Goal: Transaction & Acquisition: Purchase product/service

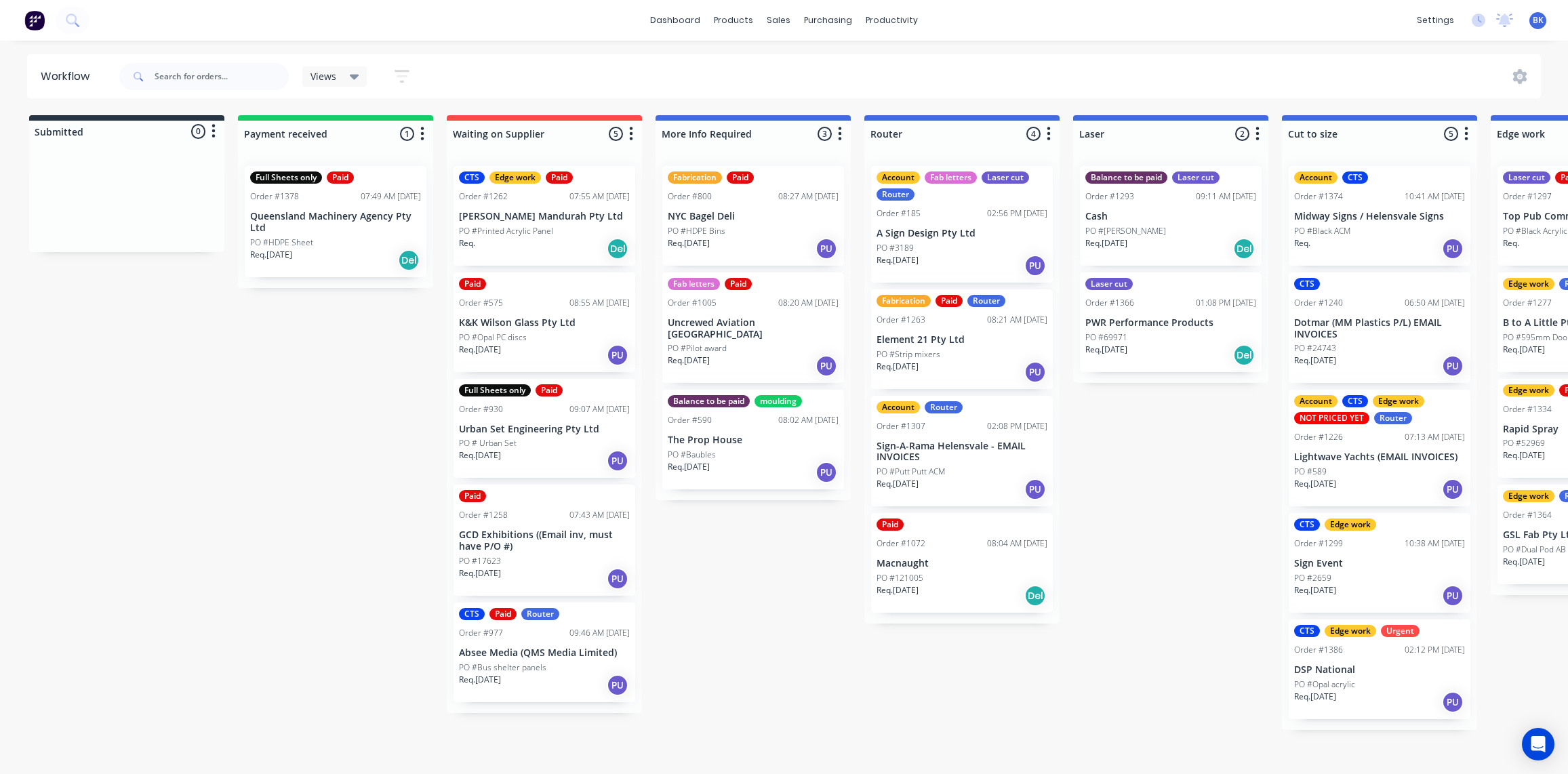
scroll to position [1, 690]
click at [811, 67] on div "Sales Orders" at bounding box center [829, 65] width 55 height 12
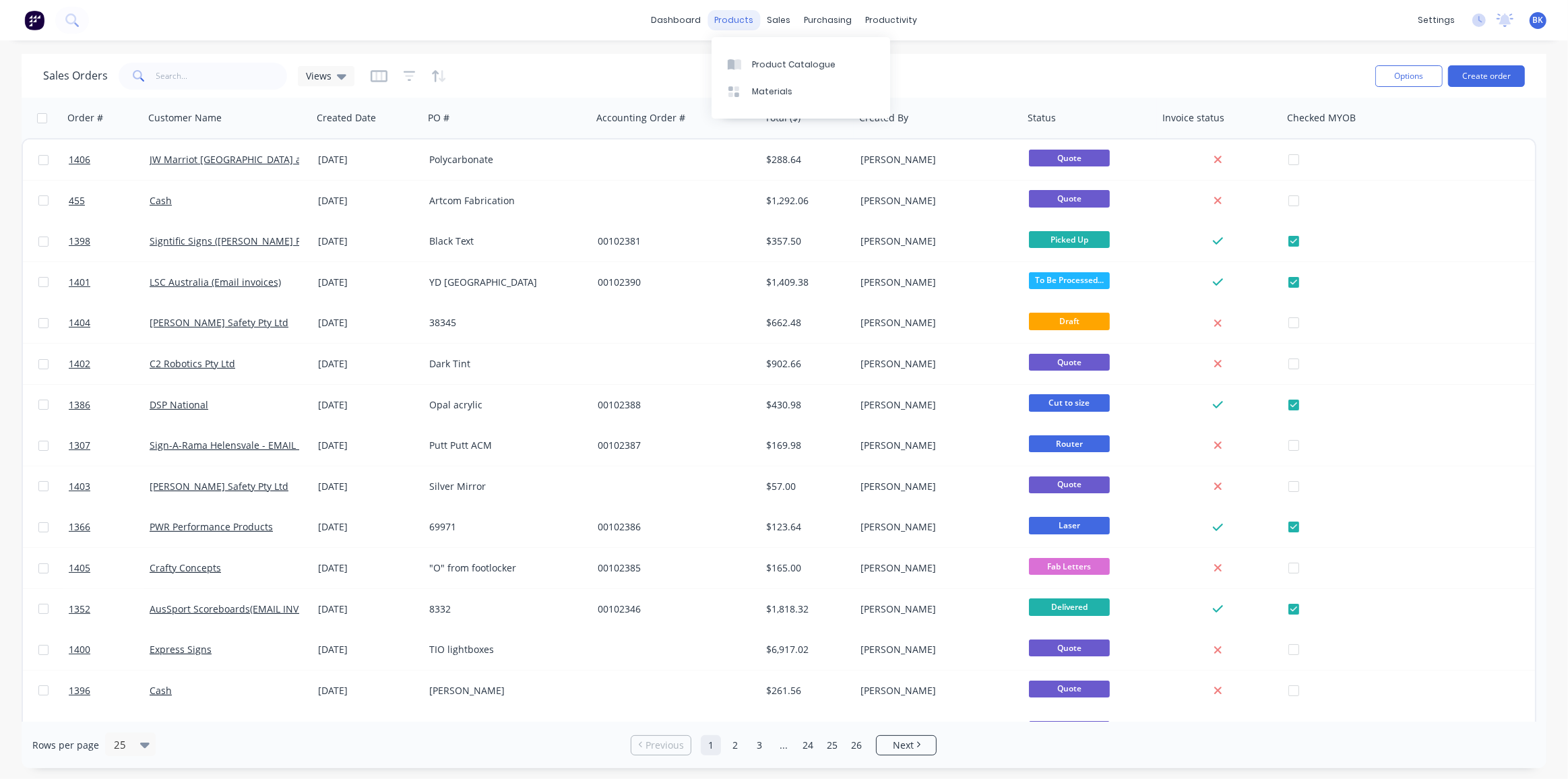
click at [733, 16] on div "products" at bounding box center [733, 19] width 52 height 20
click at [746, 58] on div at bounding box center [738, 65] width 20 height 12
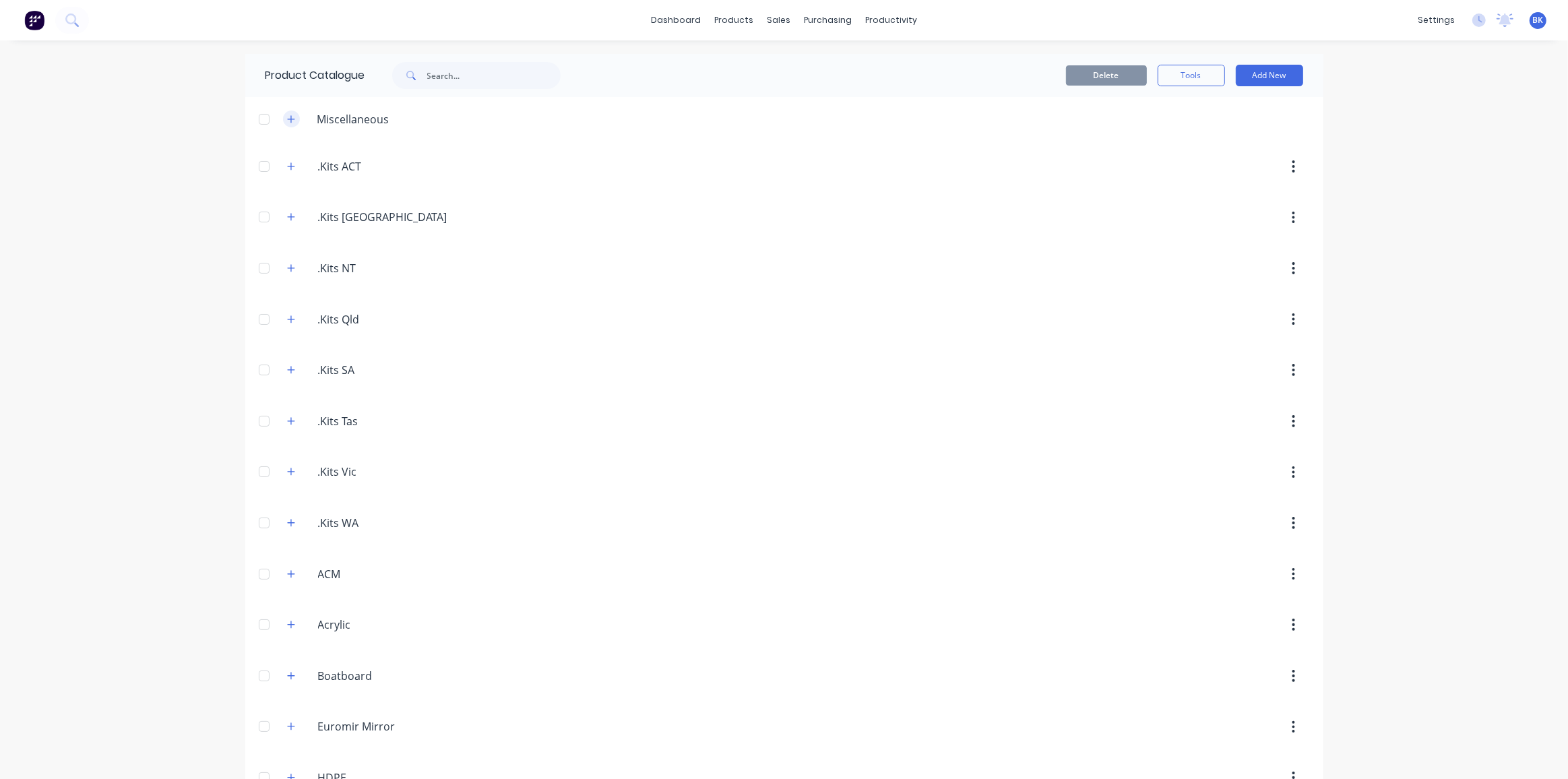
click at [283, 115] on button "button" at bounding box center [291, 118] width 17 height 17
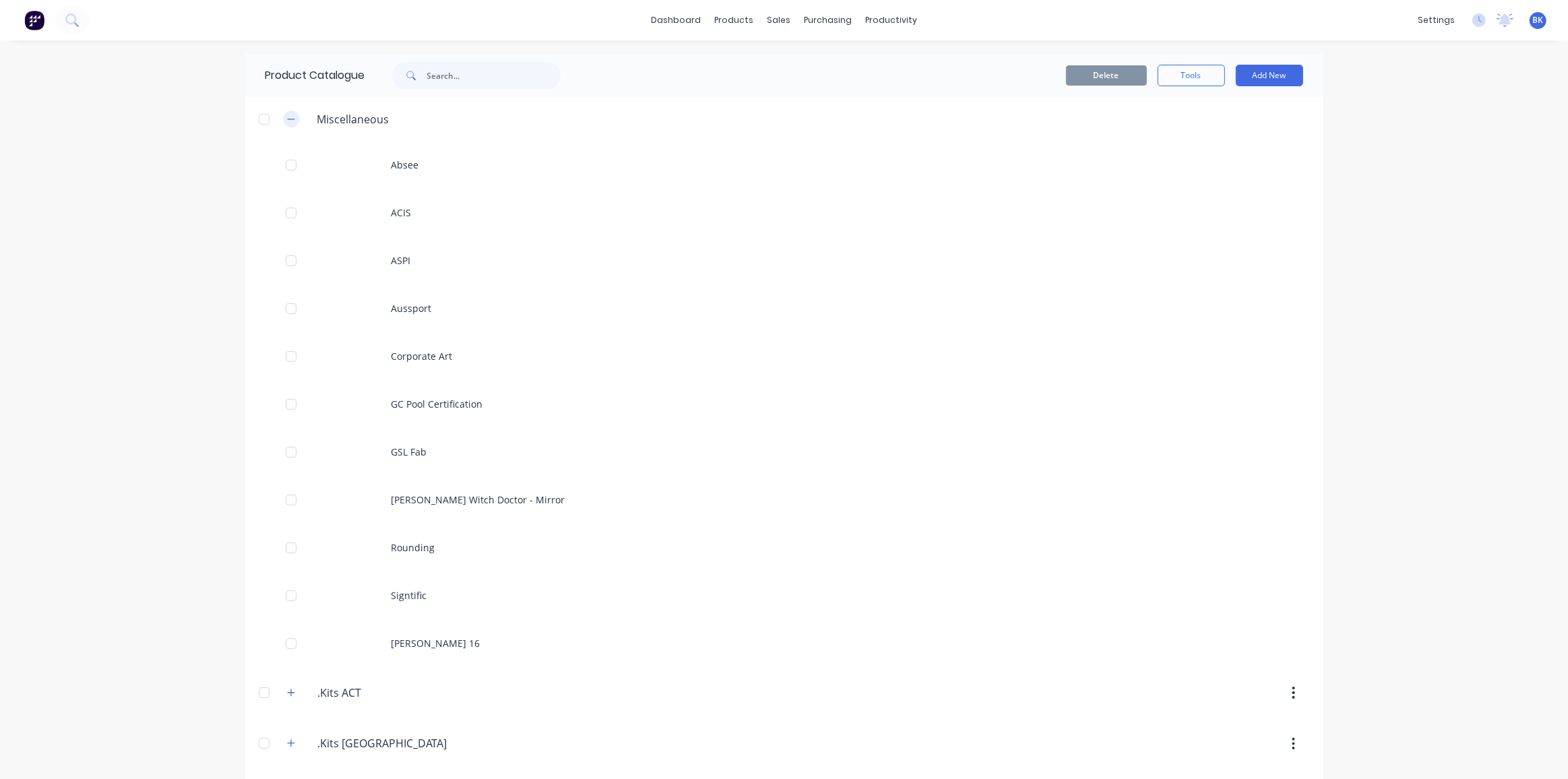
click at [283, 115] on button "button" at bounding box center [291, 118] width 17 height 17
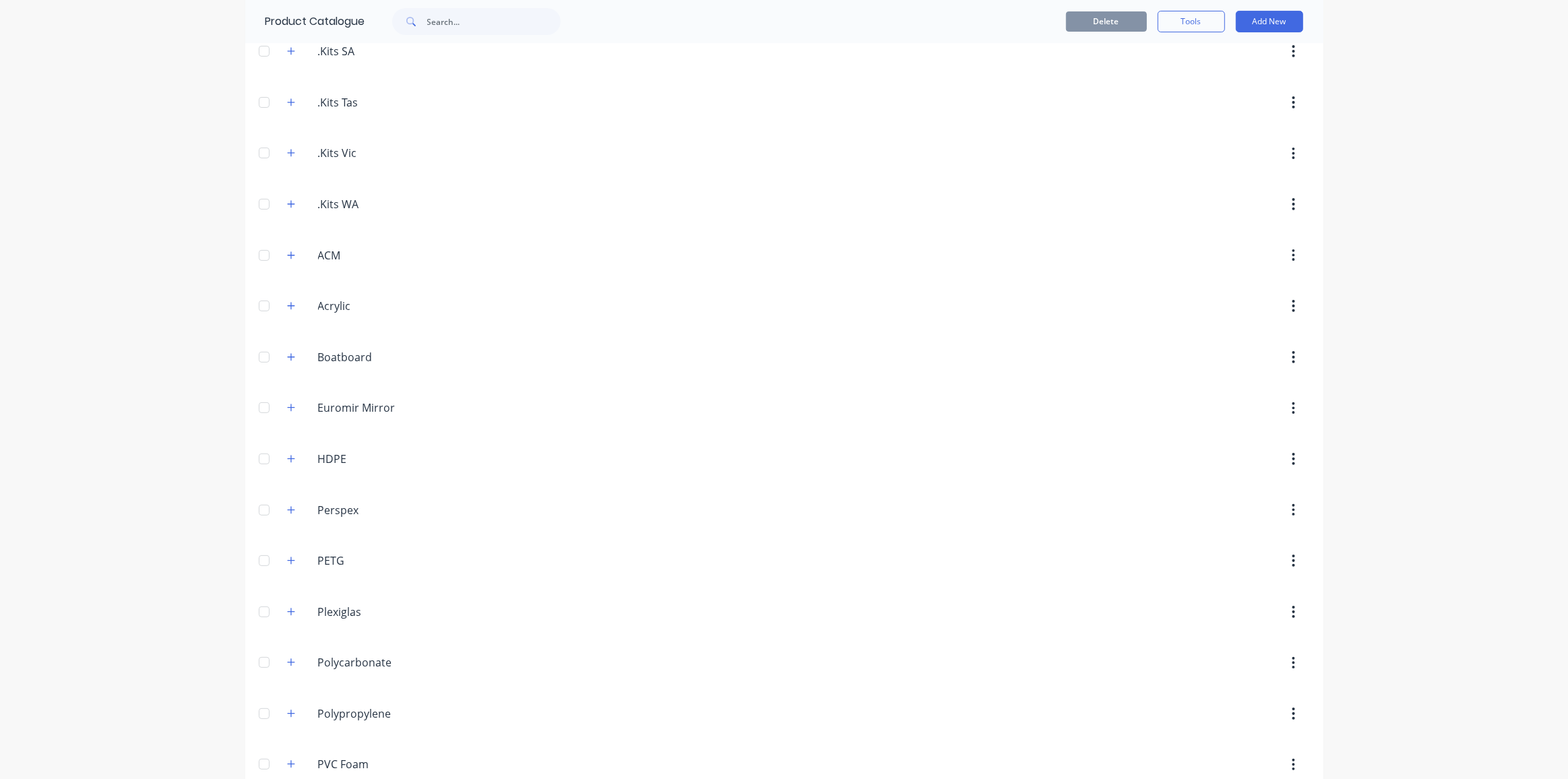
scroll to position [534, 0]
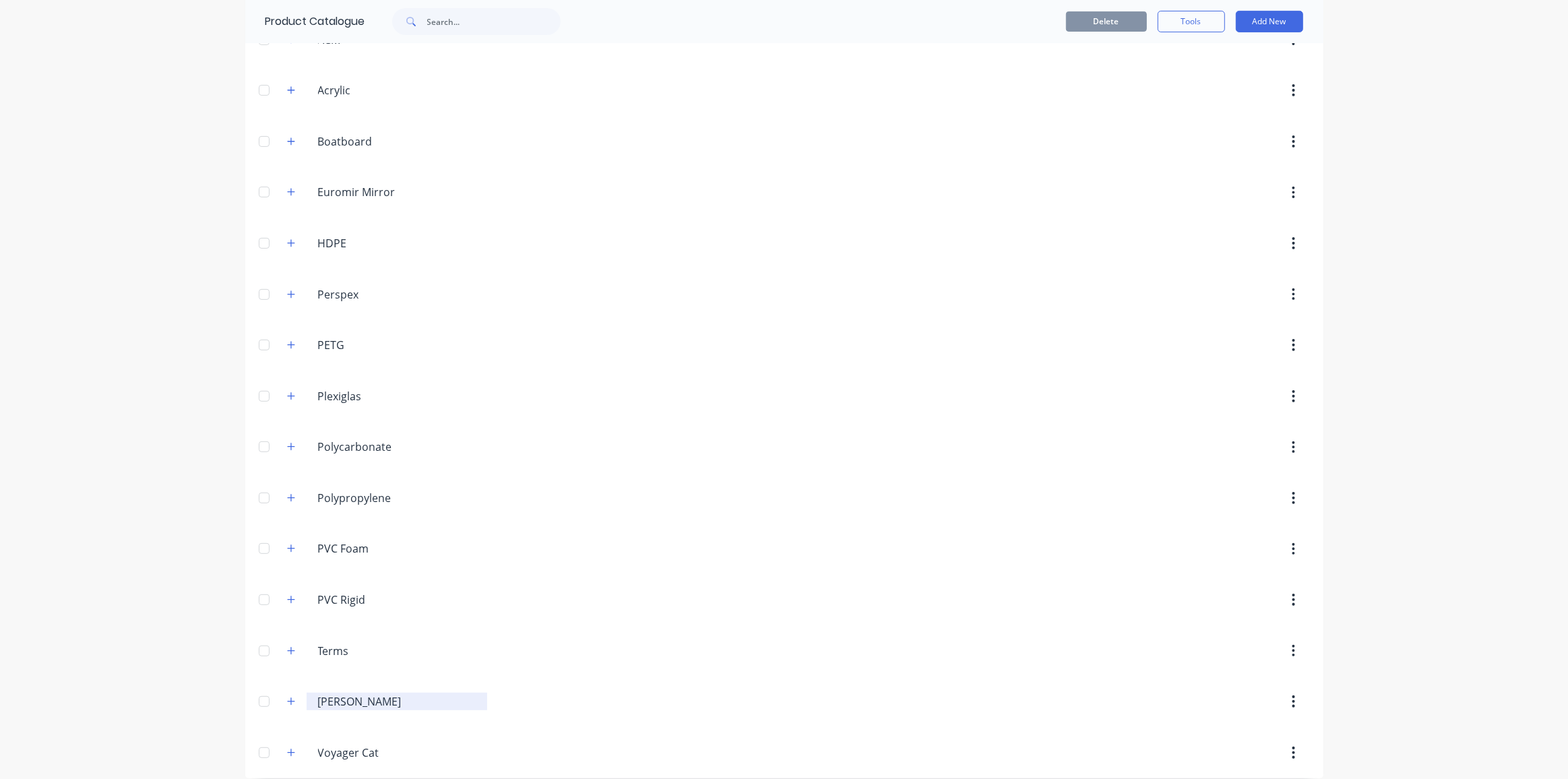
click at [352, 695] on input "[PERSON_NAME]" at bounding box center [398, 701] width 159 height 16
click at [287, 697] on icon "button" at bounding box center [291, 701] width 8 height 10
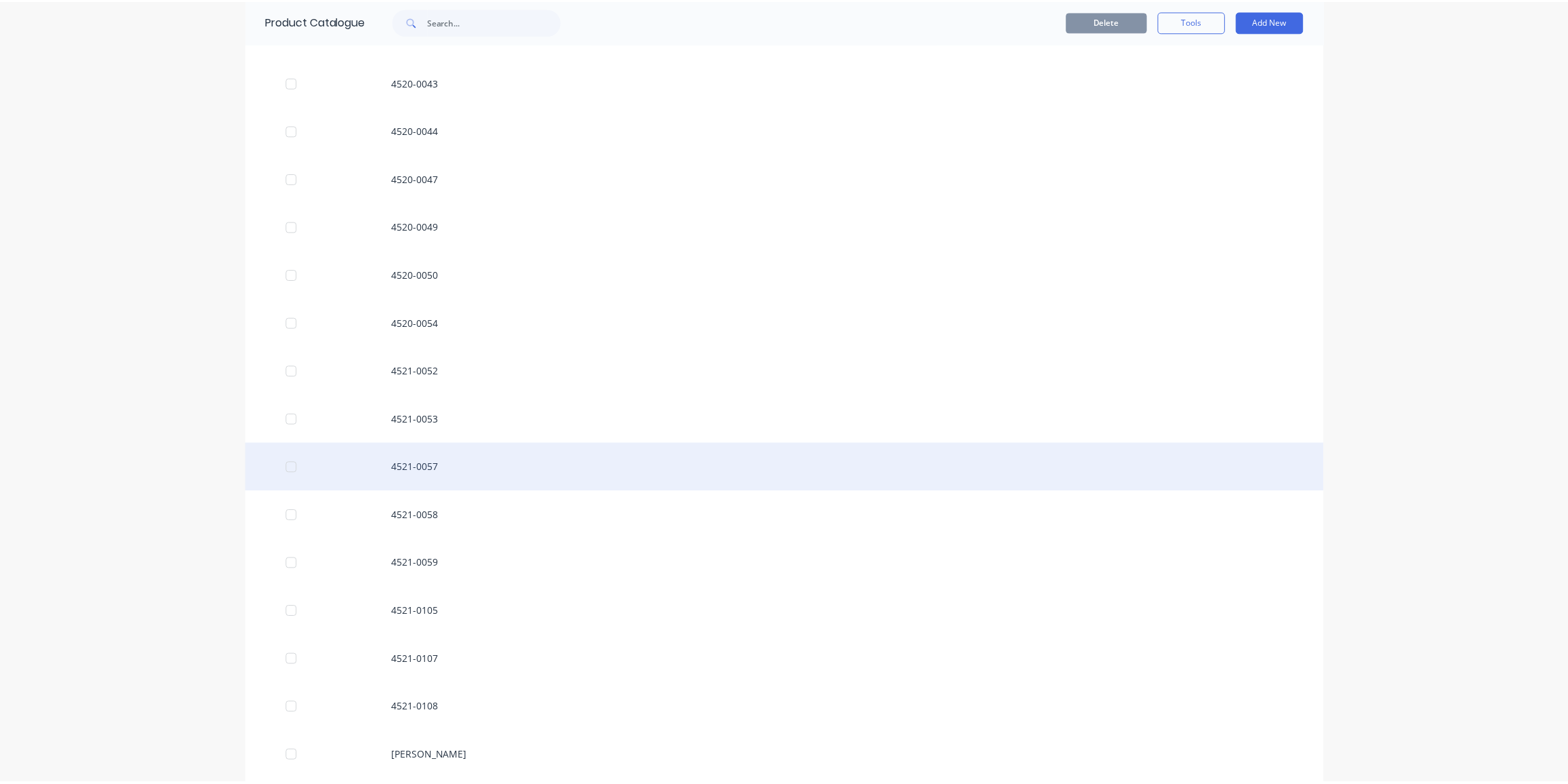
scroll to position [5736, 0]
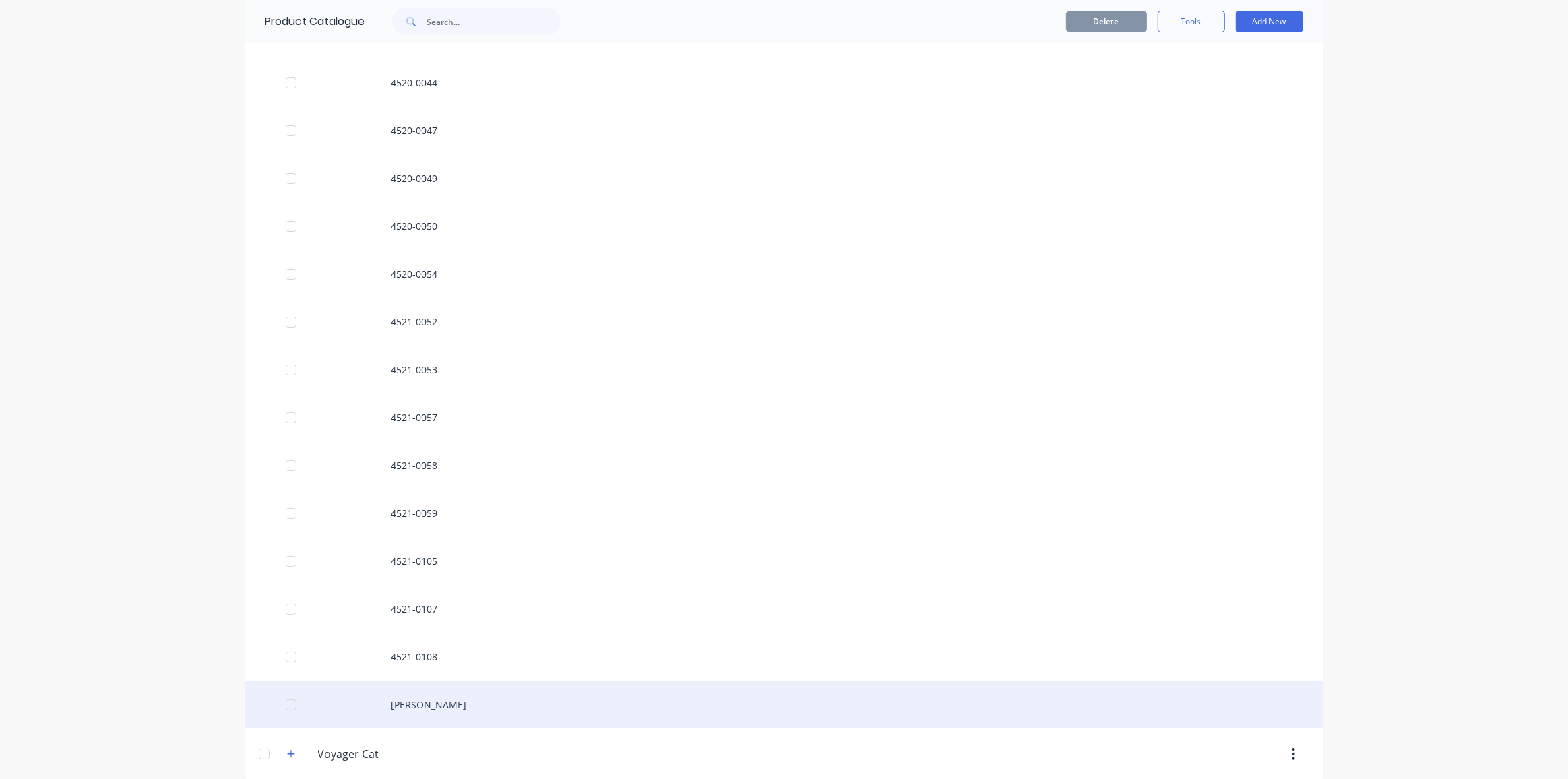
click at [441, 687] on div "[PERSON_NAME]" at bounding box center [784, 705] width 1078 height 48
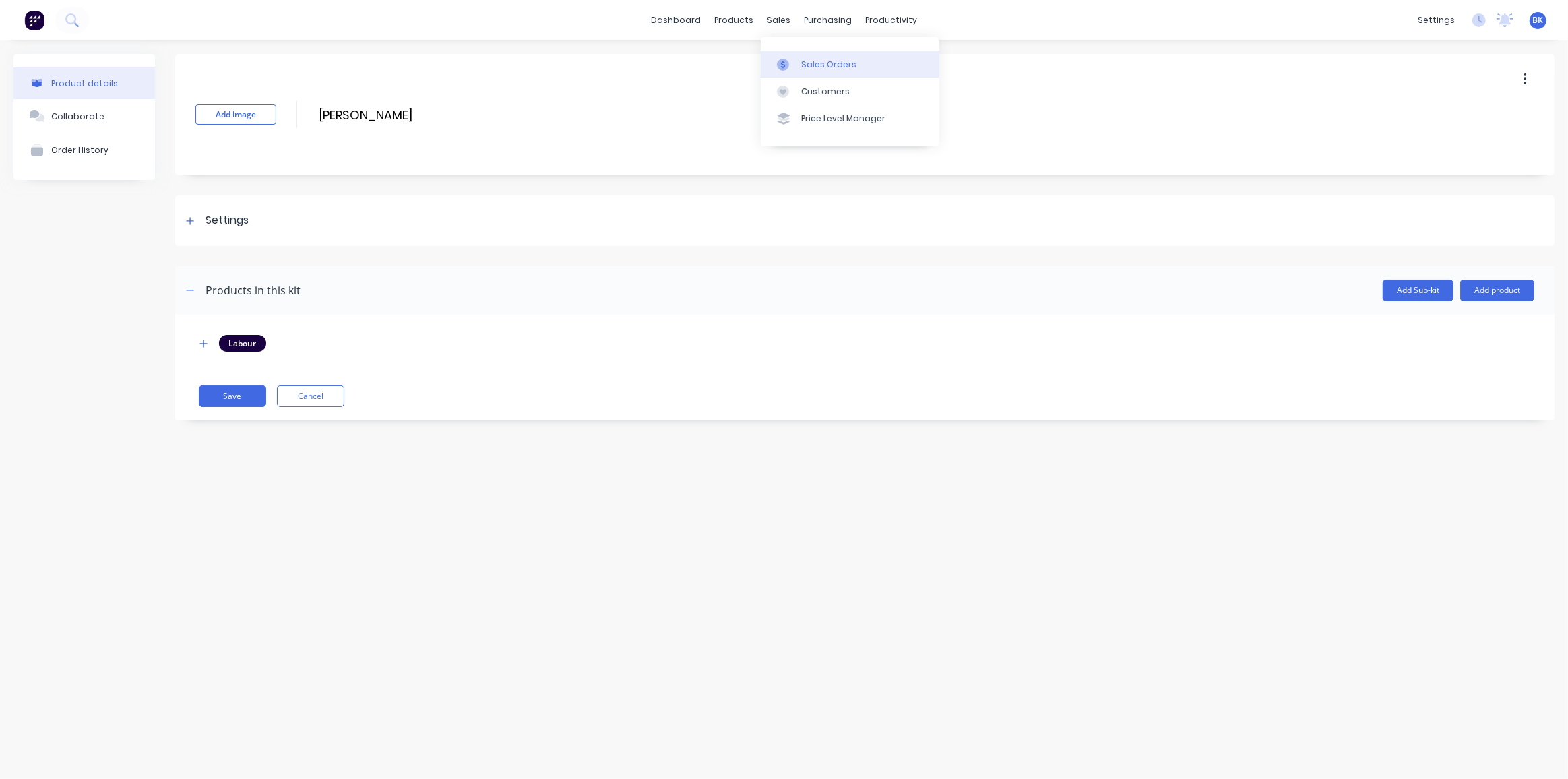
click at [803, 68] on div "Sales Orders" at bounding box center [829, 65] width 55 height 12
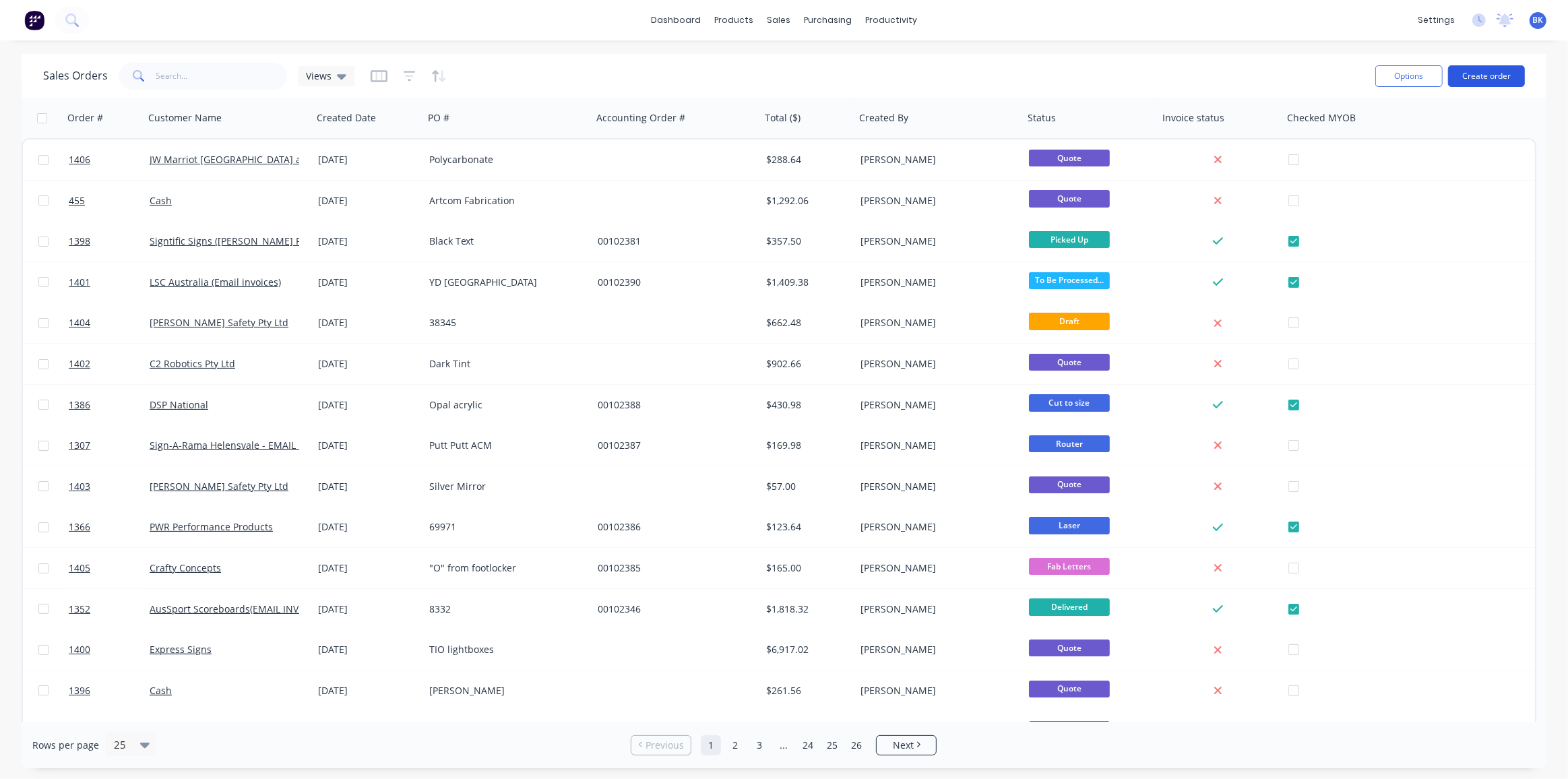
click at [1489, 75] on button "Create order" at bounding box center [1487, 76] width 77 height 21
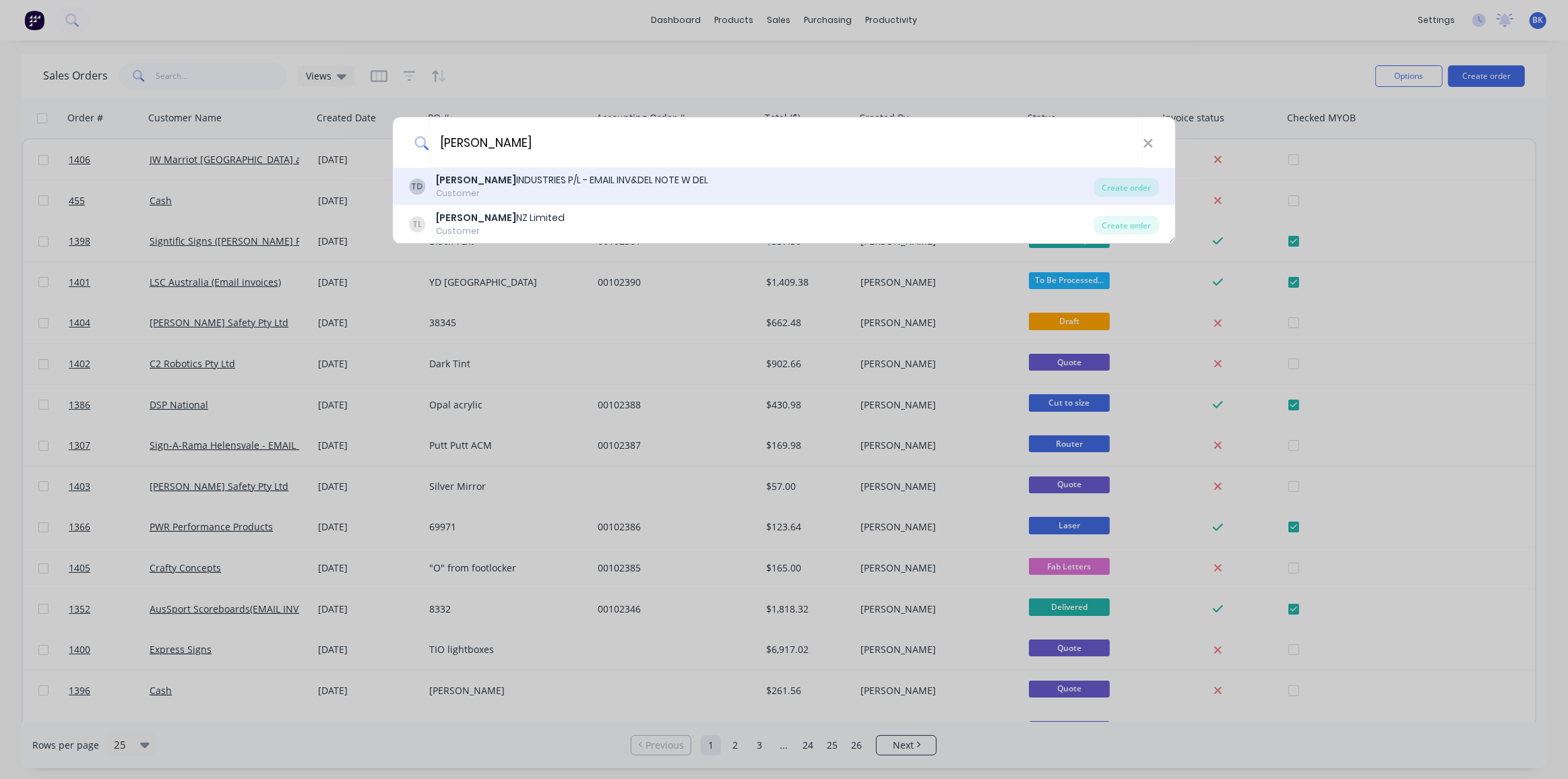
type input "[PERSON_NAME]"
click at [493, 182] on div "[PERSON_NAME] INDUSTRIES P/L - EMAIL INV&DEL NOTE W DEL" at bounding box center [572, 180] width 272 height 14
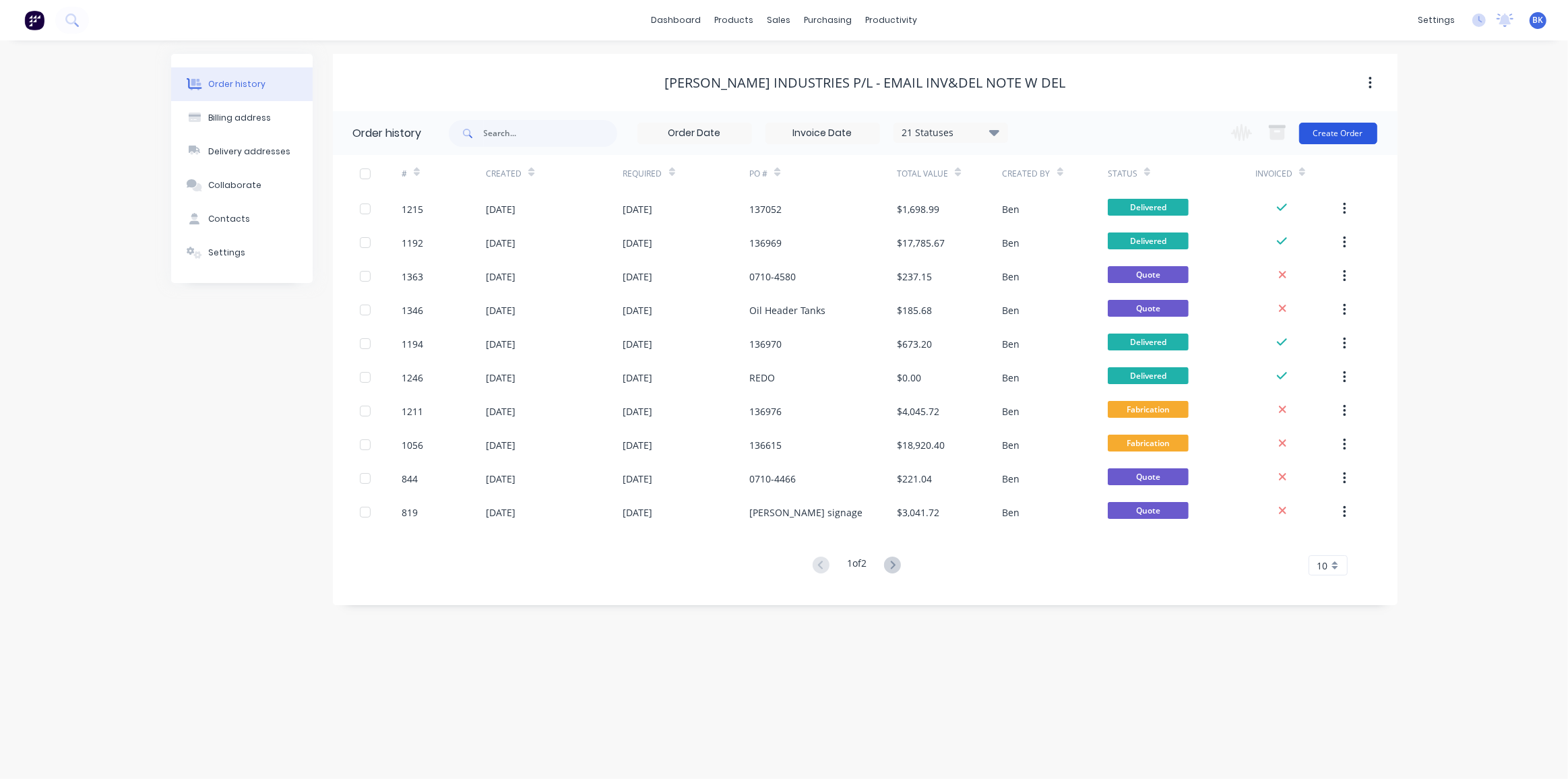
click at [1345, 129] on button "Create Order" at bounding box center [1338, 134] width 78 height 21
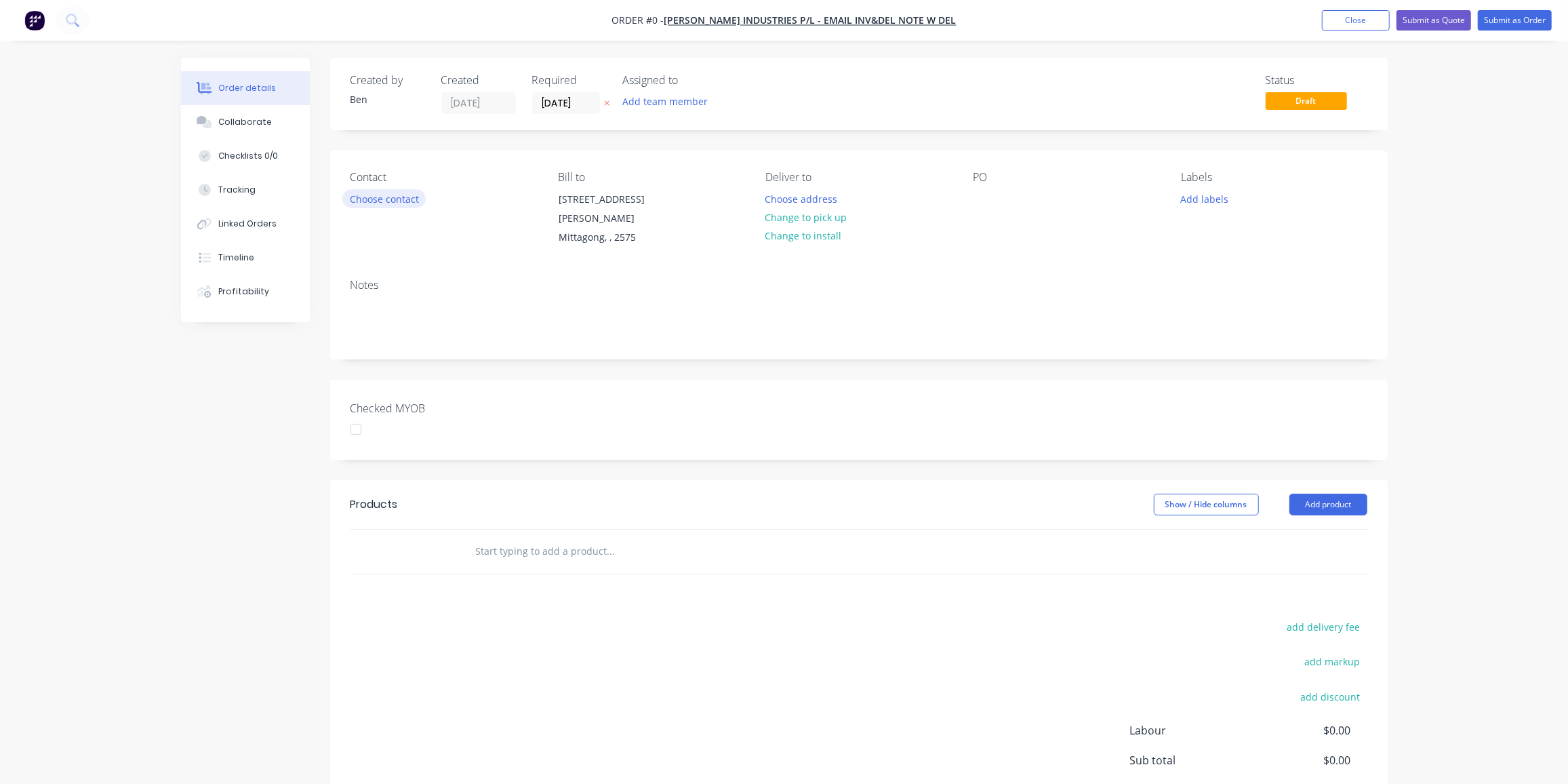
click at [376, 192] on button "Choose contact" at bounding box center [384, 198] width 84 height 19
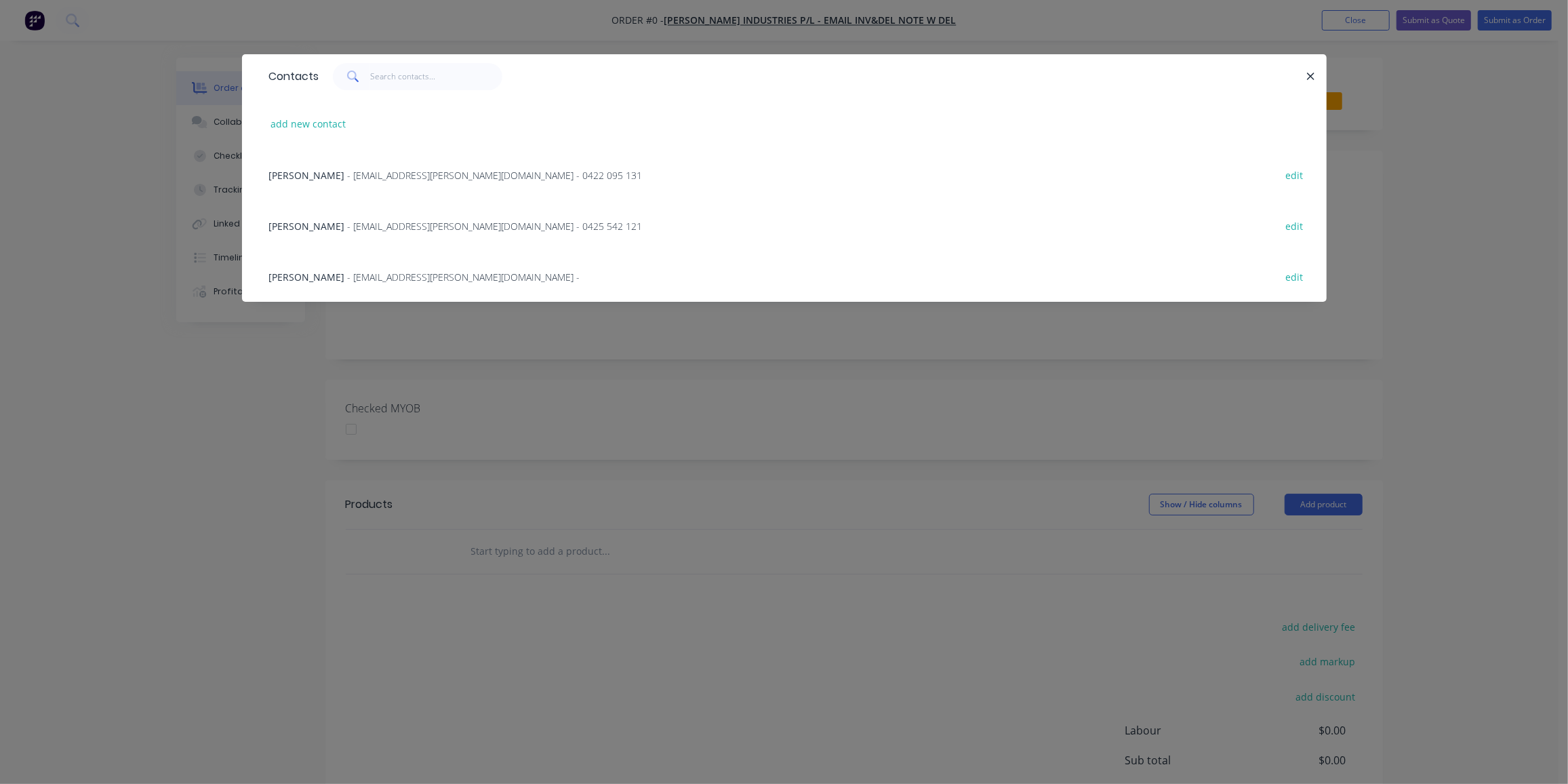
click at [360, 178] on span "- [EMAIL_ADDRESS][PERSON_NAME][DOMAIN_NAME] - 0422 095 131" at bounding box center [495, 175] width 294 height 12
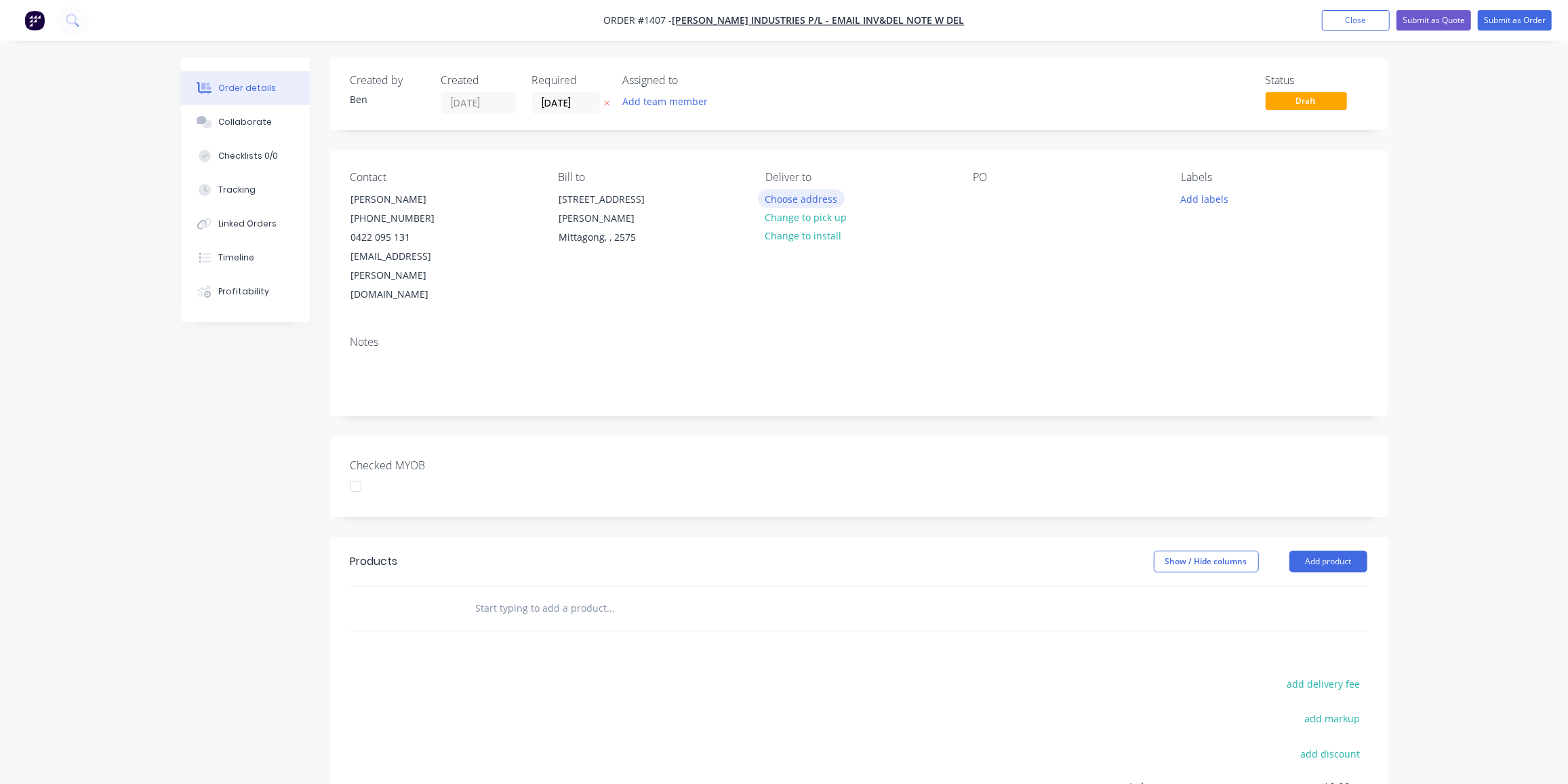
click at [818, 198] on button "Choose address" at bounding box center [801, 198] width 87 height 19
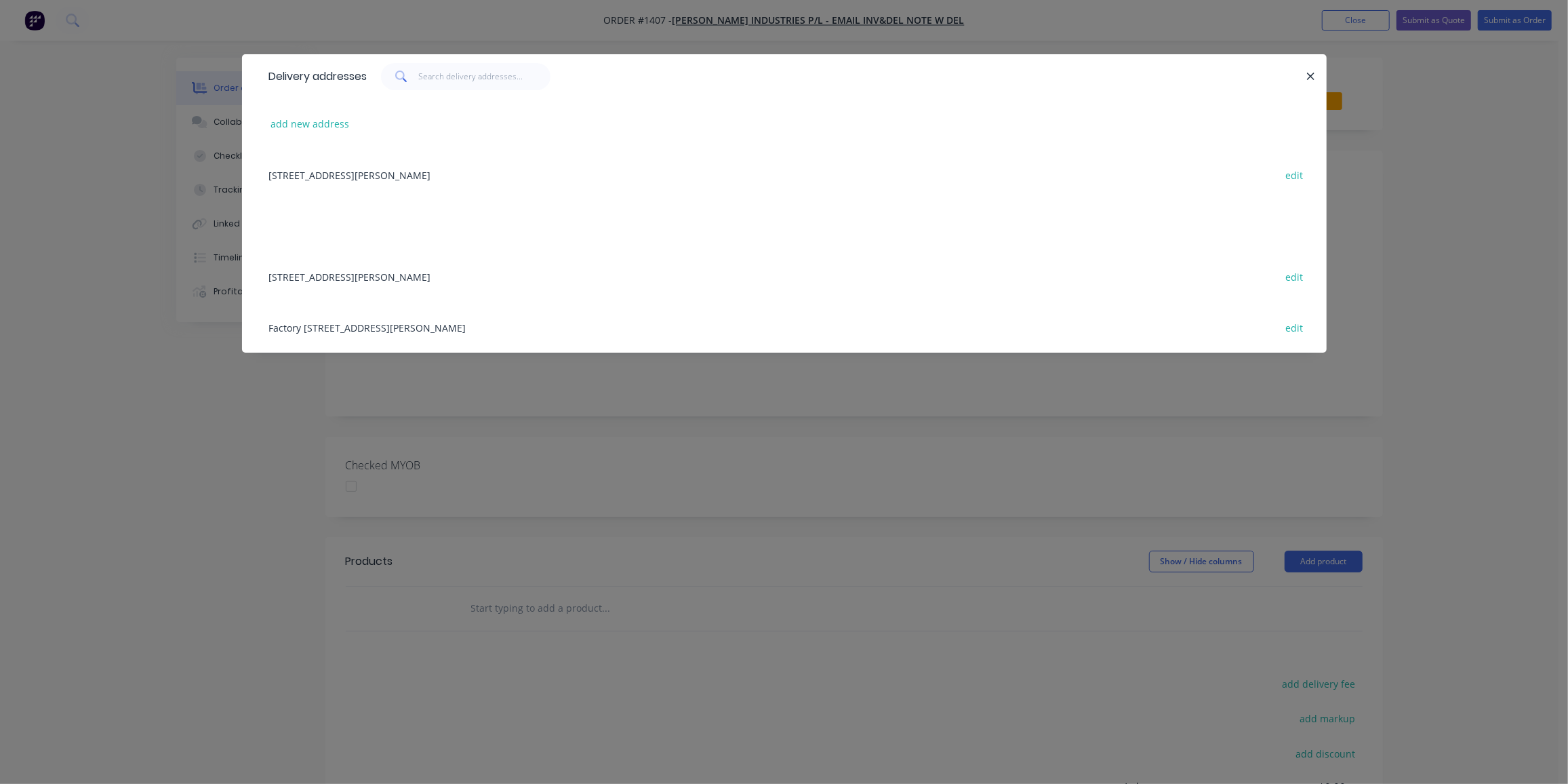
click at [409, 327] on div "Factory [STREET_ADDRESS][PERSON_NAME] edit" at bounding box center [784, 327] width 1044 height 51
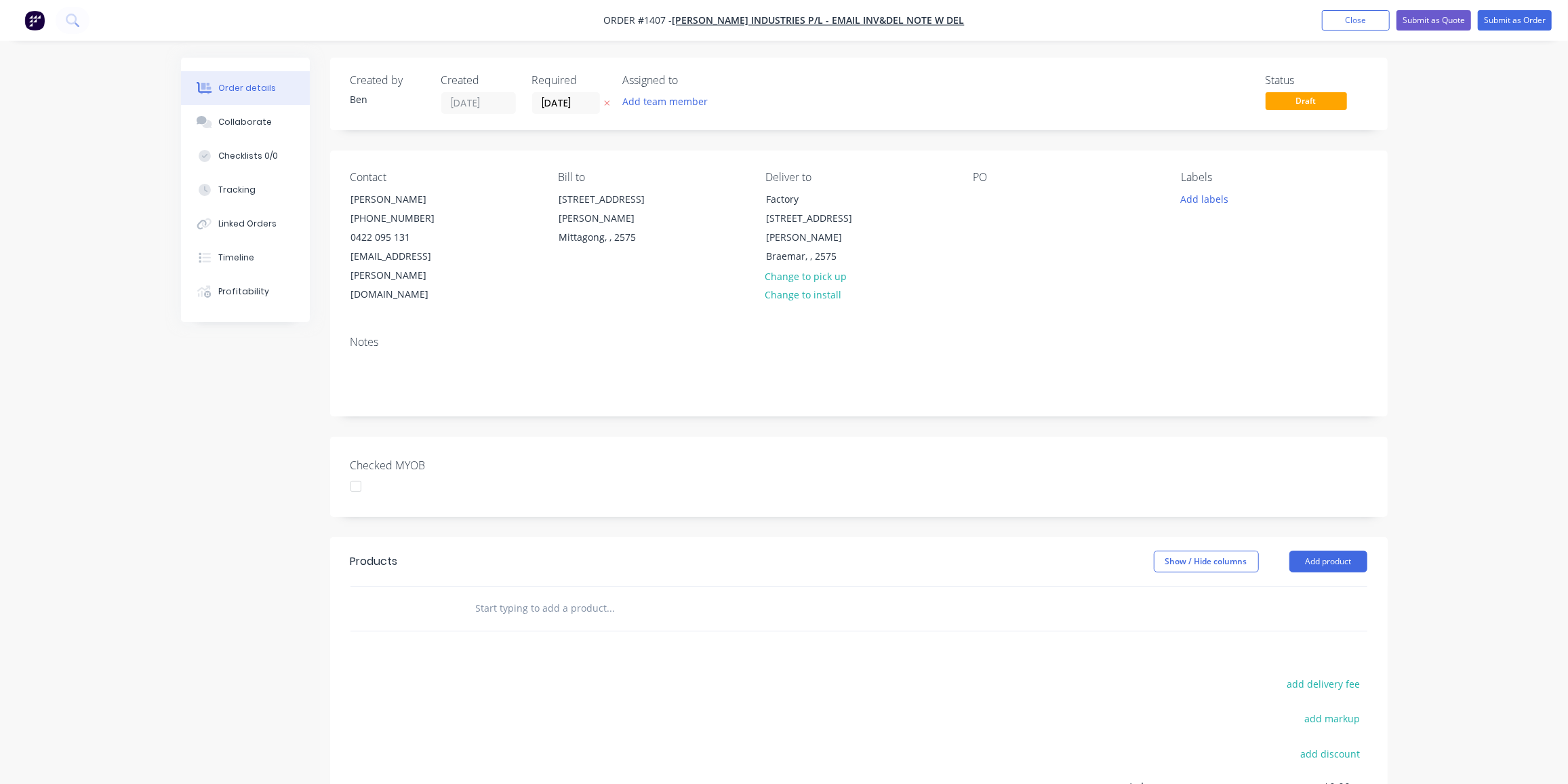
click at [993, 190] on div "PO" at bounding box center [1065, 238] width 186 height 133
click at [982, 190] on div at bounding box center [984, 199] width 21 height 20
click at [1220, 192] on button "Add labels" at bounding box center [1204, 198] width 62 height 19
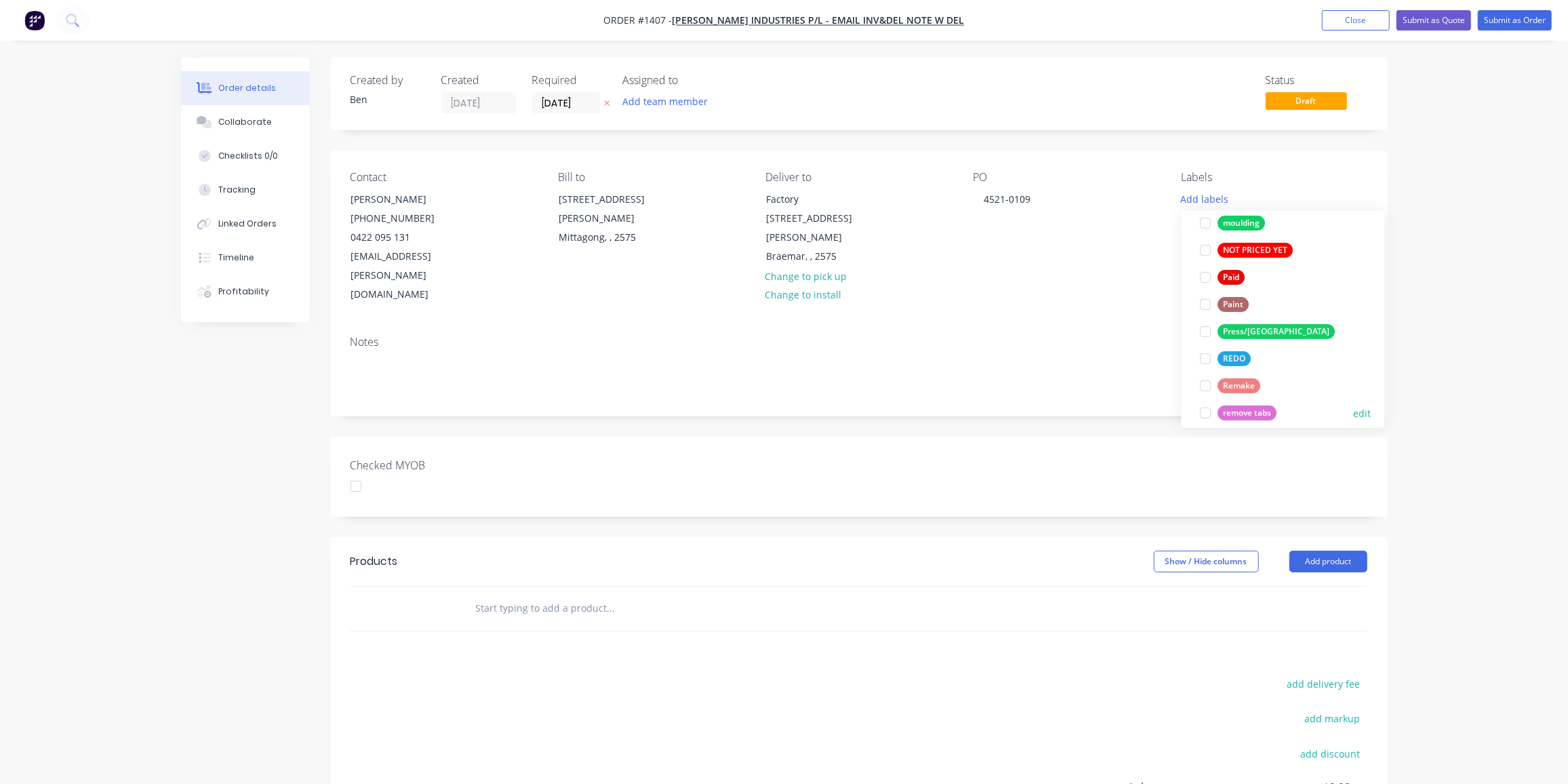
scroll to position [554, 0]
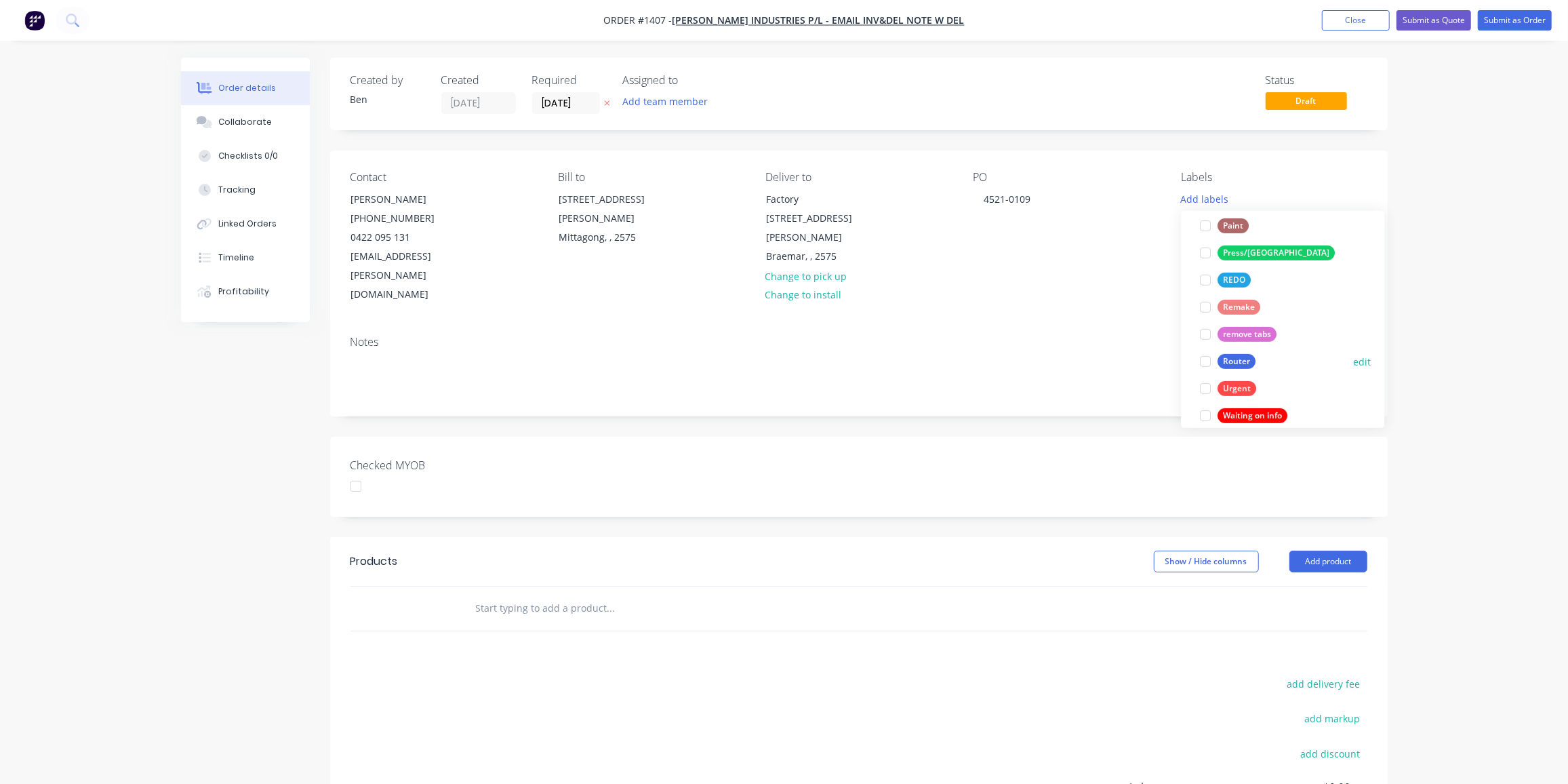
click at [1239, 367] on div "Router" at bounding box center [1236, 361] width 38 height 15
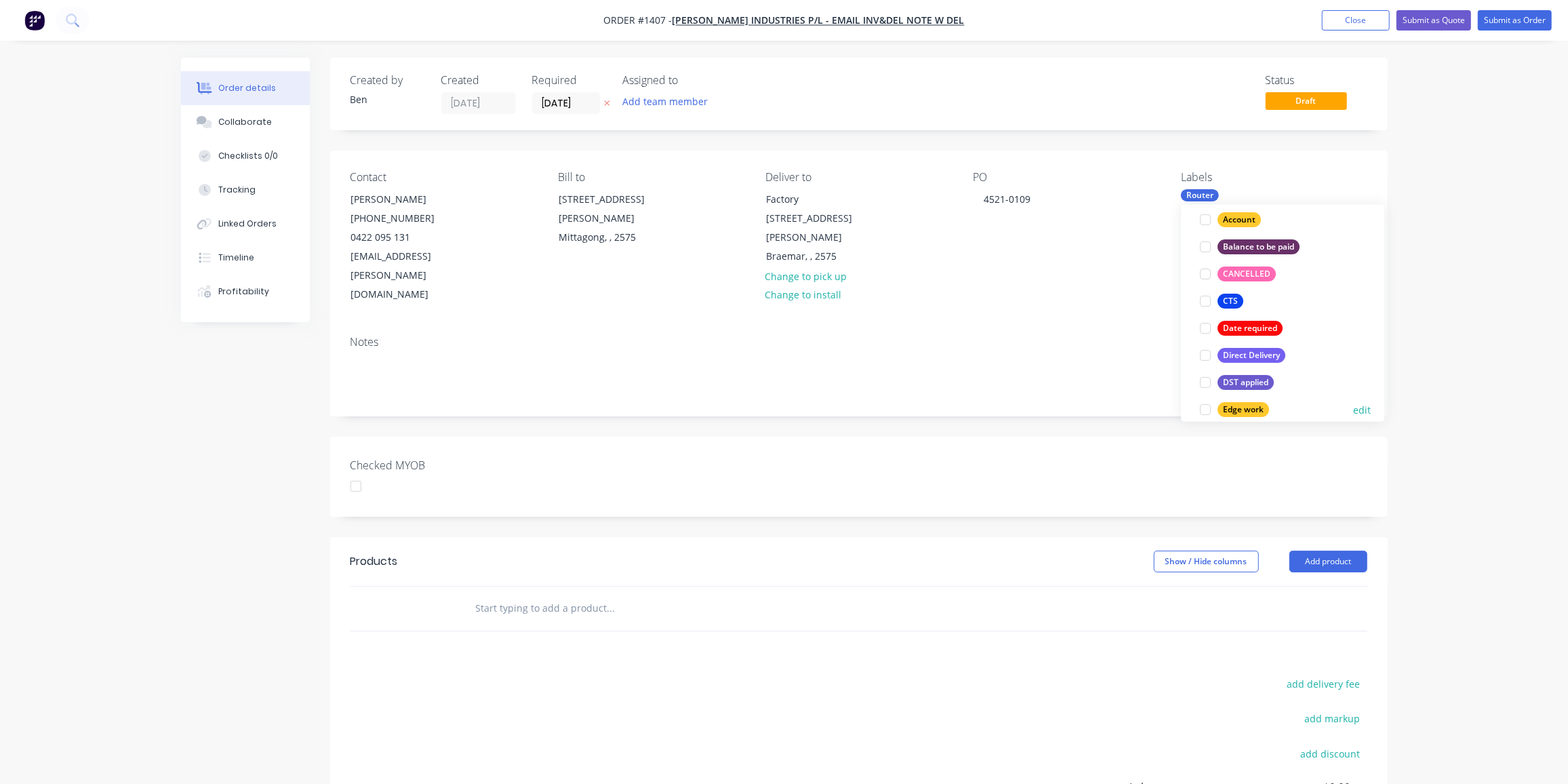
scroll to position [493, 0]
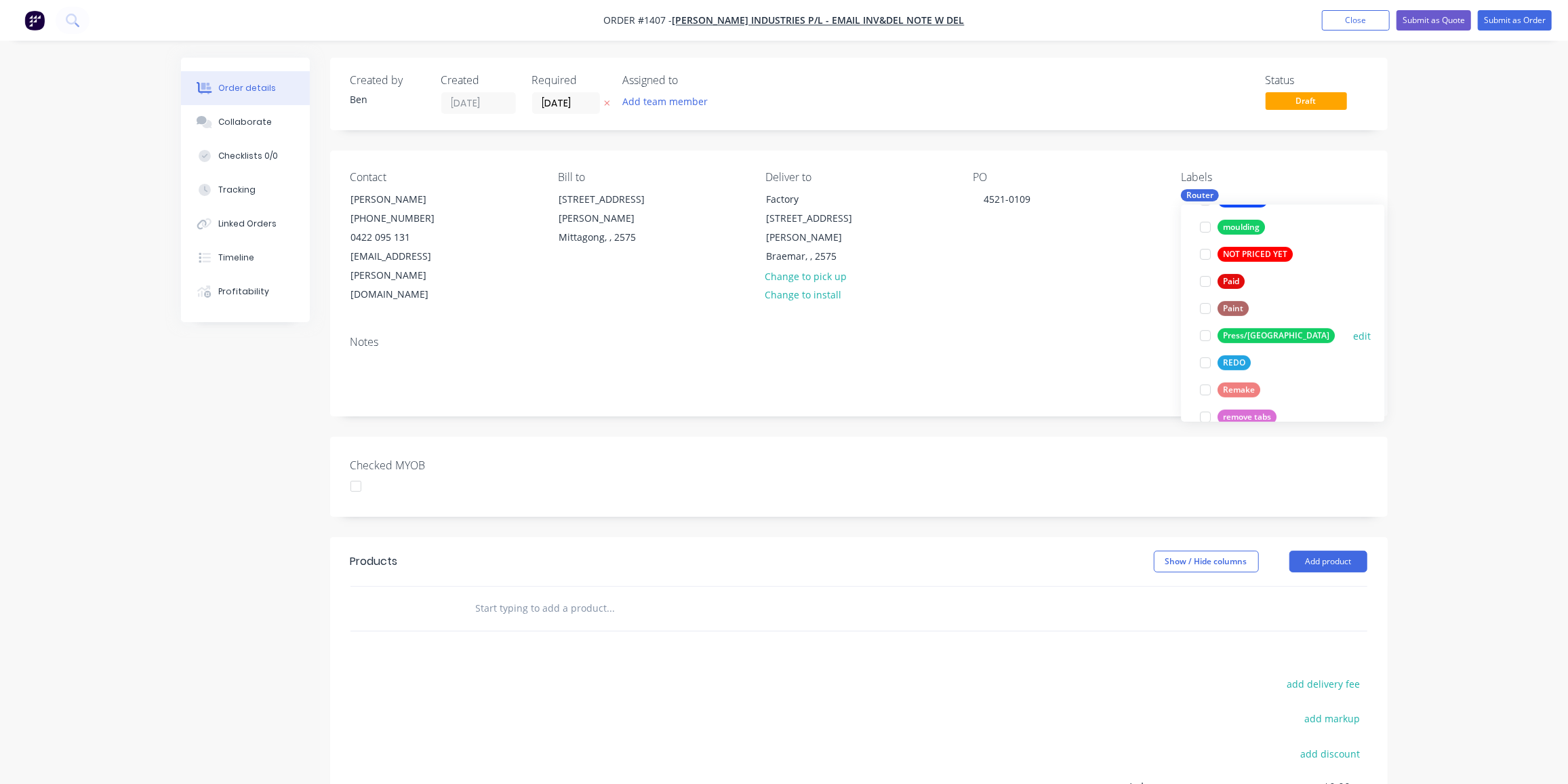
click at [1255, 333] on div "Press/[GEOGRAPHIC_DATA]" at bounding box center [1276, 335] width 117 height 15
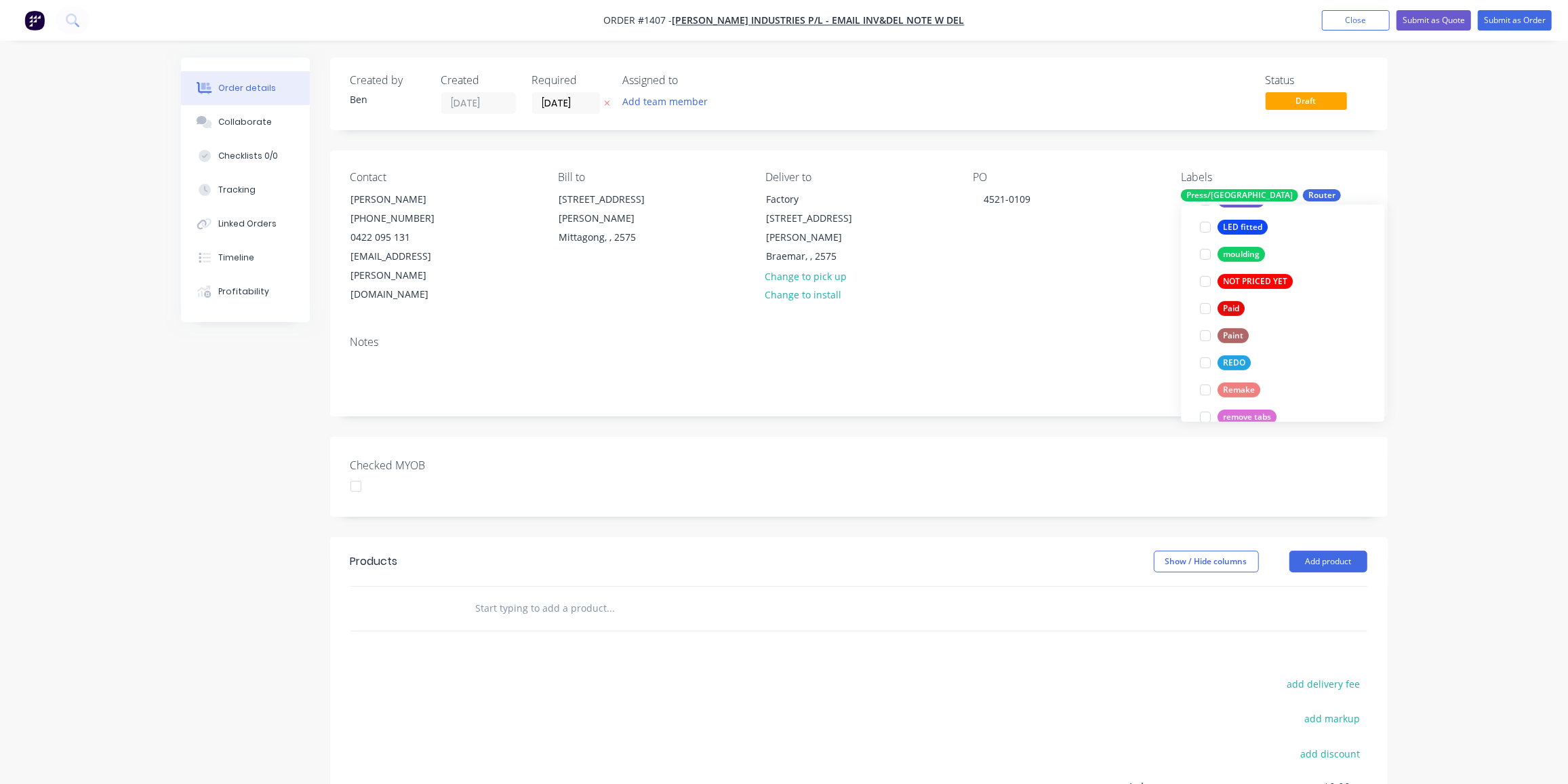
scroll to position [0, 0]
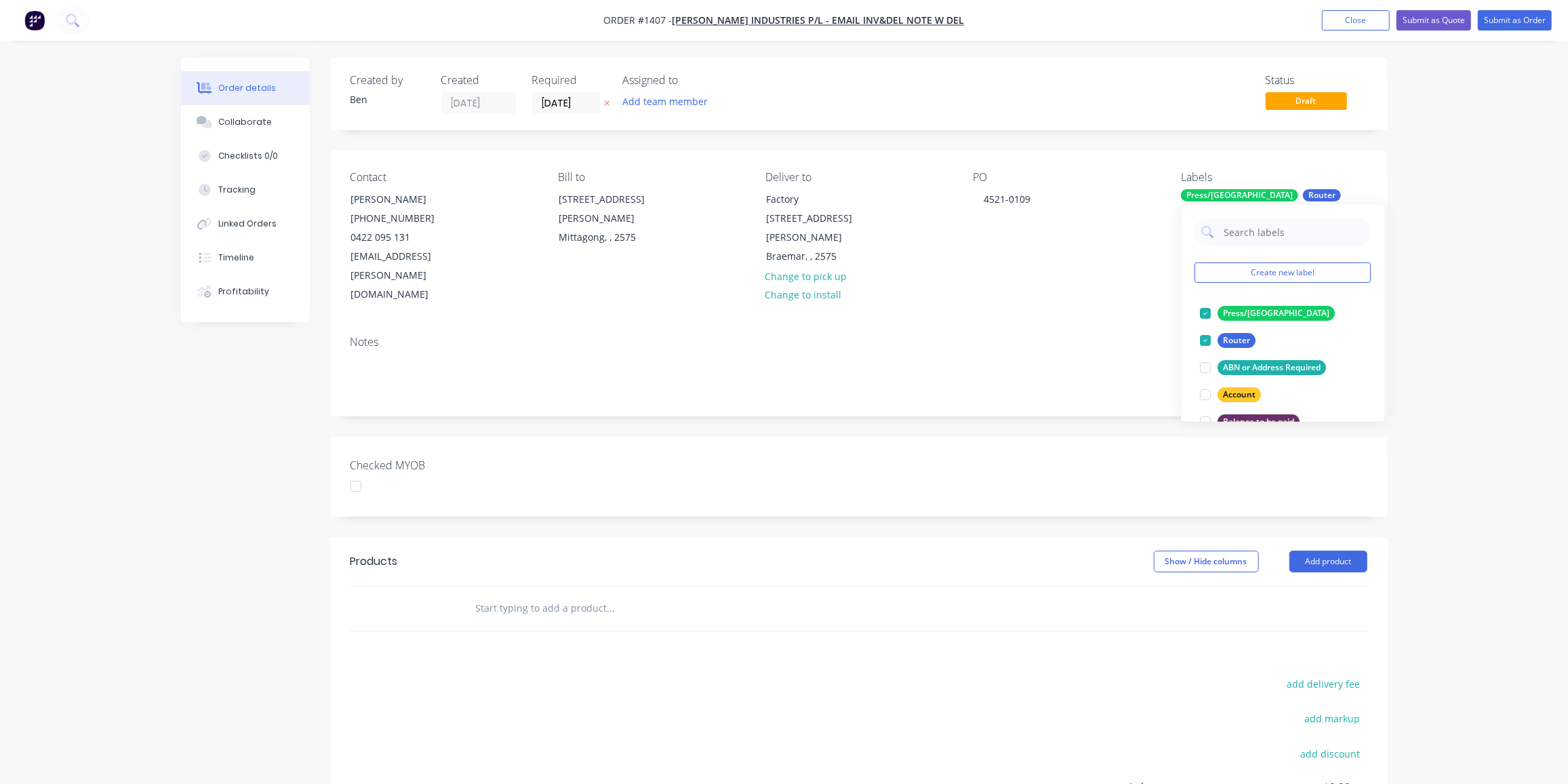
click at [561, 551] on div "Products" at bounding box center [458, 562] width 216 height 21
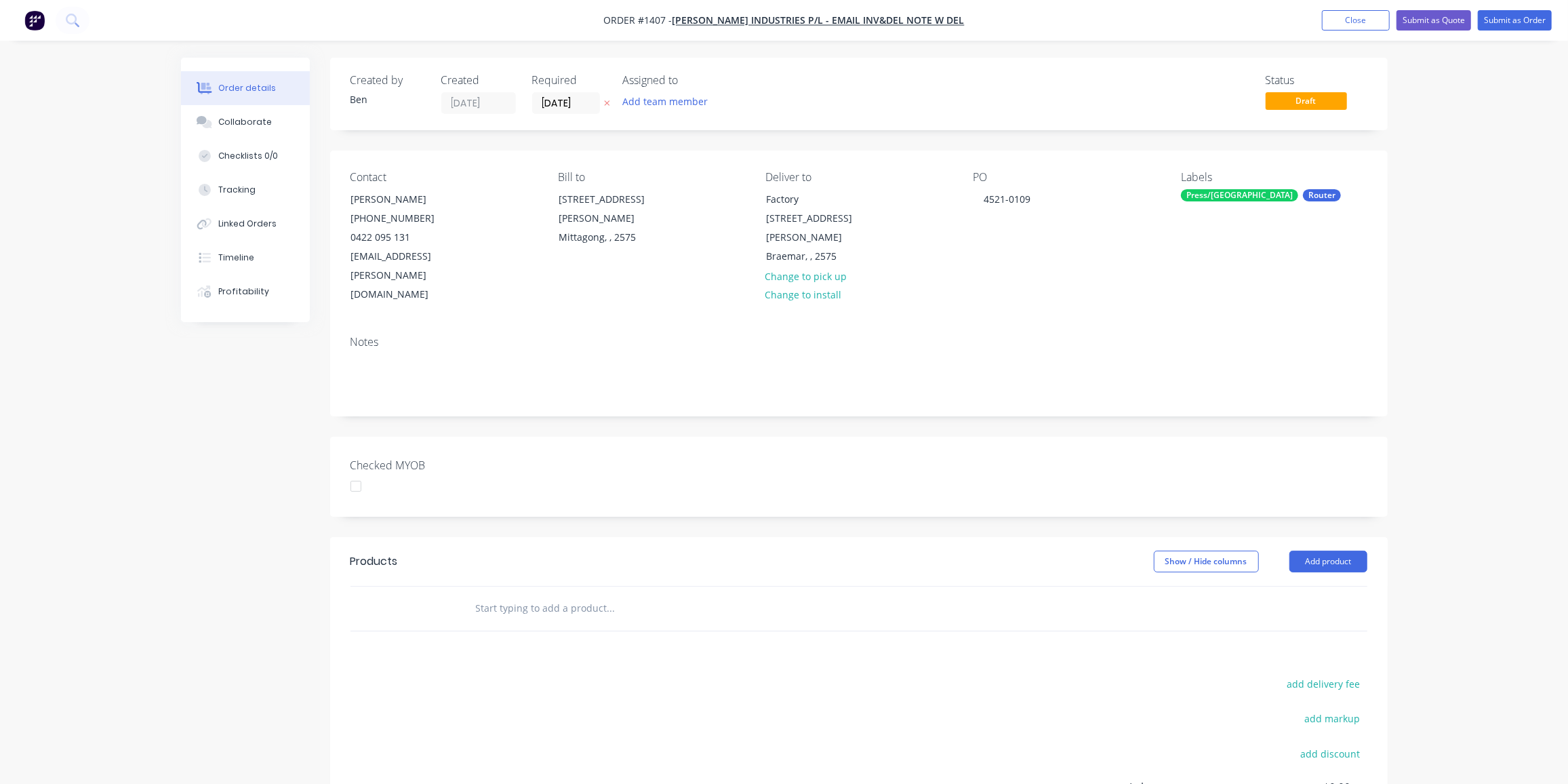
click at [533, 594] on input "text" at bounding box center [610, 608] width 271 height 27
click at [572, 594] on input "text" at bounding box center [610, 608] width 271 height 27
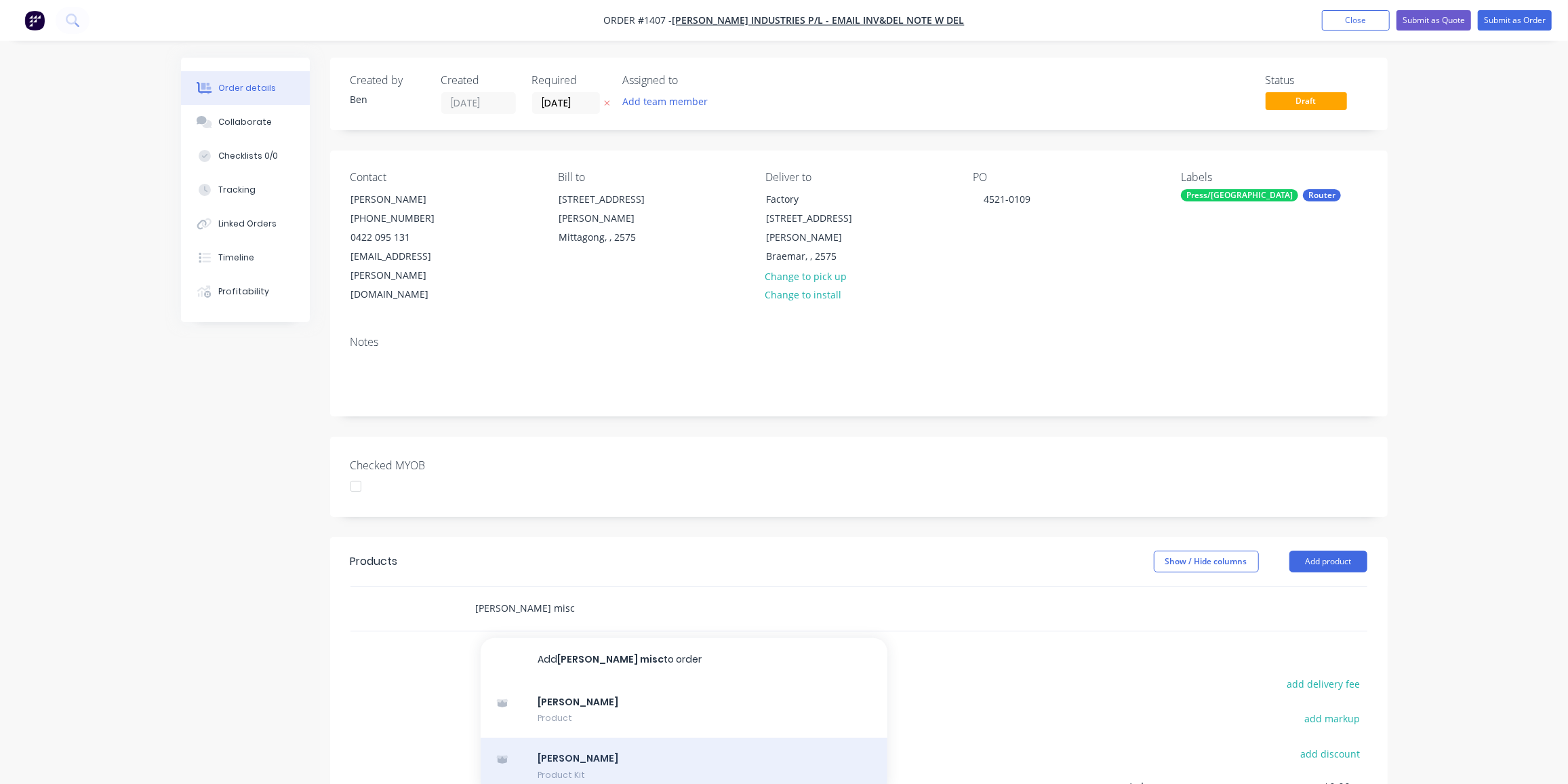
type input "[PERSON_NAME] misc"
click at [558, 738] on div "[PERSON_NAME] Misc Product Kit" at bounding box center [683, 766] width 406 height 57
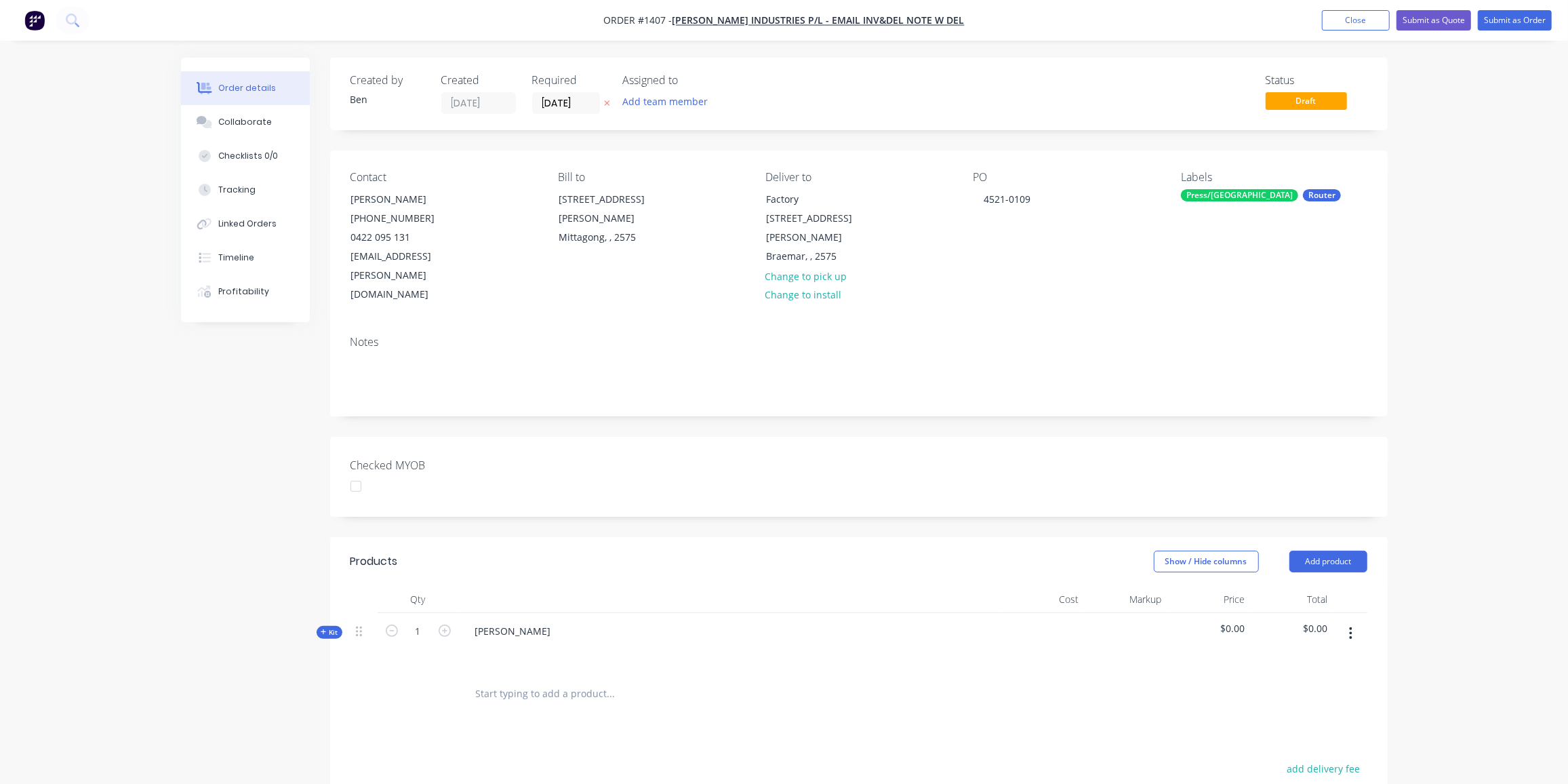
click at [327, 627] on span "Kit" at bounding box center [329, 632] width 18 height 10
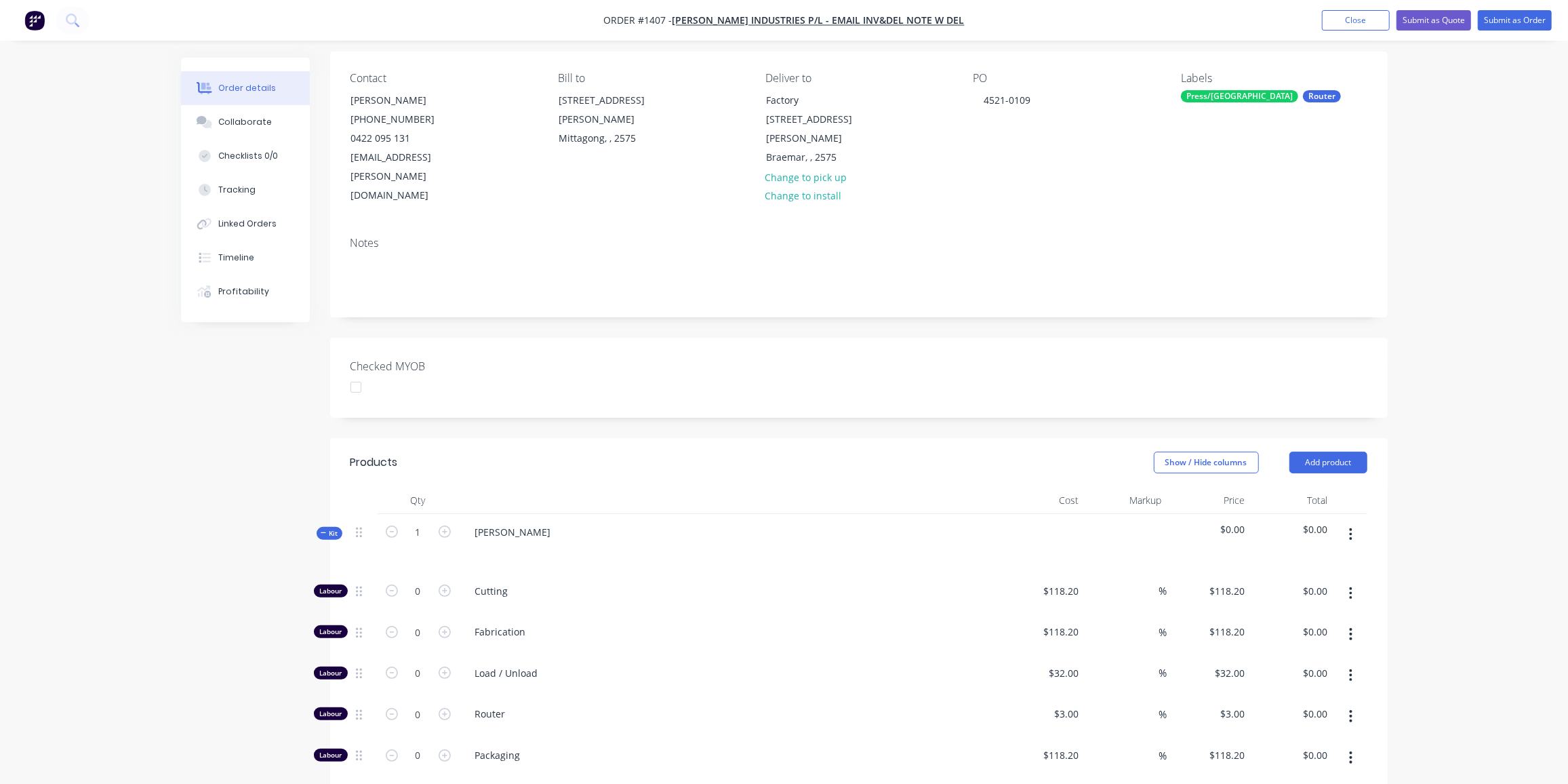
scroll to position [247, 0]
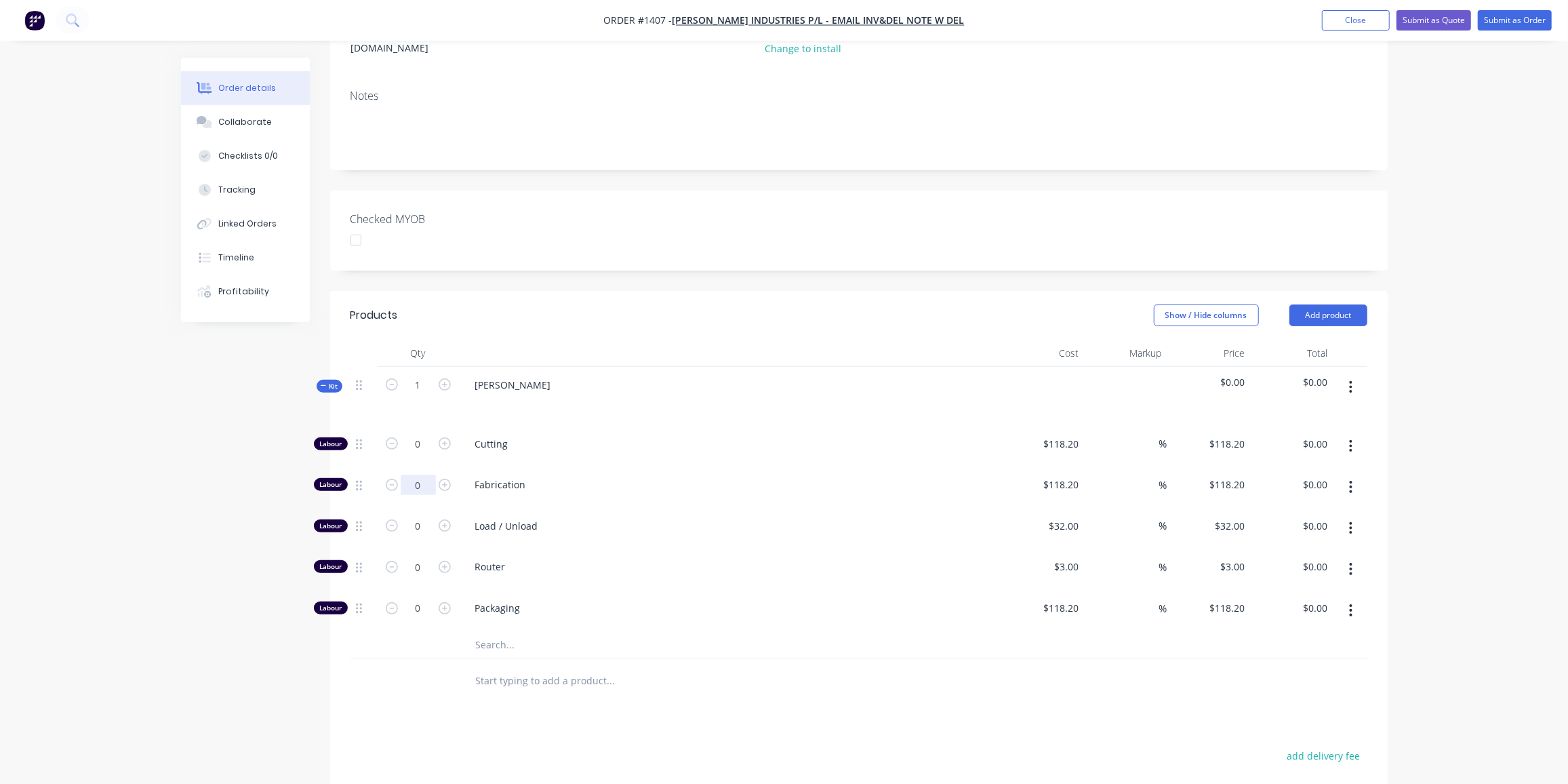
click at [422, 474] on input "0" at bounding box center [418, 484] width 36 height 20
click at [421, 590] on div "0" at bounding box center [417, 610] width 81 height 41
drag, startPoint x: 355, startPoint y: 443, endPoint x: 346, endPoint y: 525, distance: 82.5
click at [346, 525] on div "Qty Cost Markup Price Total Kit 1 [PERSON_NAME] Misc $0.00 $0.00 Labour 0 Cutti…" at bounding box center [858, 521] width 1057 height 363
drag, startPoint x: 355, startPoint y: 484, endPoint x: 353, endPoint y: 436, distance: 48.0
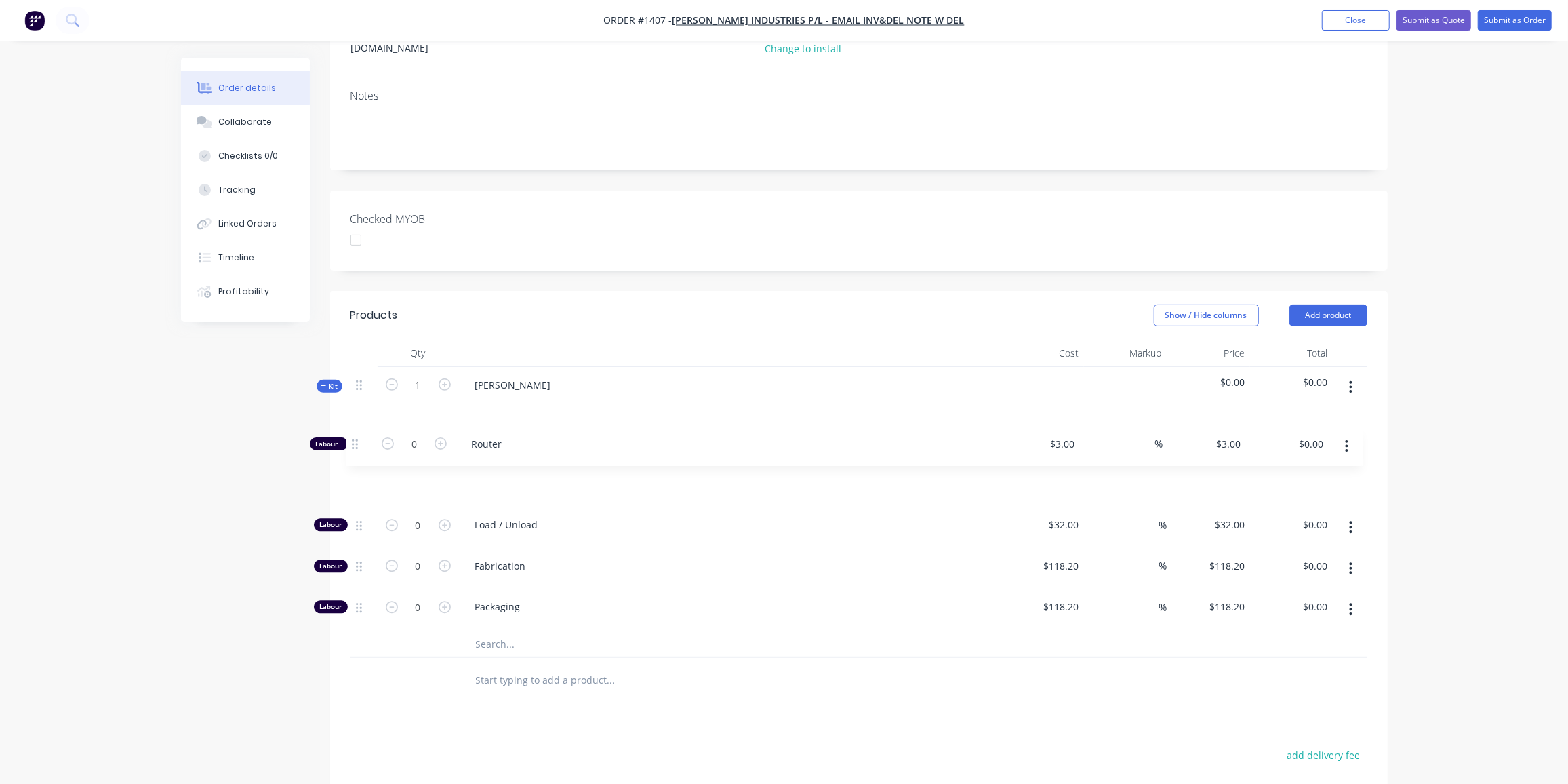
click at [353, 436] on div "Labour 0 Cutting $118.20 $118.20 % $118.20 $118.20 $0.00 $0.00 Labour 0 Load / …" at bounding box center [858, 529] width 1017 height 205
click at [412, 474] on input "0" at bounding box center [418, 484] width 36 height 20
type input "6"
type input "$18.00"
click at [414, 516] on input "0" at bounding box center [418, 526] width 36 height 20
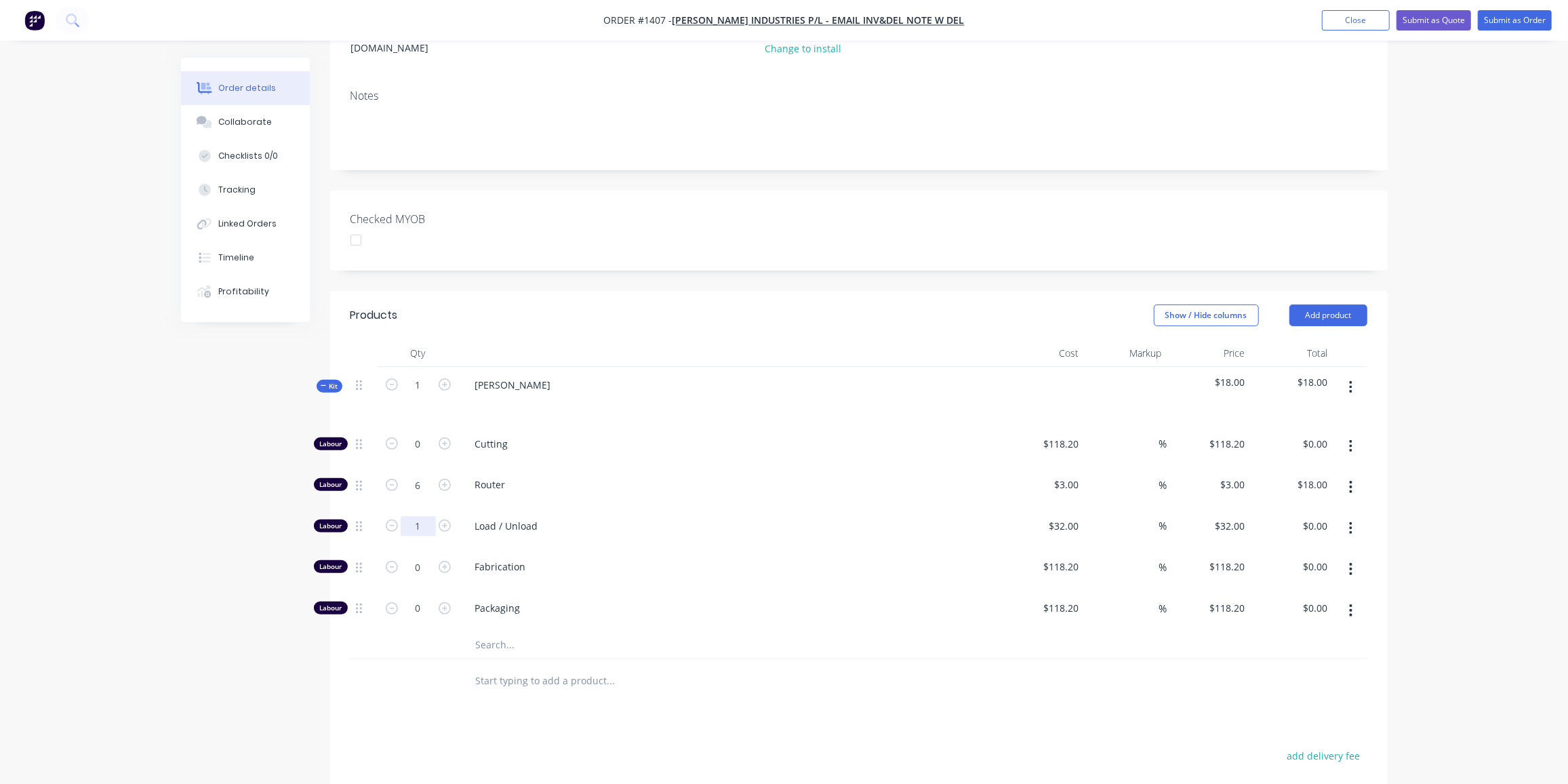
type input "1"
type input "$32.00"
click at [417, 557] on input "0" at bounding box center [418, 567] width 36 height 20
type input "0.25"
type input "$29.55"
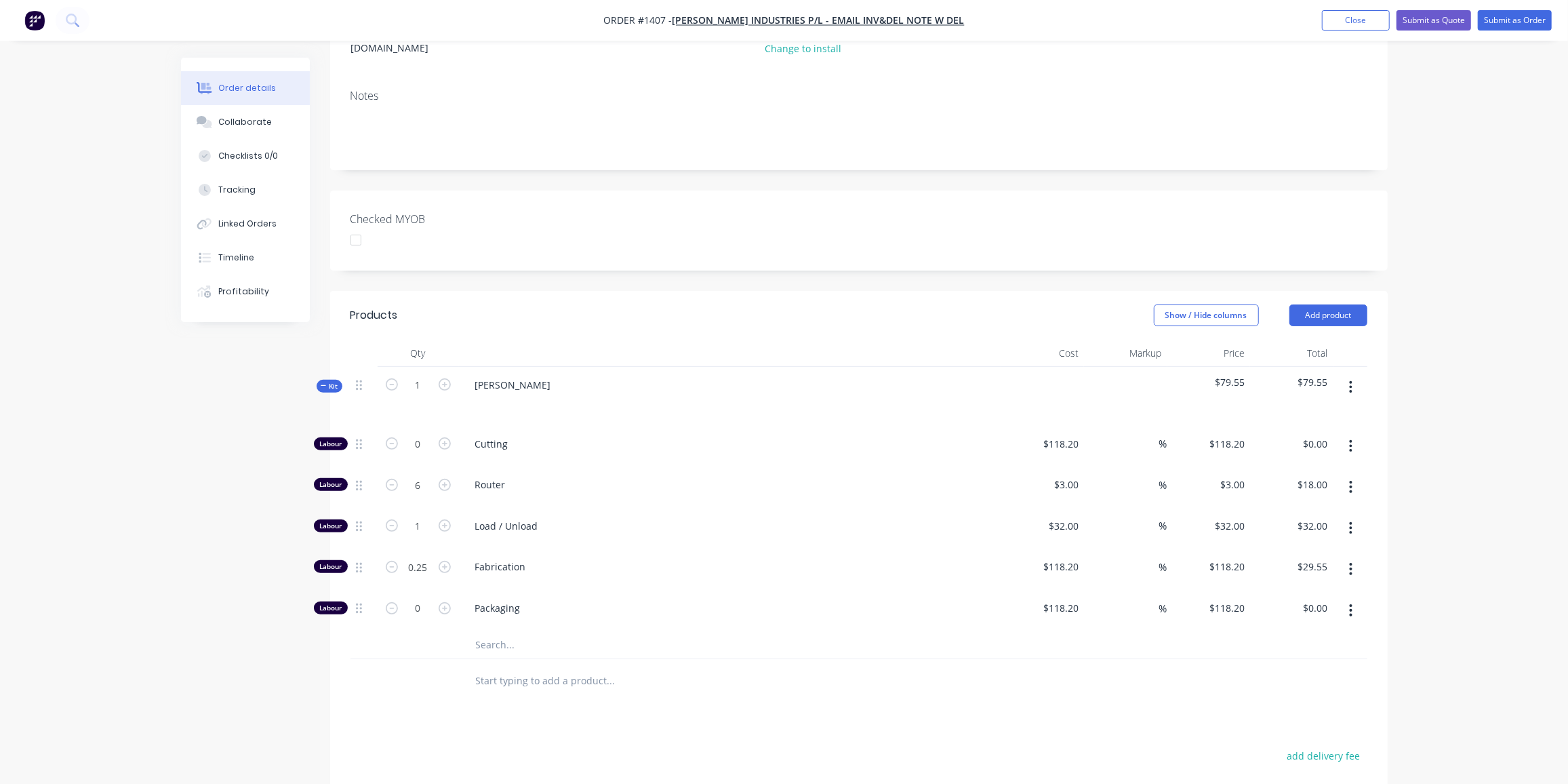
click at [528, 631] on input "text" at bounding box center [610, 644] width 271 height 27
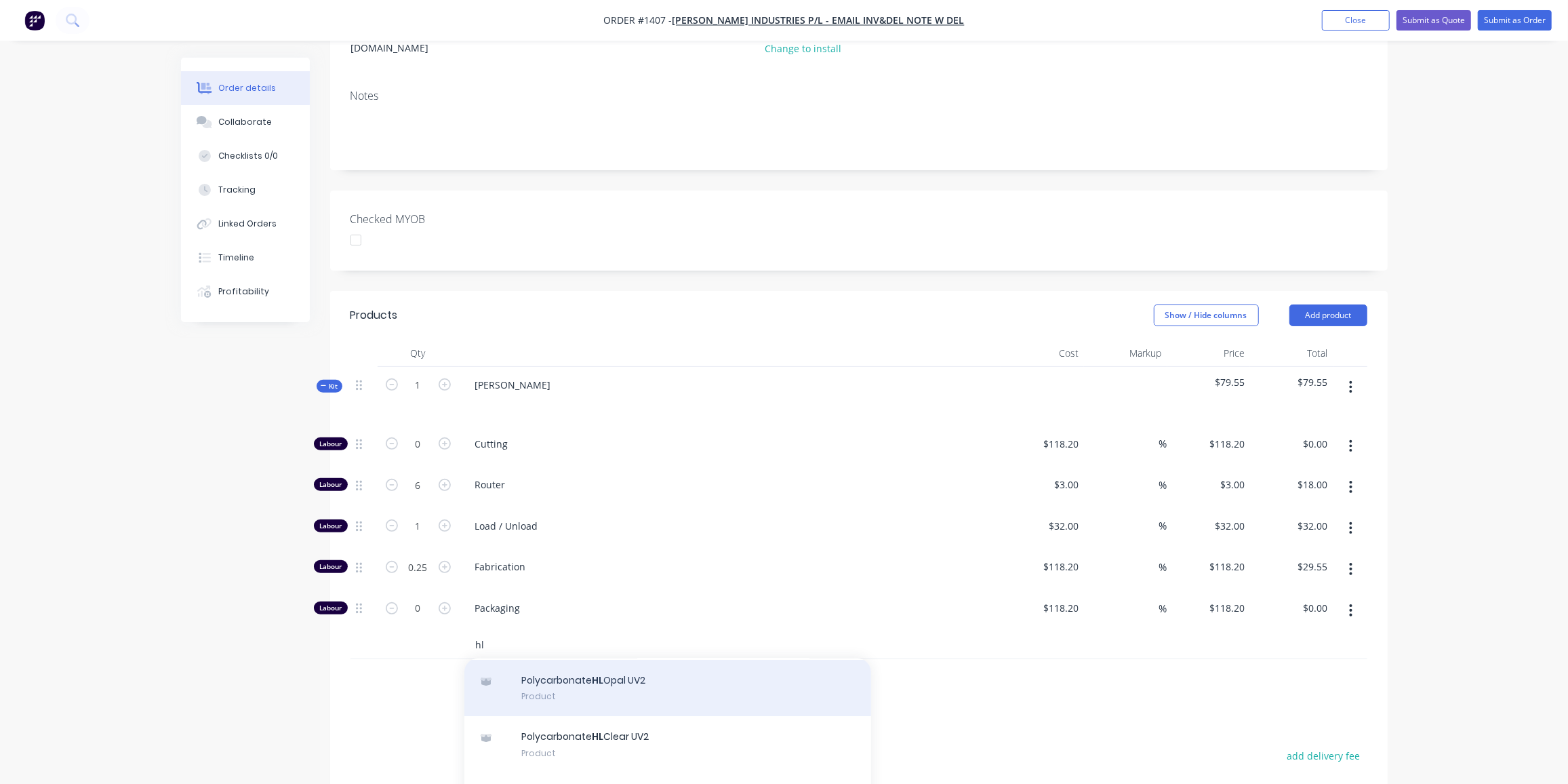
scroll to position [61, 0]
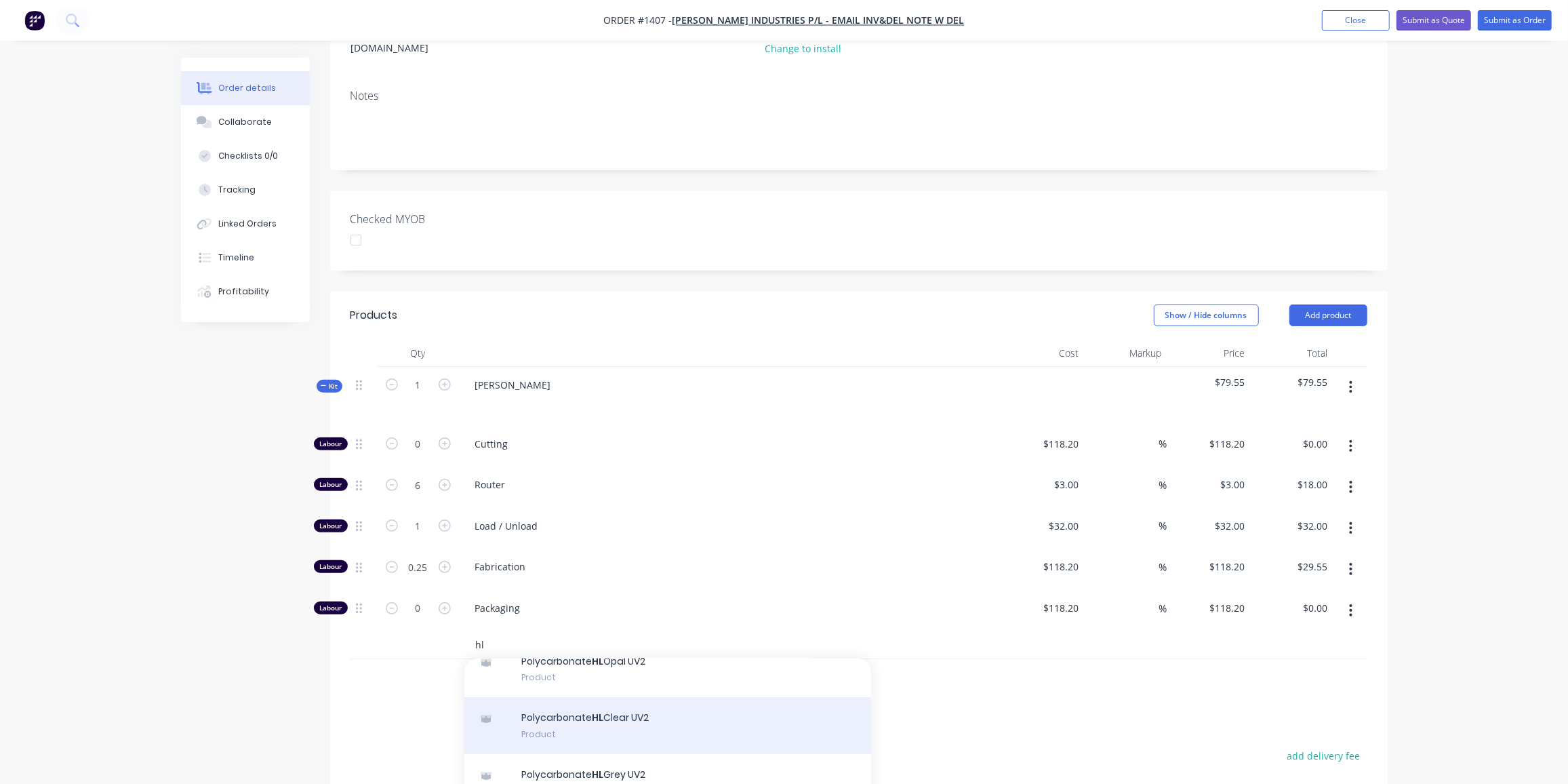
type input "hl"
click at [651, 697] on div "Polycarbonate HL Clear UV2 Product" at bounding box center [667, 725] width 406 height 57
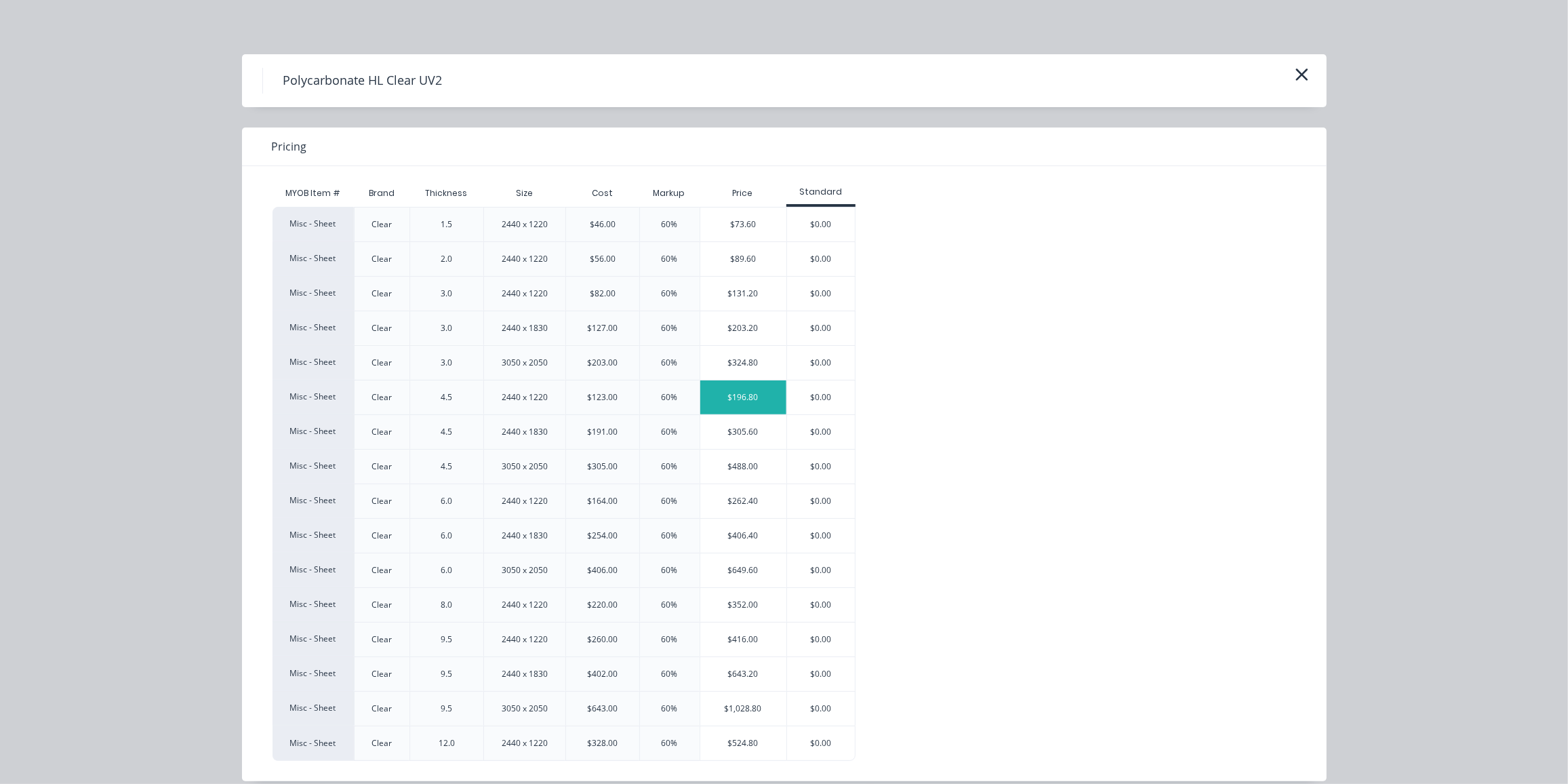
click at [708, 398] on div "$196.80" at bounding box center [743, 398] width 86 height 34
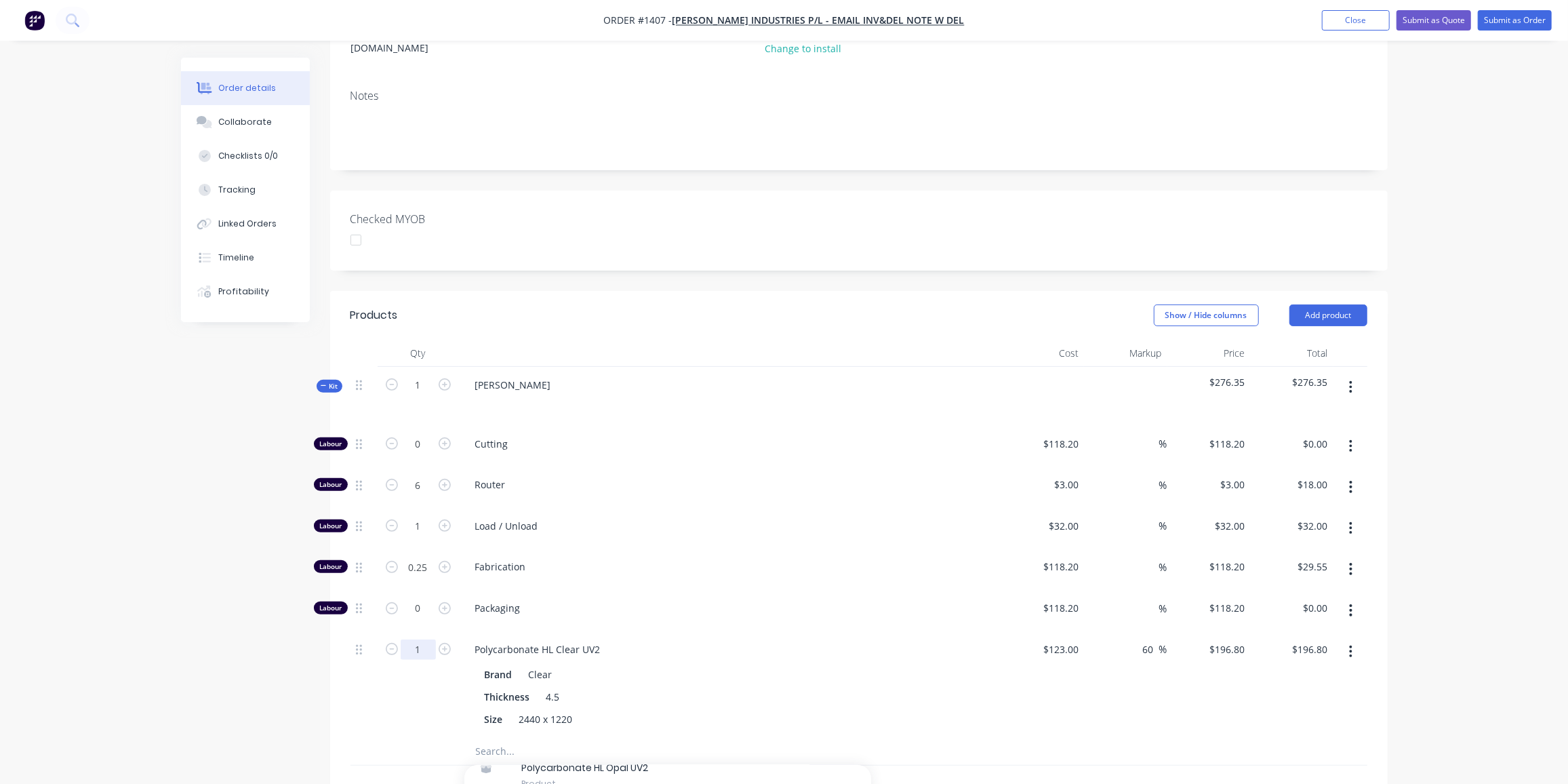
click at [429, 640] on input "1" at bounding box center [418, 650] width 36 height 20
type input "0.2"
type input "$39.36"
click at [1434, 20] on button "Submit as Quote" at bounding box center [1434, 20] width 75 height 20
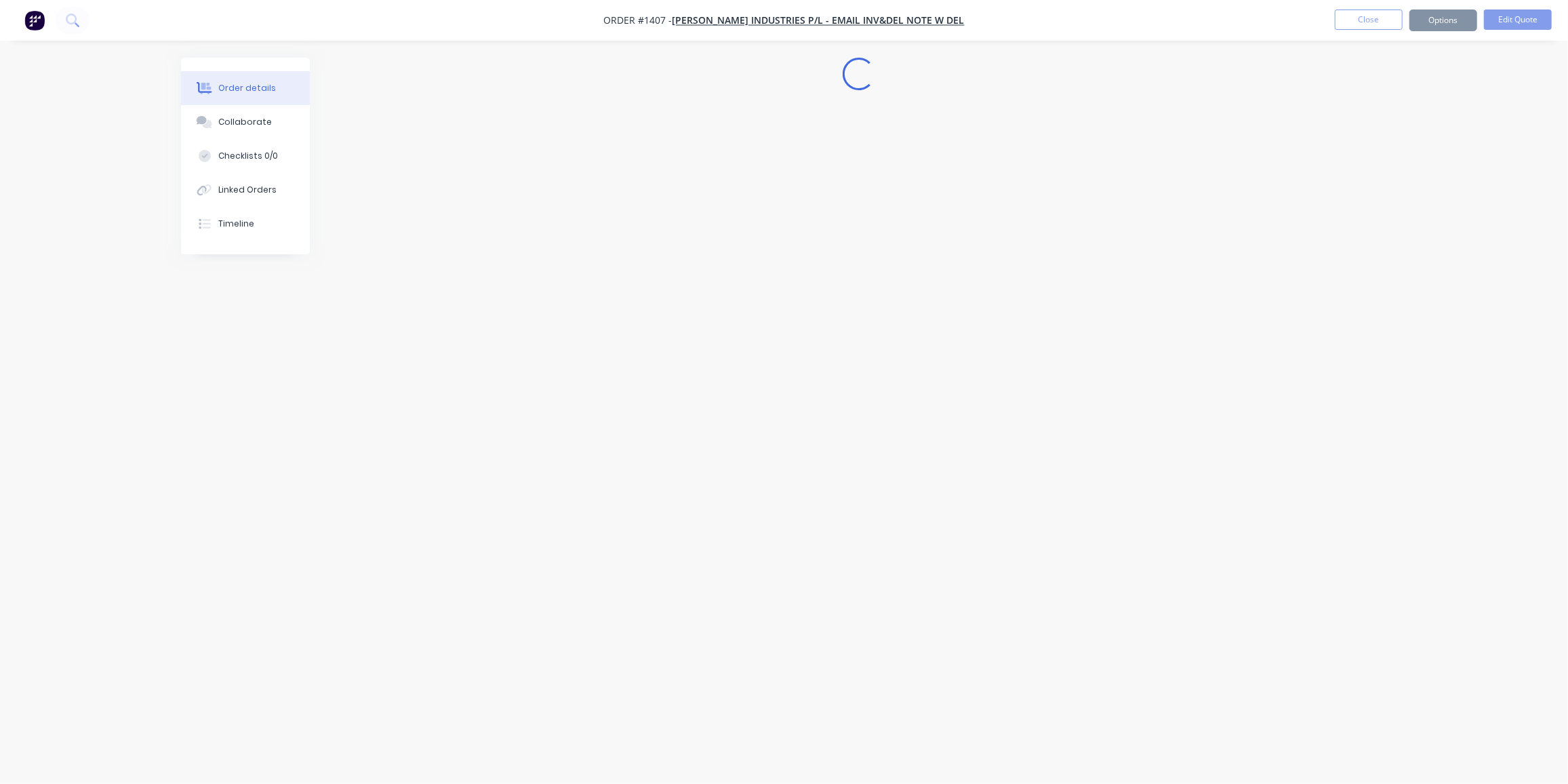
scroll to position [0, 0]
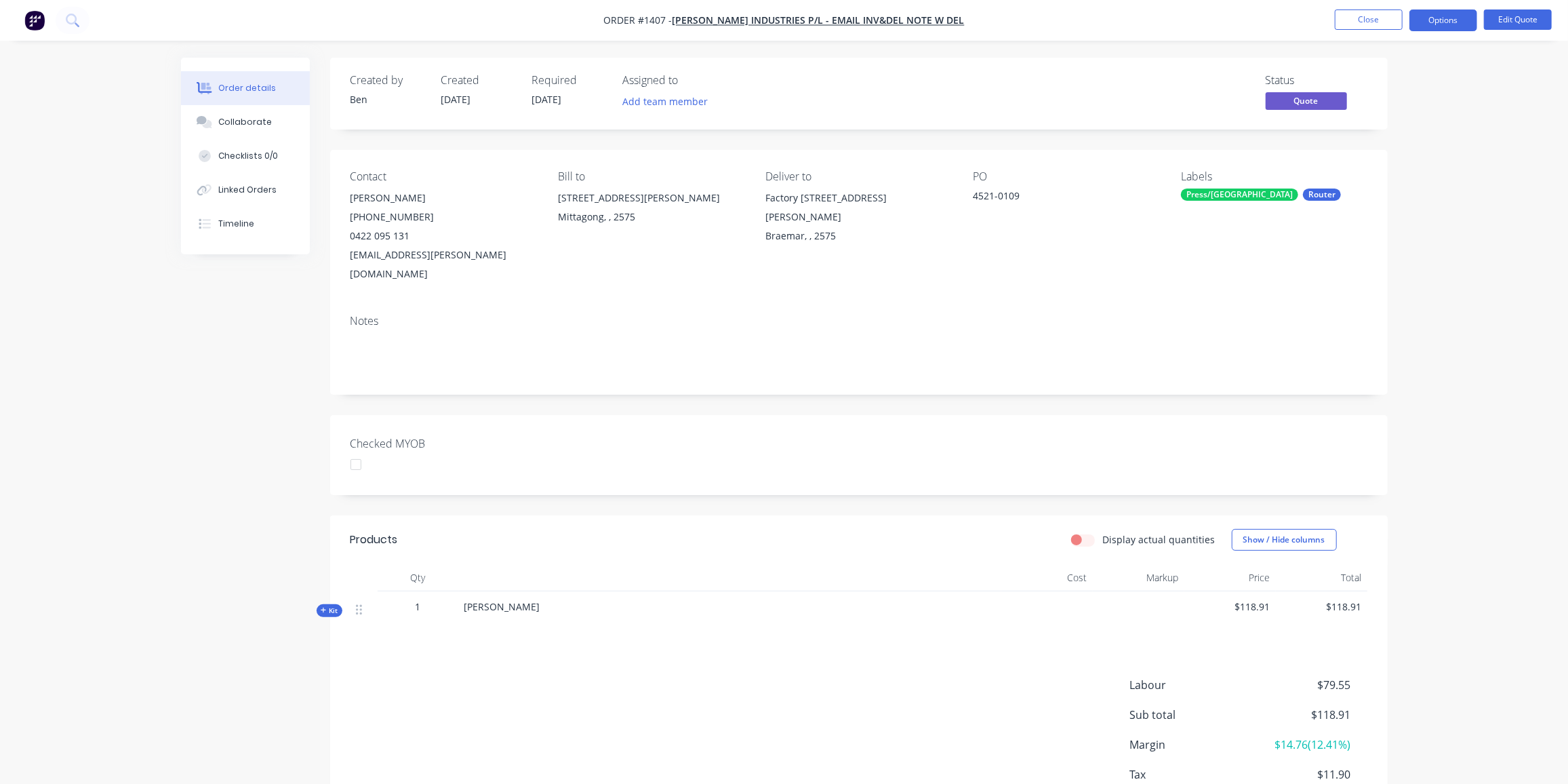
click at [420, 600] on span "1" at bounding box center [418, 607] width 5 height 14
drag, startPoint x: 320, startPoint y: 594, endPoint x: 352, endPoint y: 593, distance: 32.0
click at [322, 607] on icon at bounding box center [323, 610] width 6 height 7
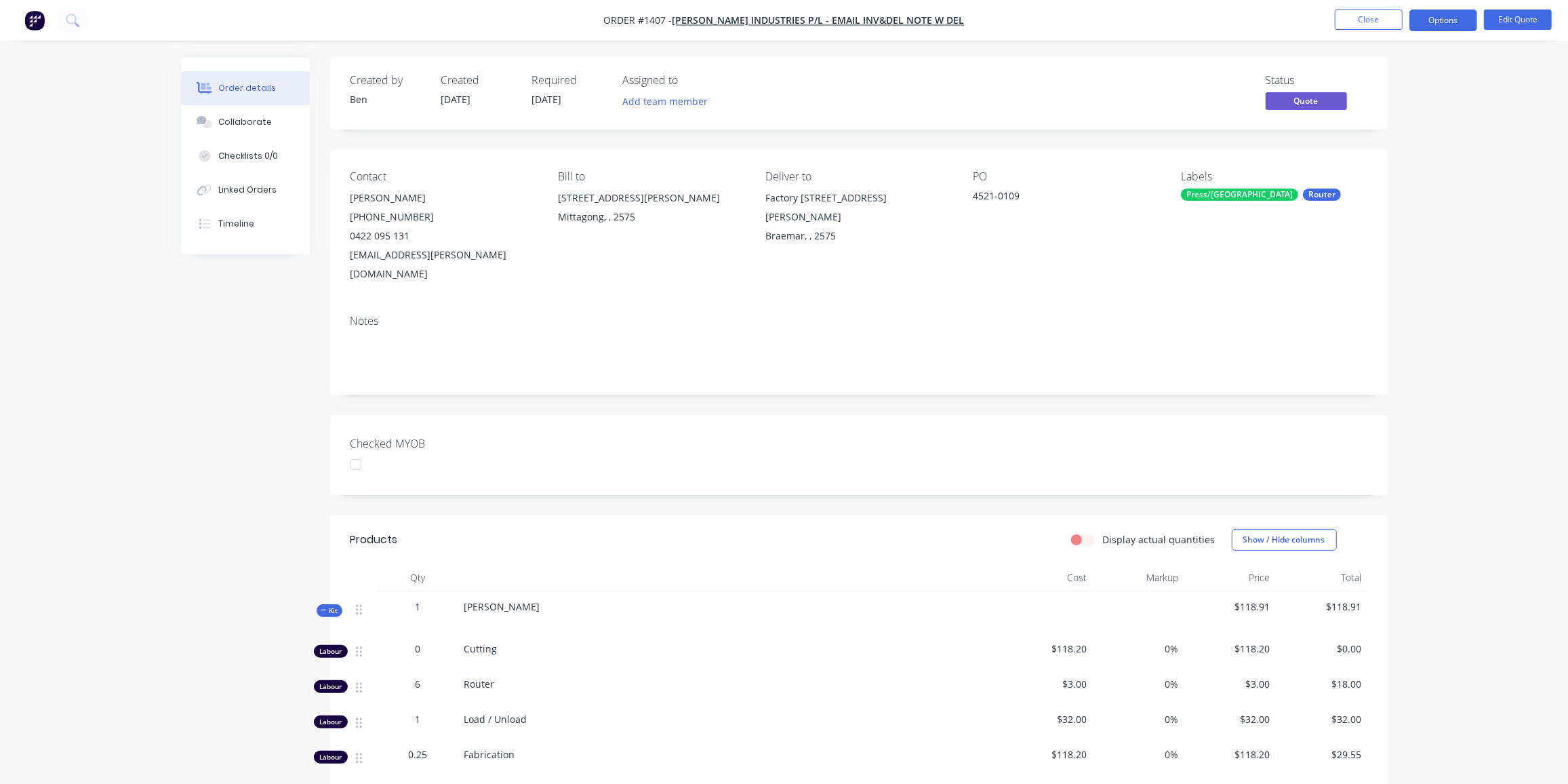
click at [412, 594] on div "1" at bounding box center [417, 611] width 81 height 42
click at [417, 600] on span "1" at bounding box center [418, 607] width 5 height 14
click at [1509, 12] on button "Edit Quote" at bounding box center [1517, 20] width 68 height 20
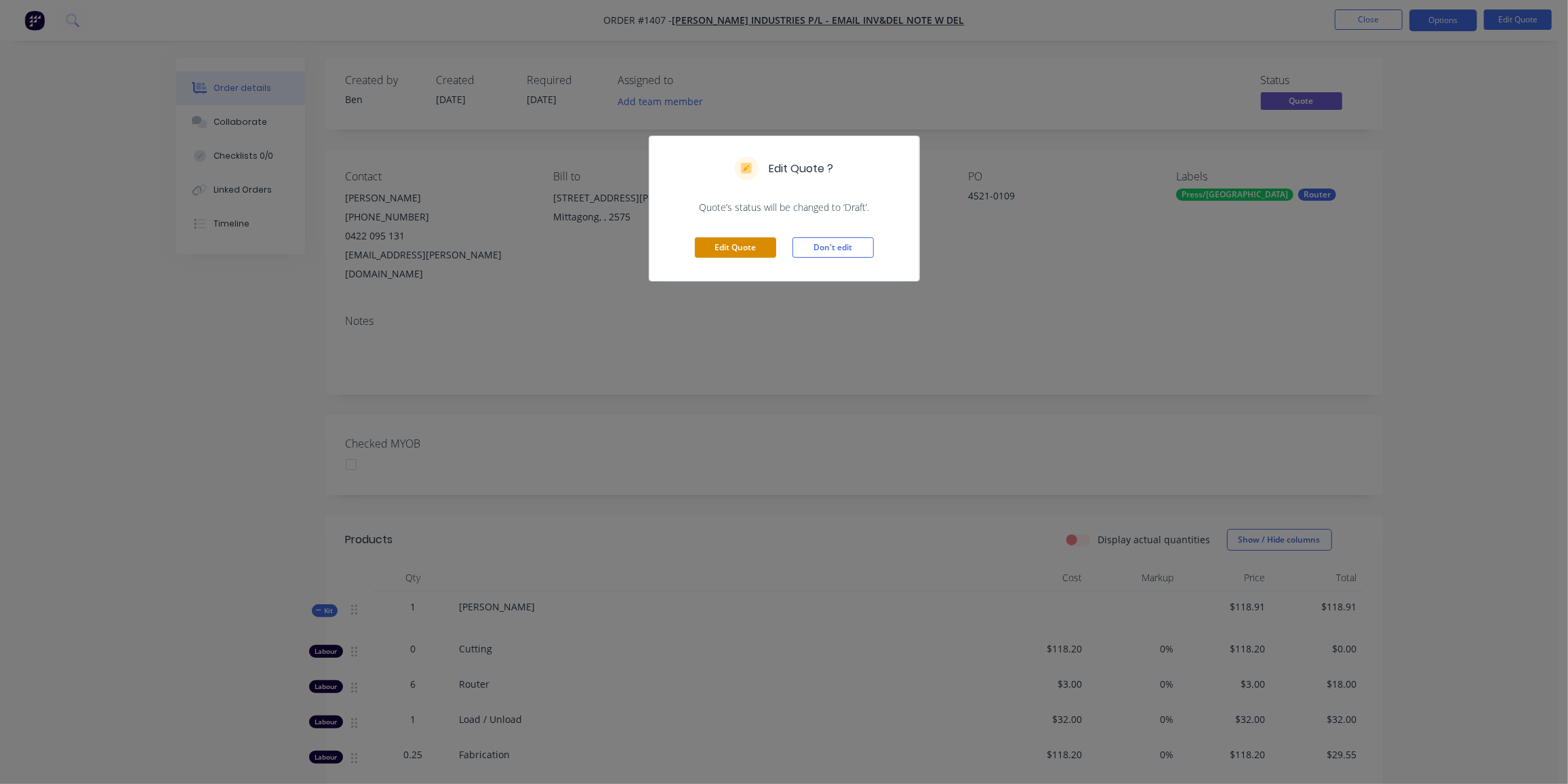
drag, startPoint x: 751, startPoint y: 244, endPoint x: 342, endPoint y: 509, distance: 487.3
click at [751, 244] on button "Edit Quote" at bounding box center [735, 247] width 81 height 20
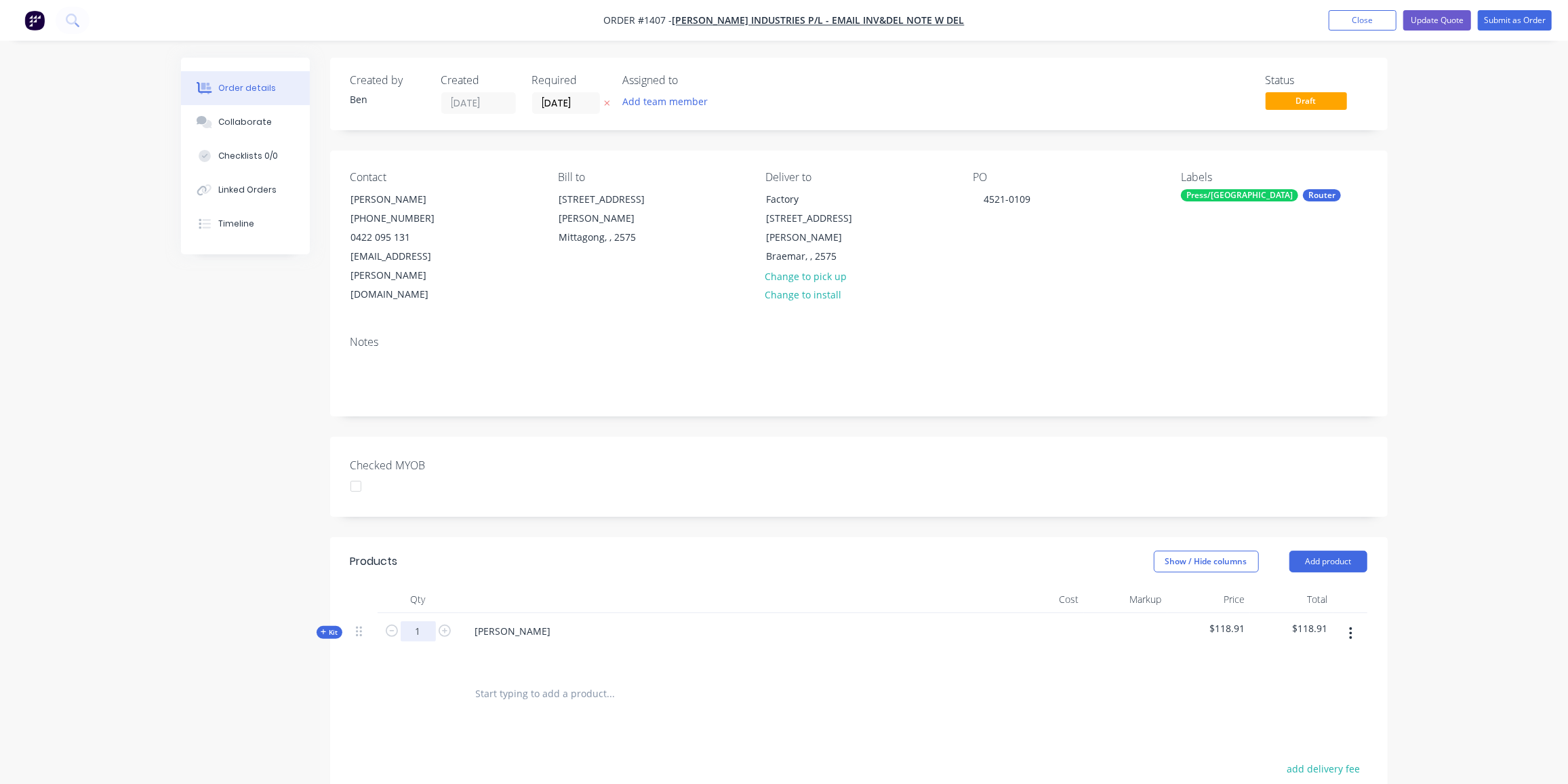
click at [419, 621] on input "1" at bounding box center [418, 631] width 36 height 20
type input "2"
click at [321, 626] on div "Kit" at bounding box center [329, 632] width 26 height 12
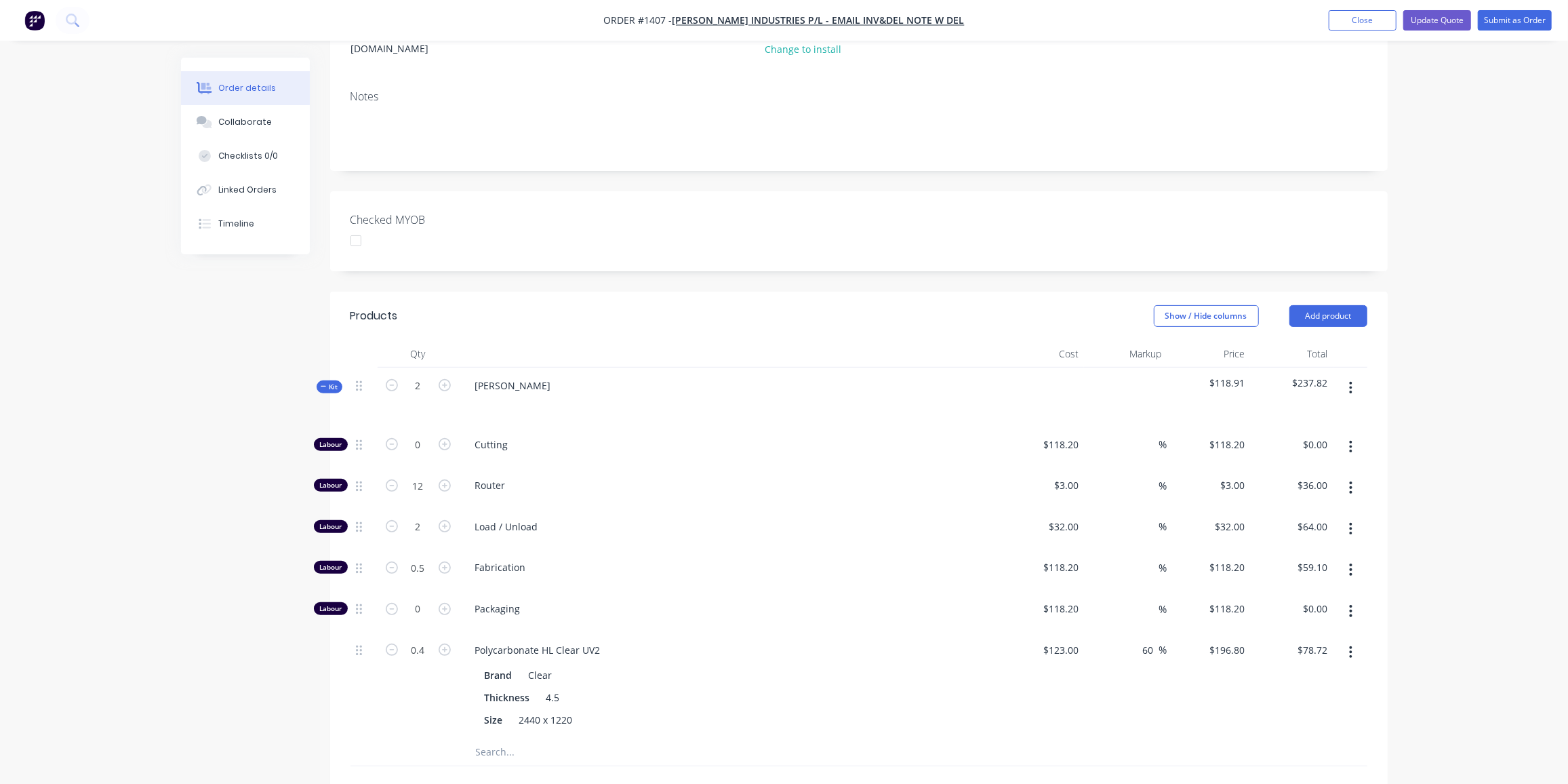
scroll to position [247, 0]
click at [421, 474] on input "12" at bounding box center [418, 484] width 36 height 20
type input "6"
type input "$18.00"
click at [413, 516] on input "2" at bounding box center [418, 526] width 36 height 20
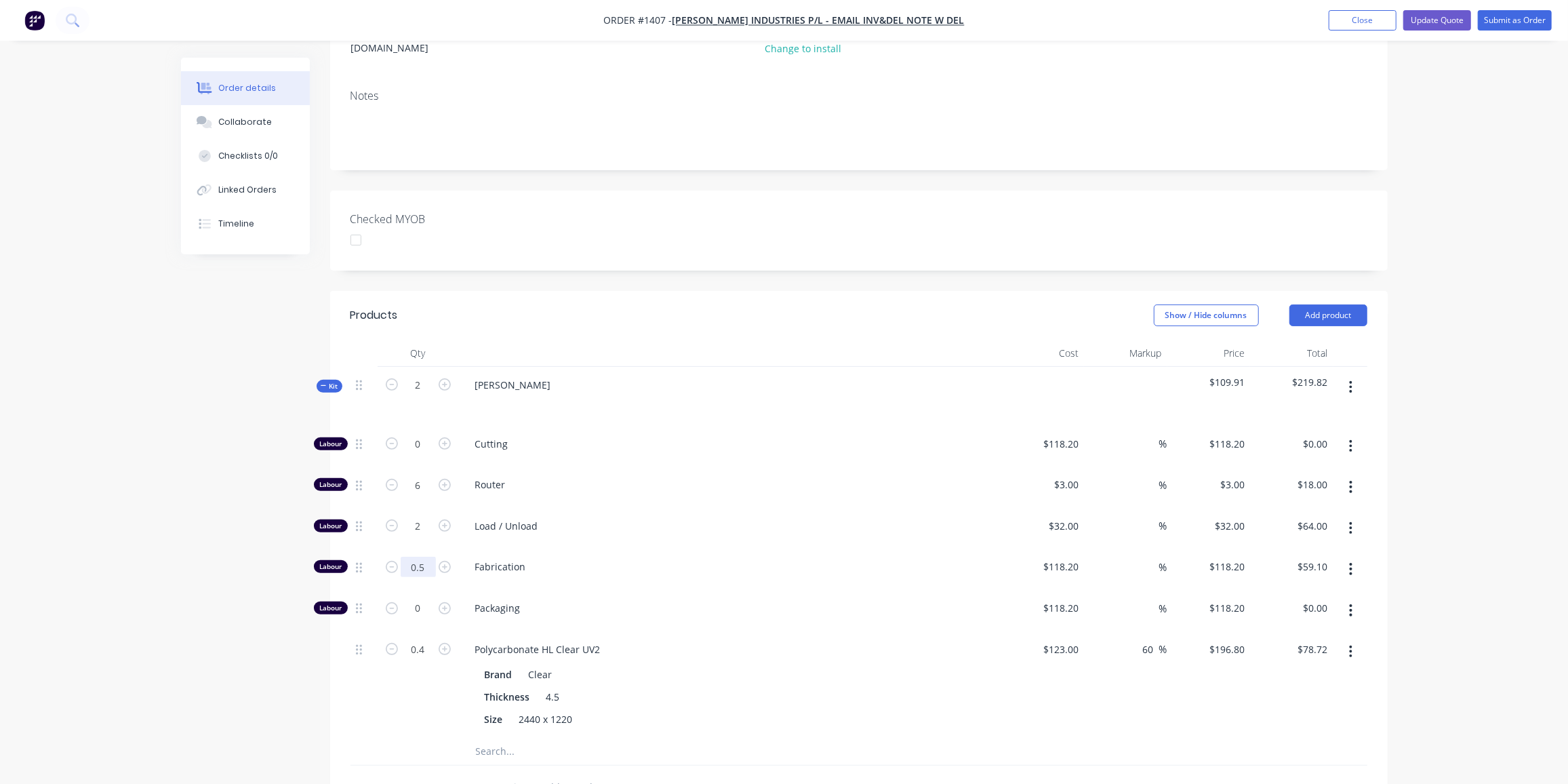
click at [423, 557] on input "0.5" at bounding box center [418, 567] width 36 height 20
type input "0.25"
type input "$29.55"
click at [414, 640] on input "0.4" at bounding box center [418, 650] width 36 height 20
type input "0.2"
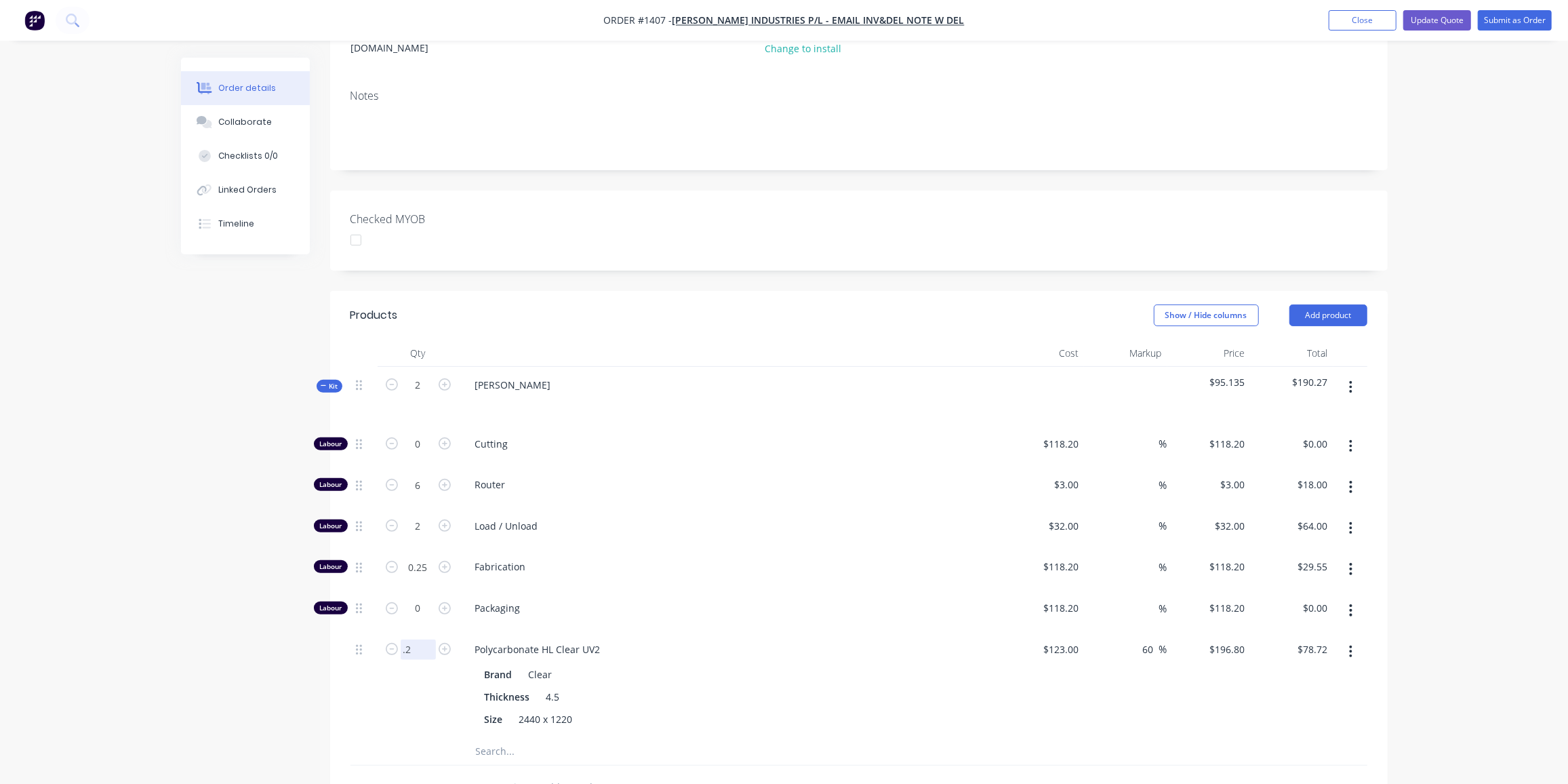
type input "$39.36"
click at [432, 516] on input "2" at bounding box center [418, 526] width 36 height 20
type input "1"
type input "$32.00"
click at [325, 383] on icon at bounding box center [323, 386] width 6 height 7
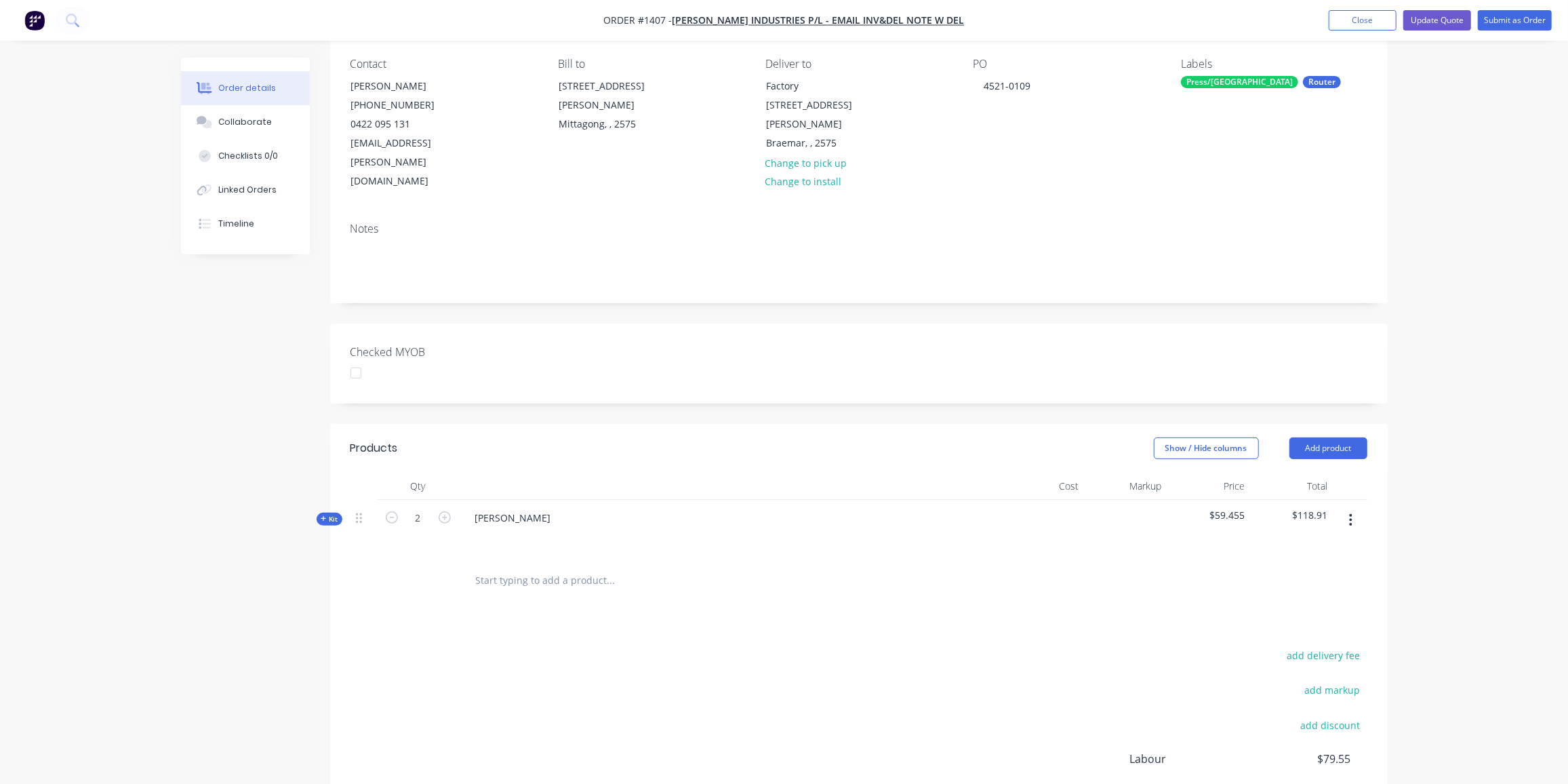
scroll to position [238, 0]
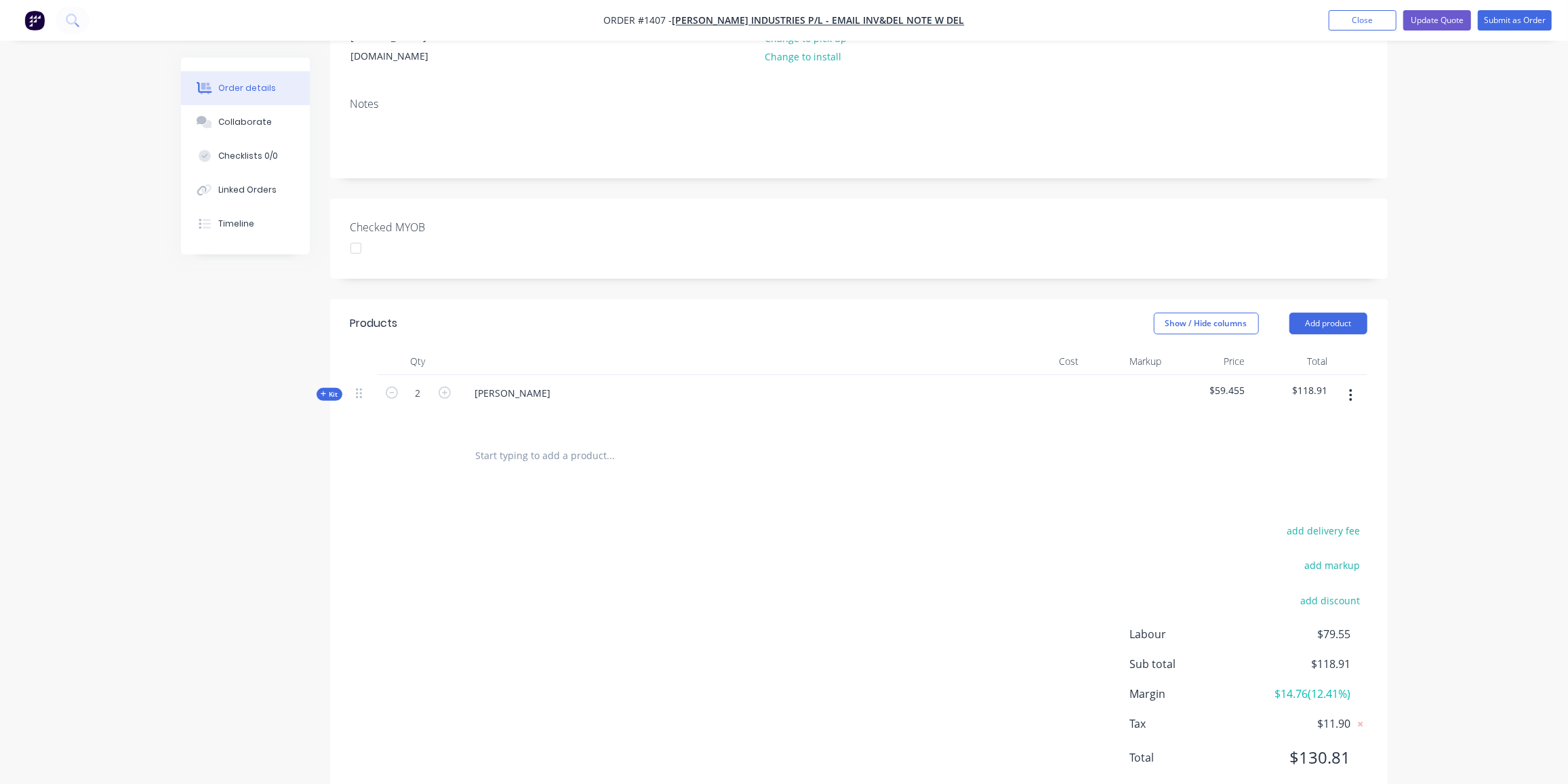
click at [324, 389] on span "Kit" at bounding box center [329, 393] width 18 height 10
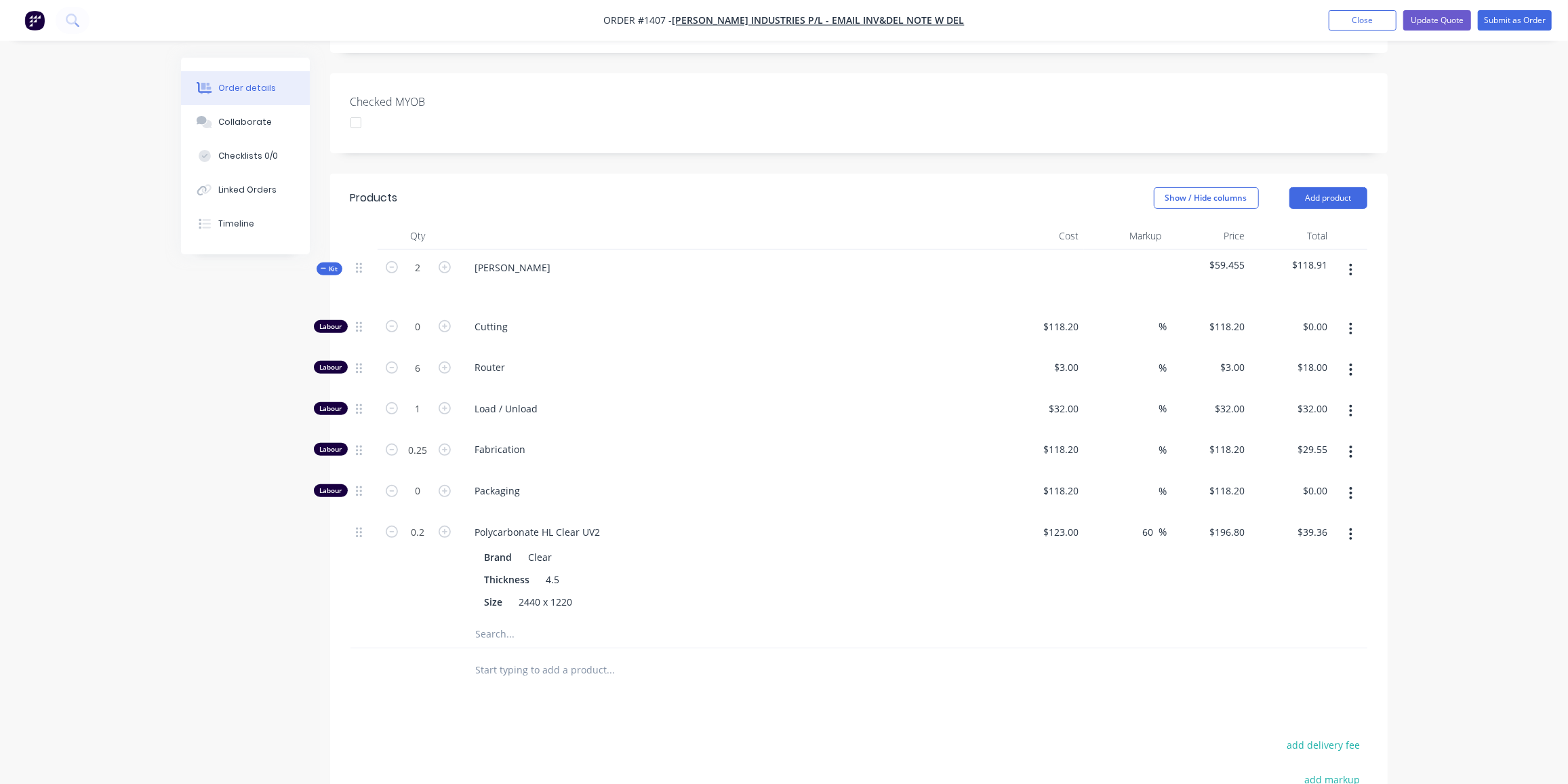
scroll to position [361, 0]
click at [331, 266] on span "Kit" at bounding box center [329, 271] width 18 height 10
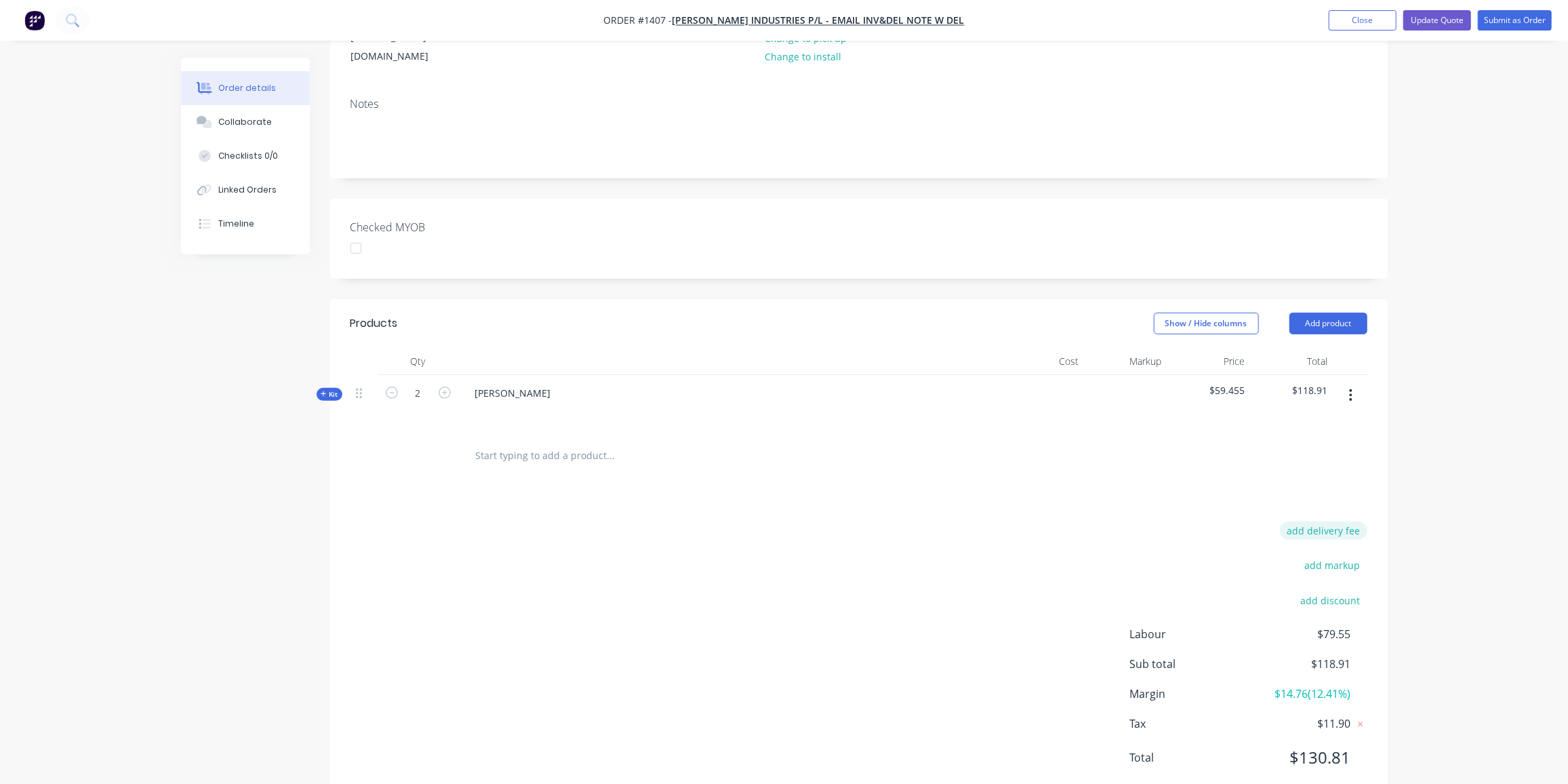
click at [1344, 521] on button "add delivery fee" at bounding box center [1323, 530] width 87 height 19
type input "30"
click at [1448, 20] on button "Update Quote" at bounding box center [1436, 20] width 68 height 20
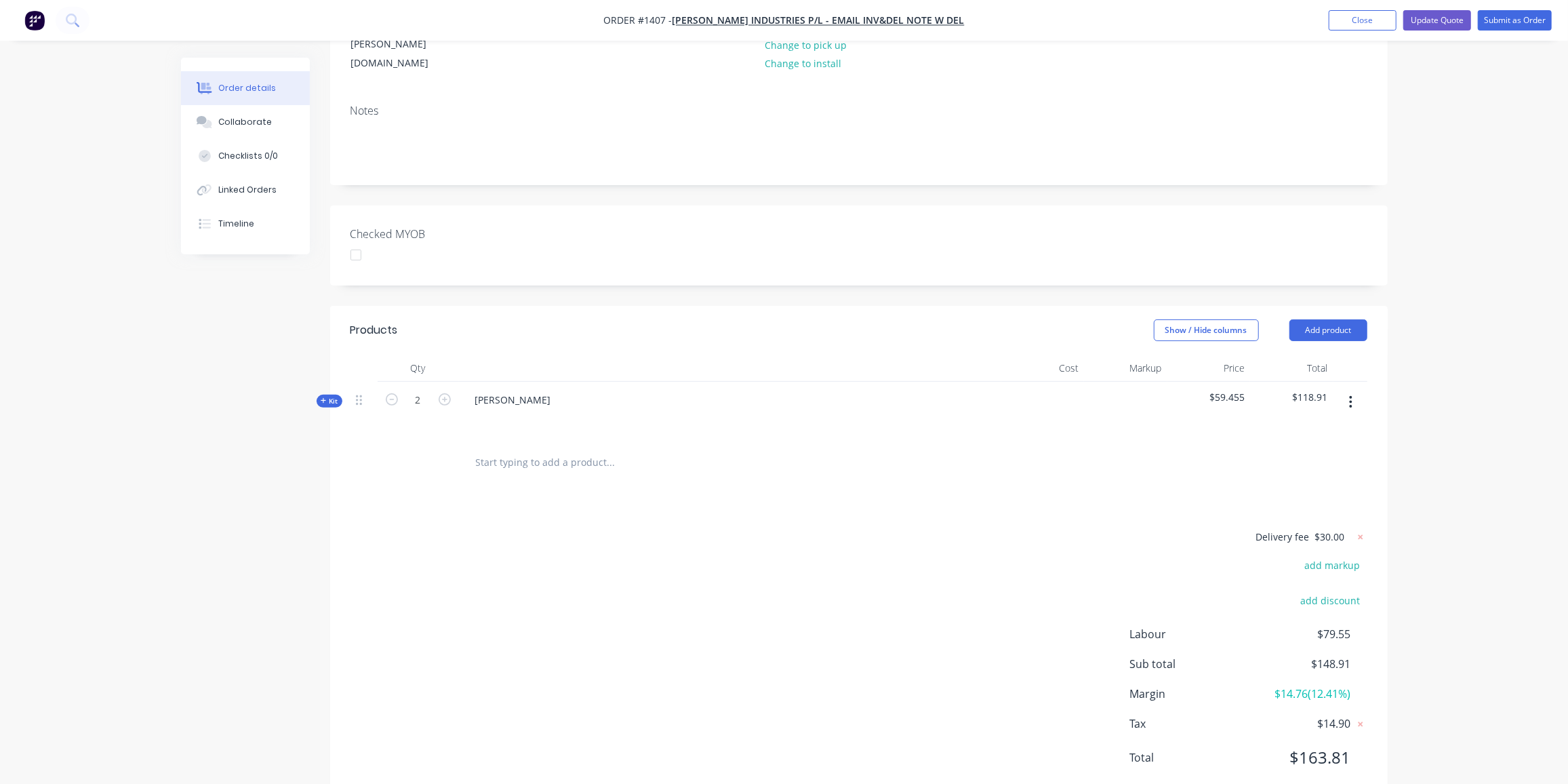
scroll to position [0, 0]
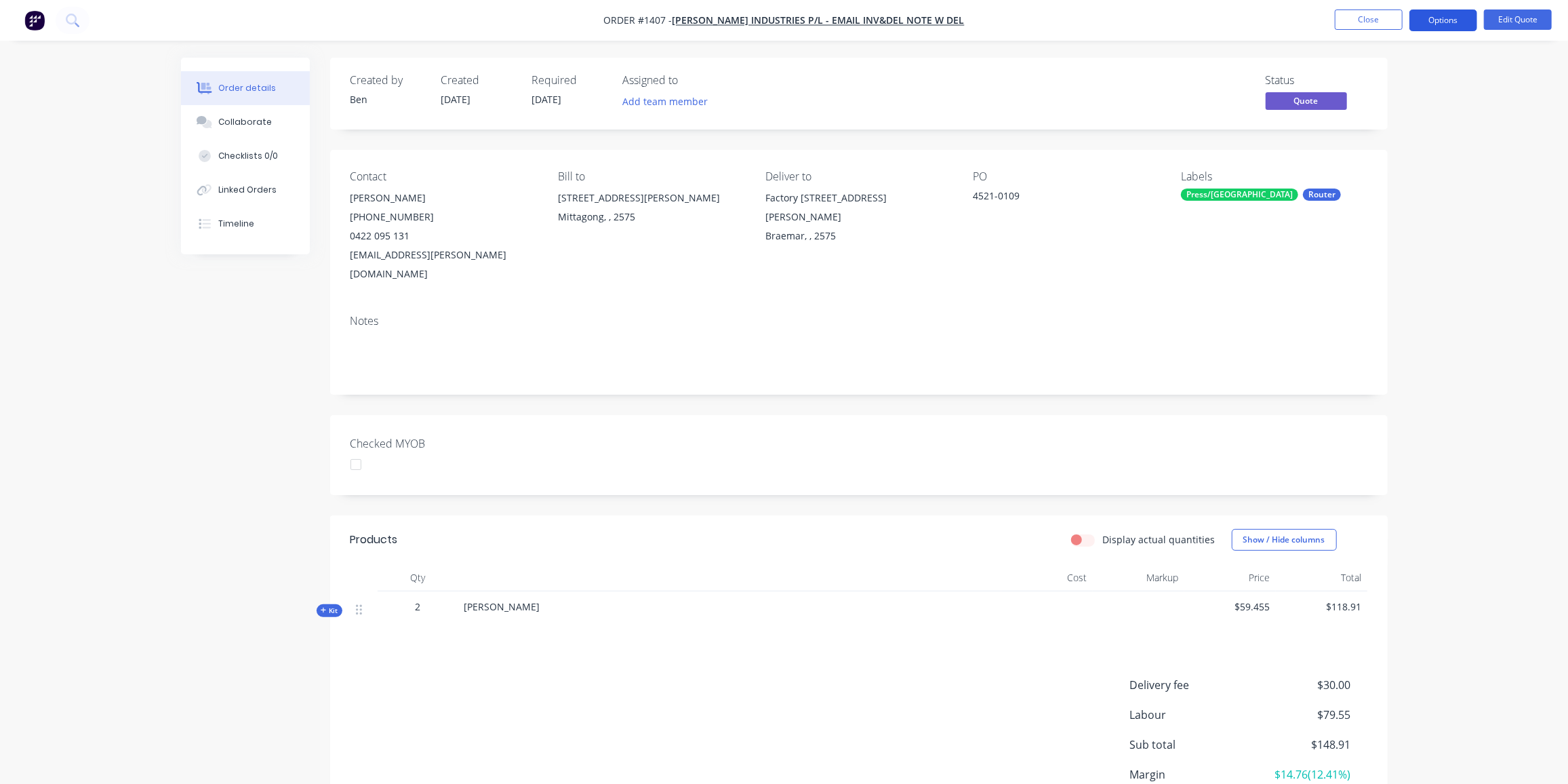
click at [1454, 23] on button "Options" at bounding box center [1443, 20] width 68 height 21
click at [1372, 83] on div "Quote" at bounding box center [1403, 83] width 125 height 20
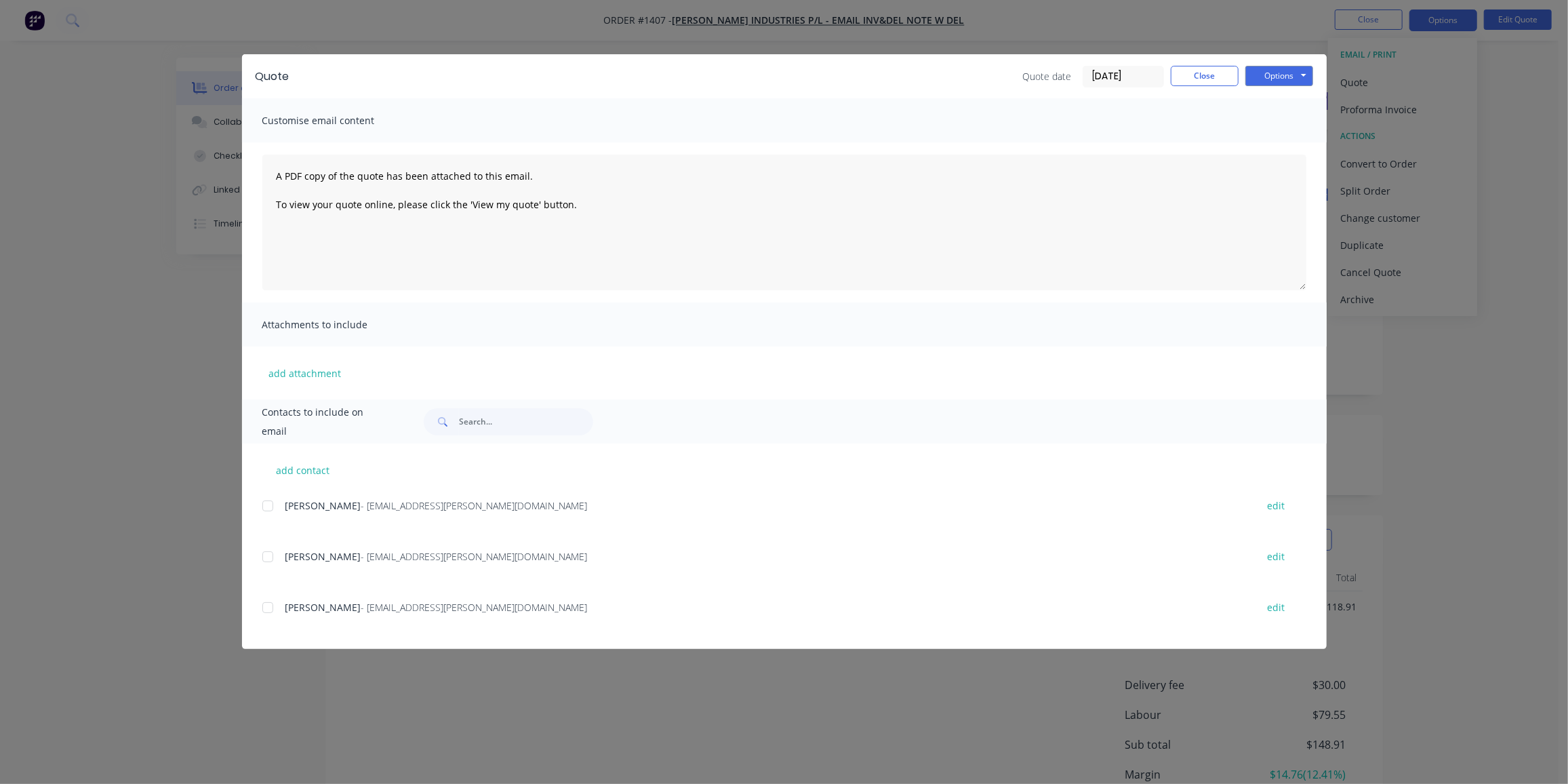
drag, startPoint x: 264, startPoint y: 504, endPoint x: 279, endPoint y: 504, distance: 15.0
click at [264, 504] on div at bounding box center [268, 505] width 27 height 27
drag, startPoint x: 1177, startPoint y: 78, endPoint x: 1371, endPoint y: 45, distance: 196.8
click at [1181, 77] on button "Close" at bounding box center [1204, 76] width 68 height 20
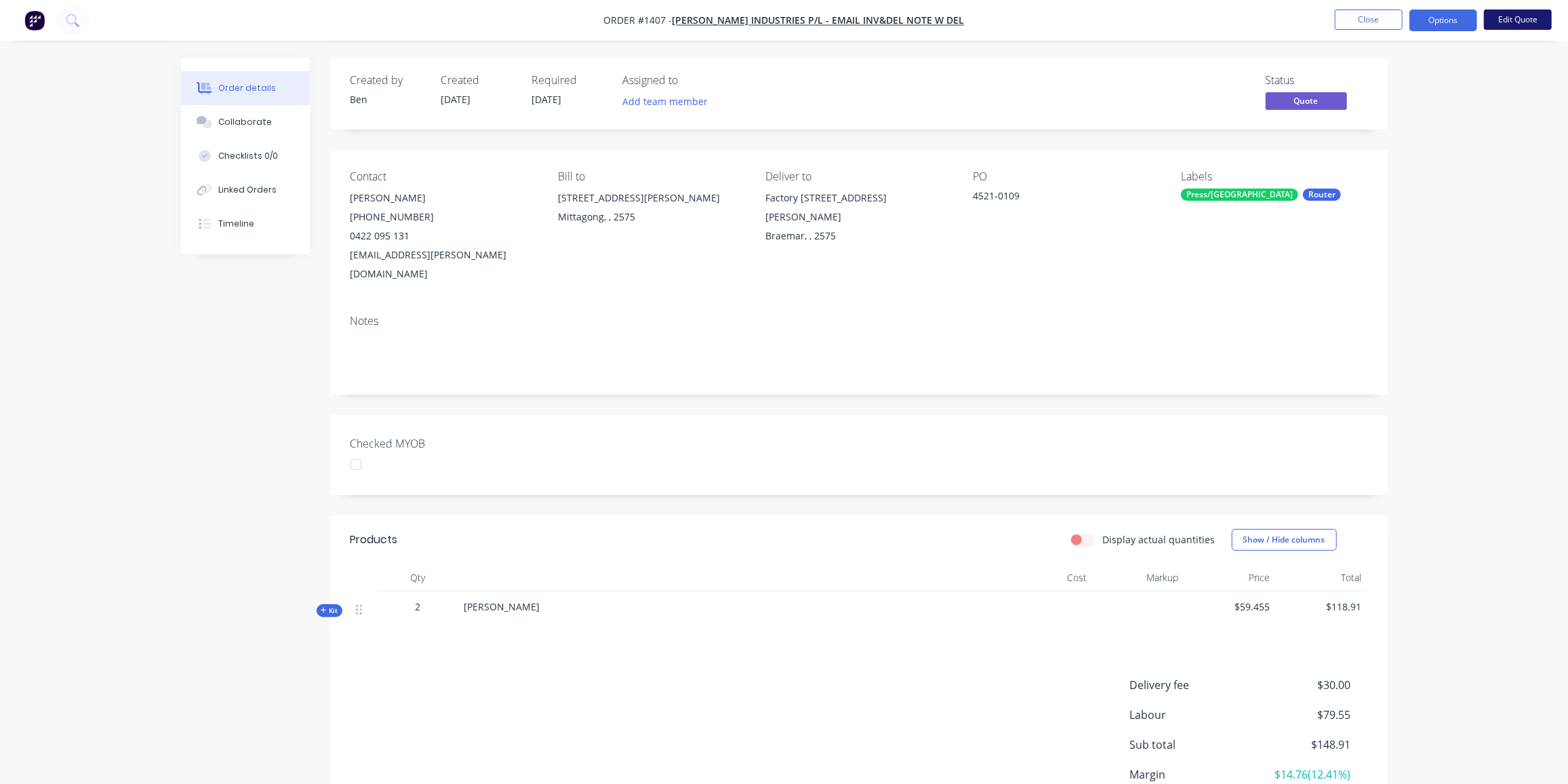
click at [1497, 22] on button "Edit Quote" at bounding box center [1517, 20] width 68 height 20
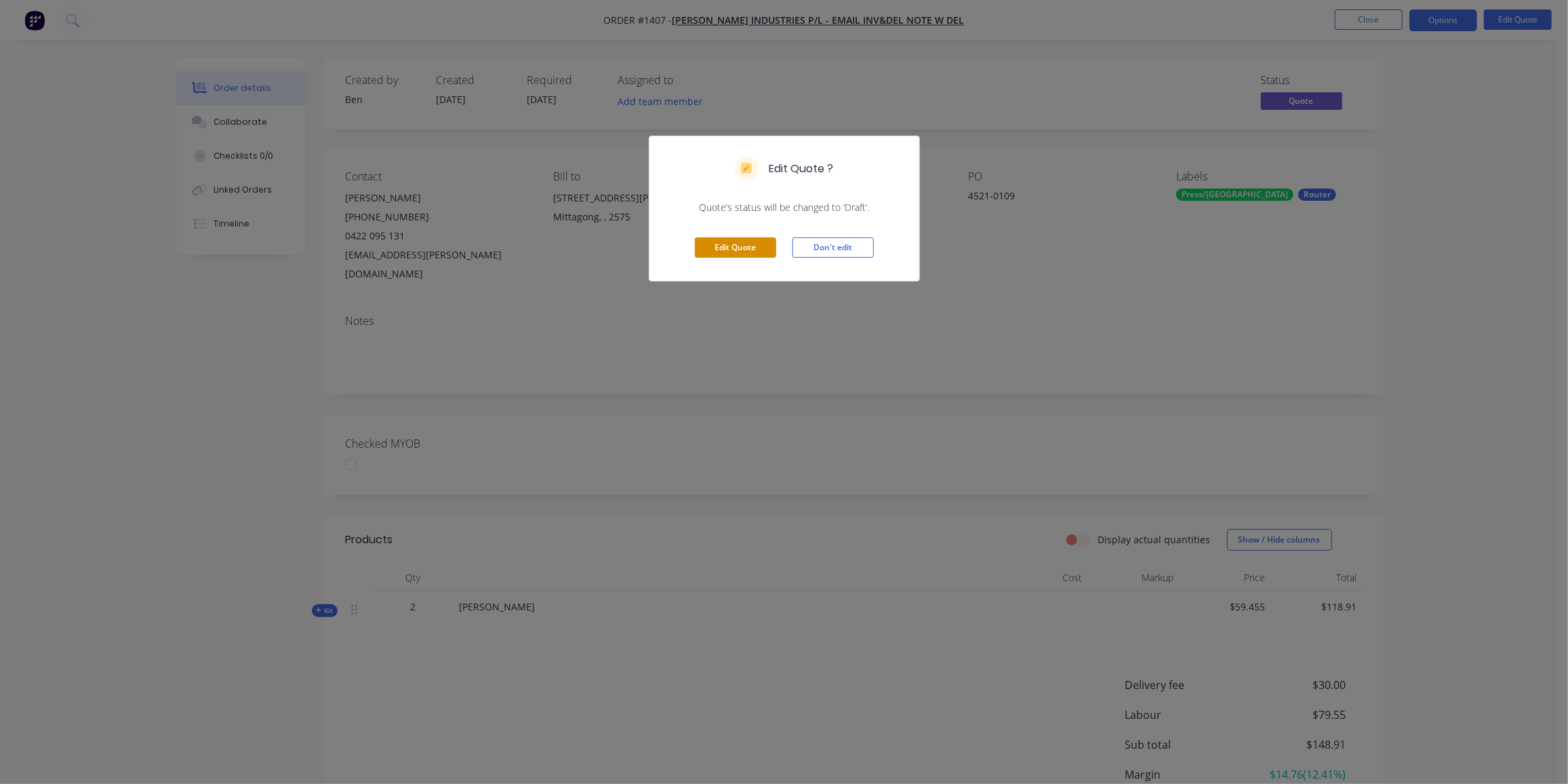
click at [733, 249] on button "Edit Quote" at bounding box center [735, 247] width 81 height 20
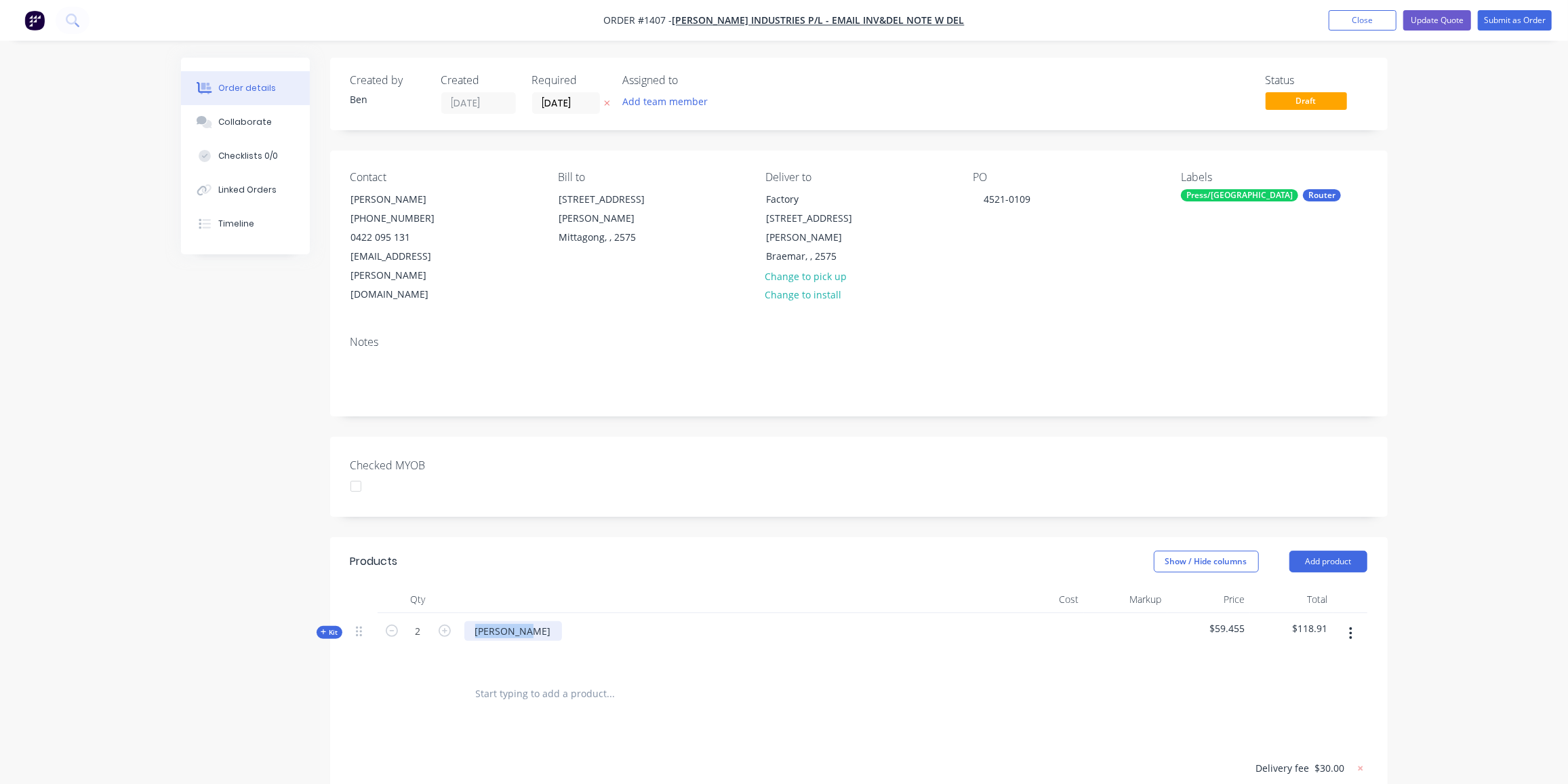
drag, startPoint x: 528, startPoint y: 593, endPoint x: 467, endPoint y: 595, distance: 61.0
click at [467, 621] on div "[PERSON_NAME]" at bounding box center [513, 631] width 98 height 20
paste div
click at [524, 621] on div "4521-0109" at bounding box center [498, 631] width 68 height 20
click at [1441, 19] on button "Update Quote" at bounding box center [1436, 20] width 68 height 20
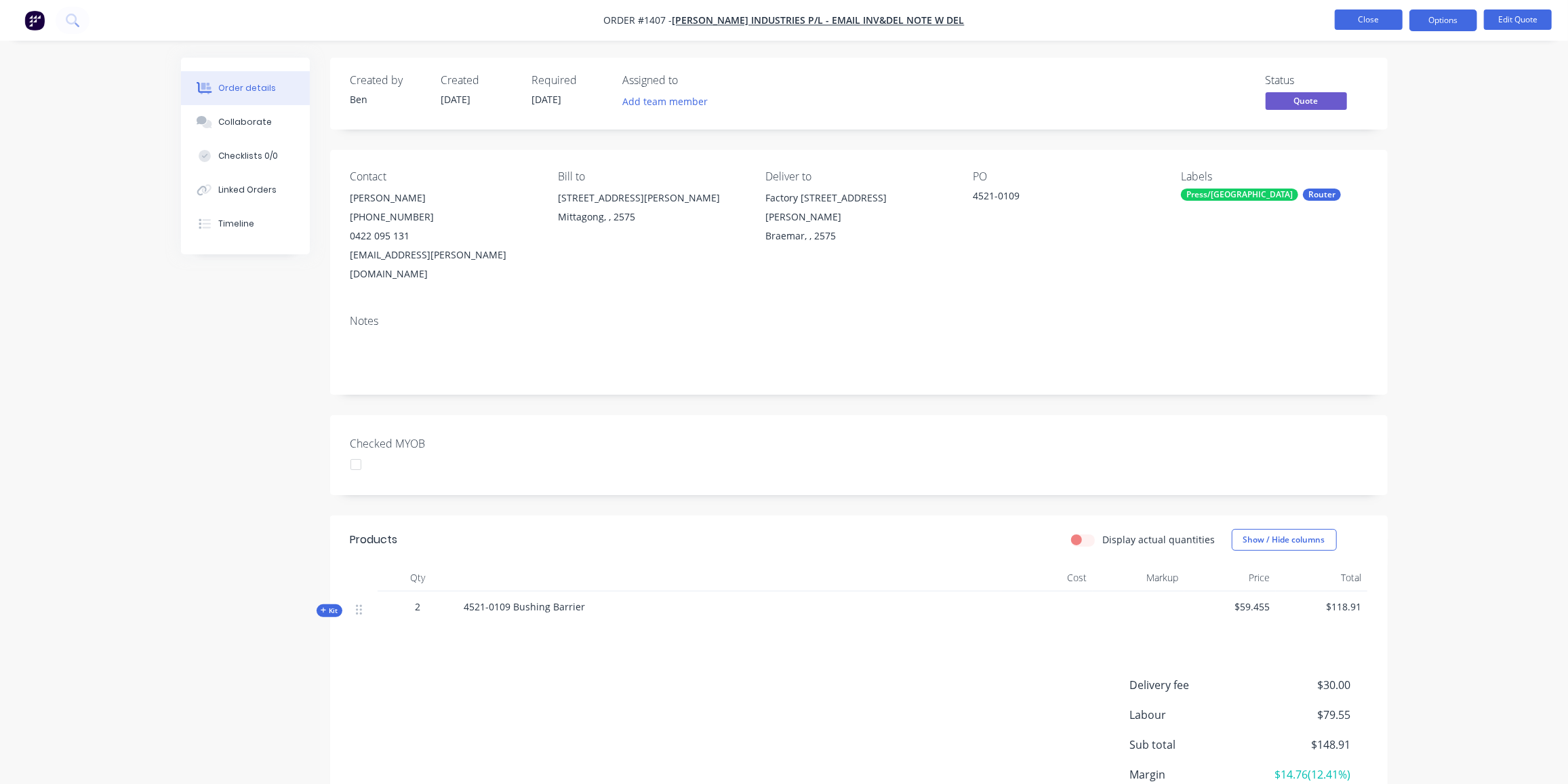
click at [1354, 17] on button "Close" at bounding box center [1368, 20] width 68 height 20
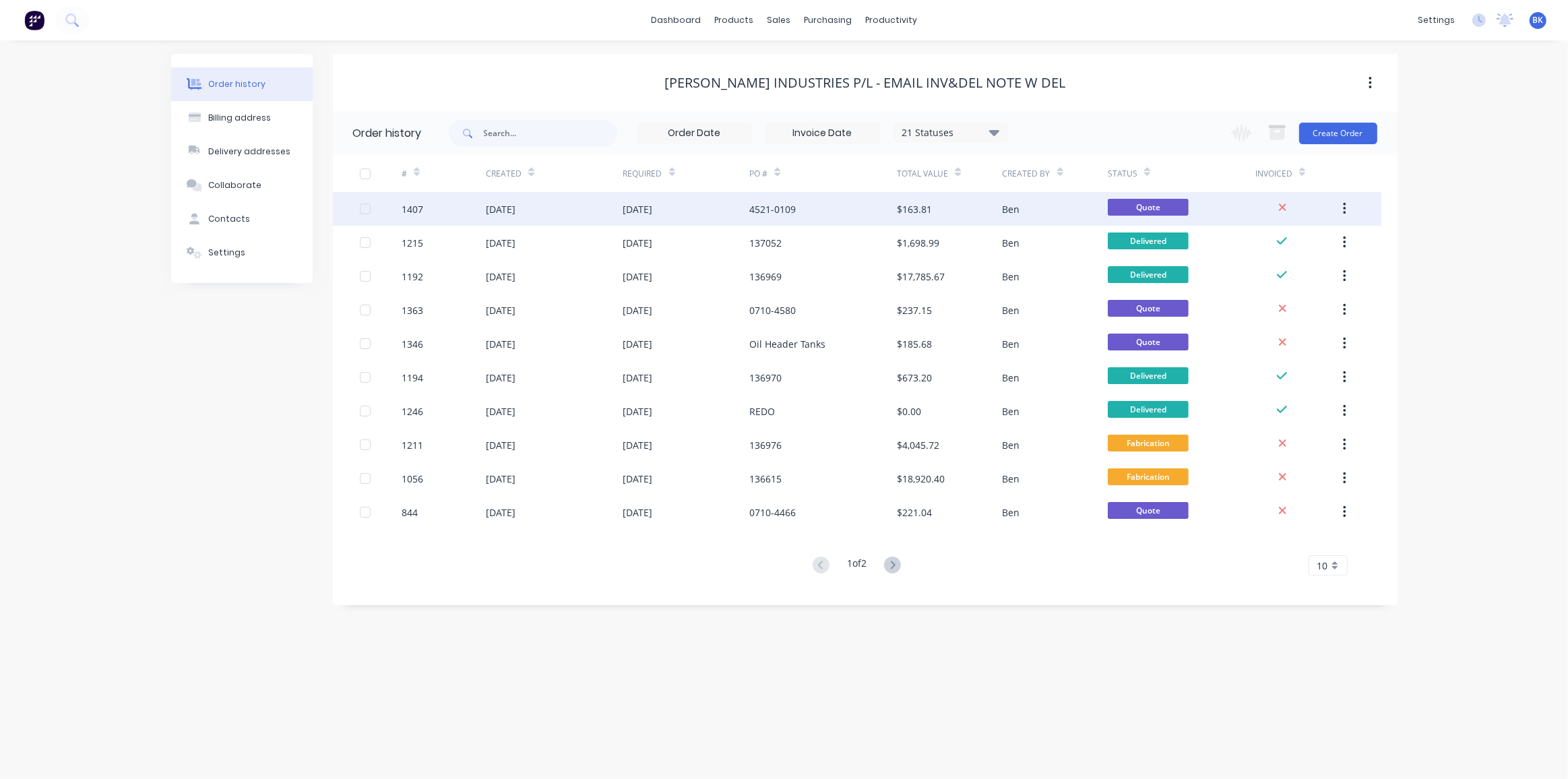
click at [907, 214] on div "$163.81" at bounding box center [914, 210] width 35 height 14
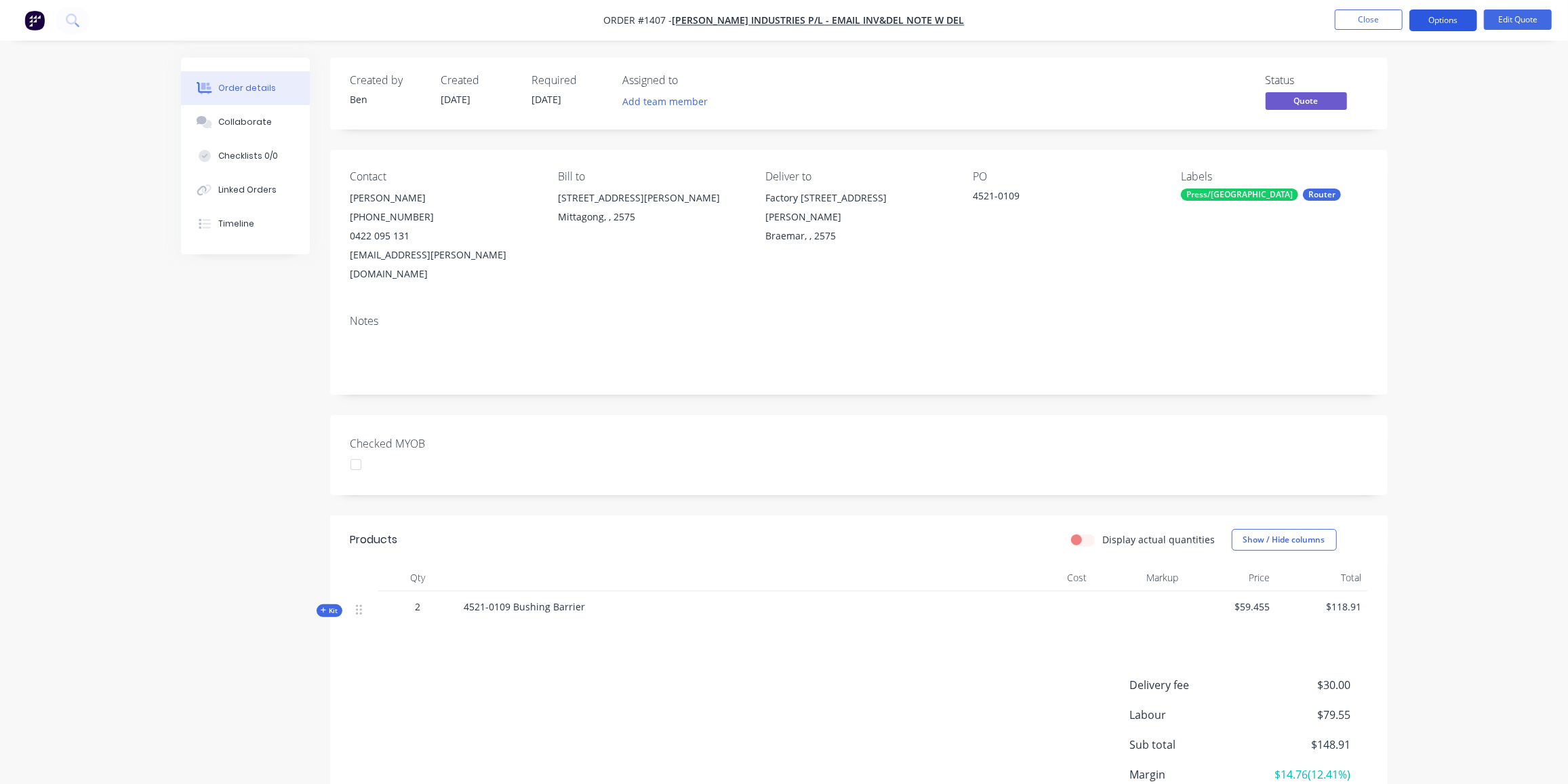
click at [1448, 24] on button "Options" at bounding box center [1443, 20] width 68 height 21
click at [1377, 85] on div "Quote" at bounding box center [1403, 83] width 125 height 20
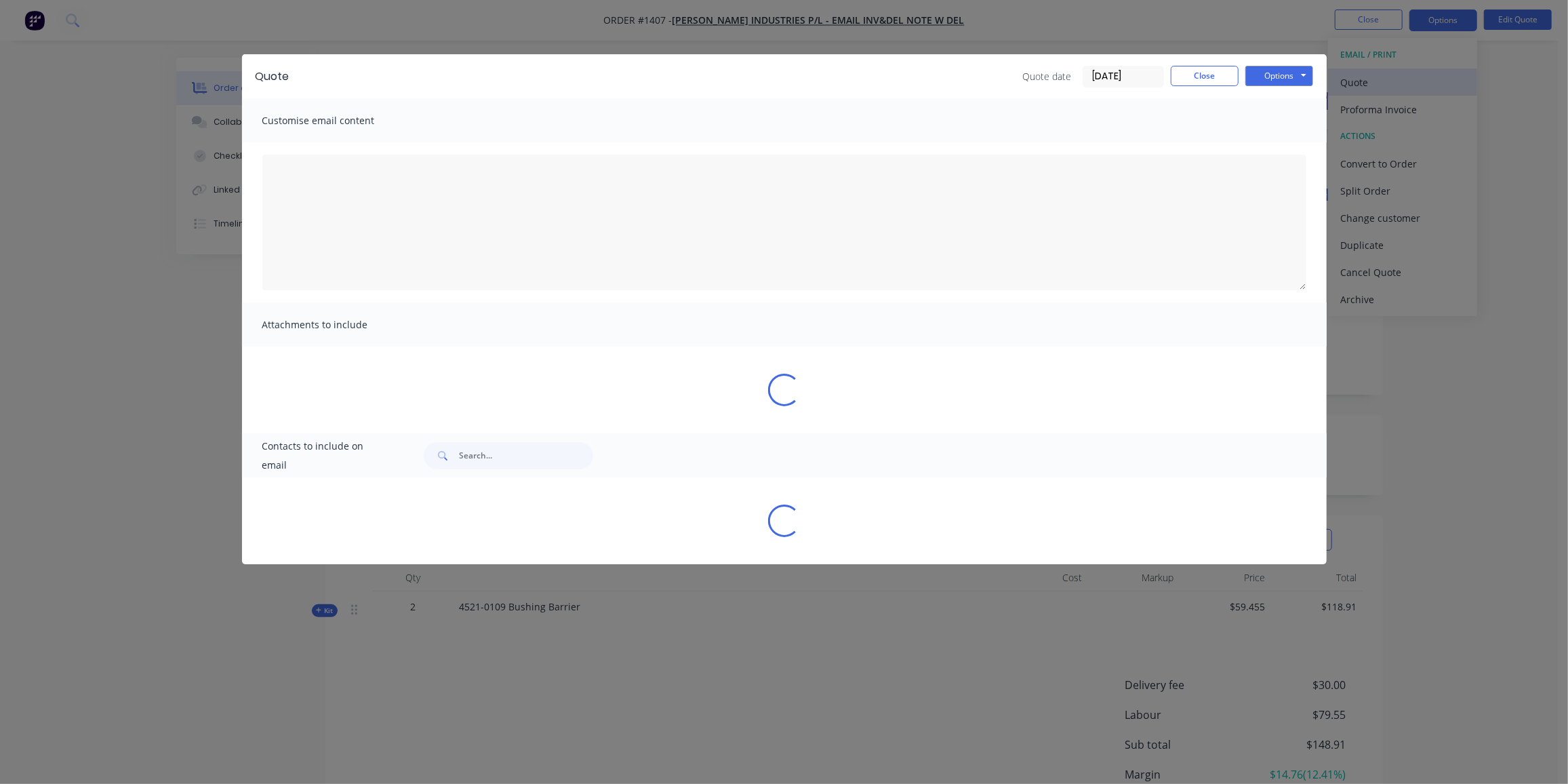
type textarea "A PDF copy of the quote has been attached to this email. To view your quote onl…"
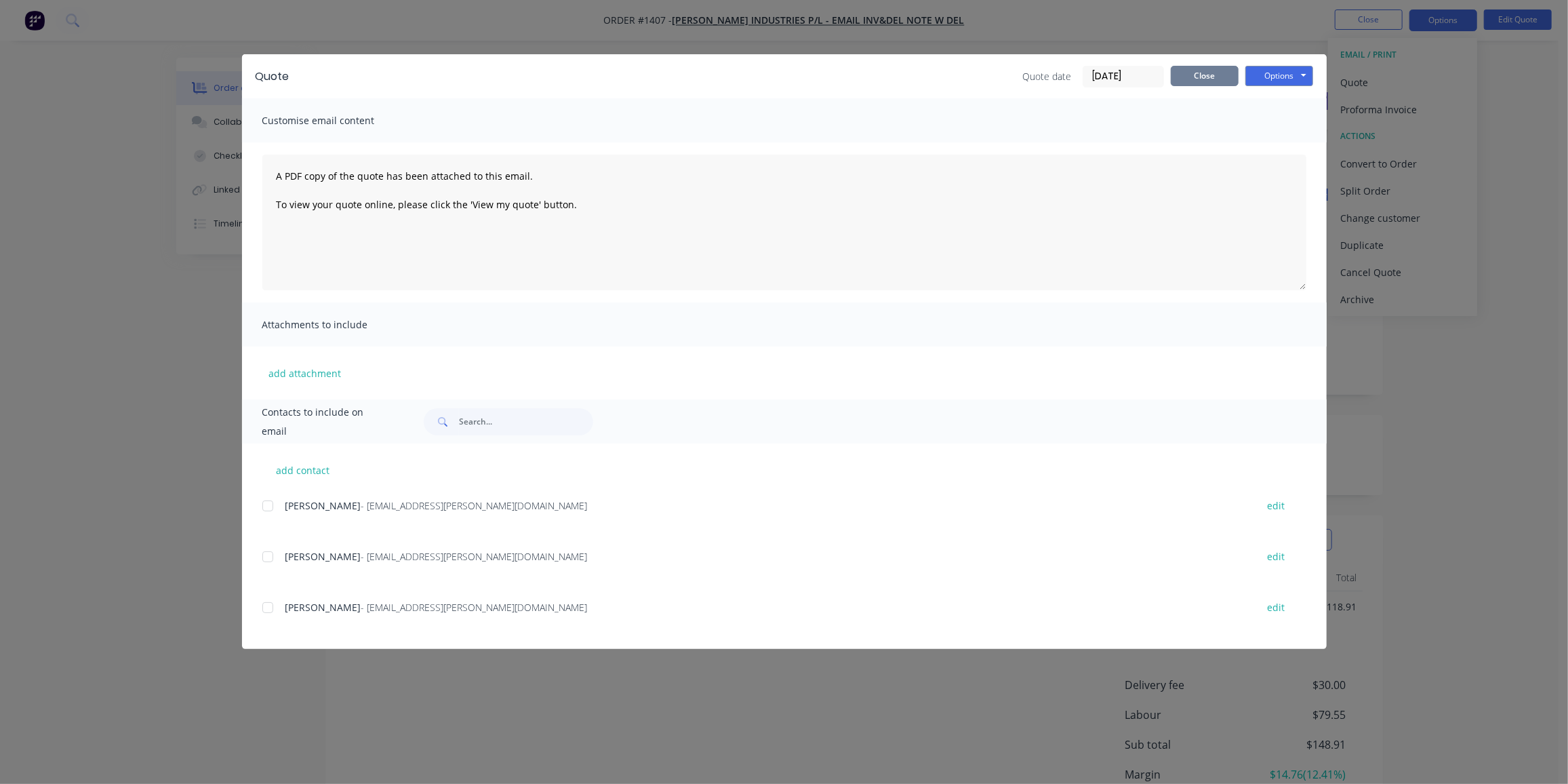
click at [1209, 71] on button "Close" at bounding box center [1204, 76] width 68 height 20
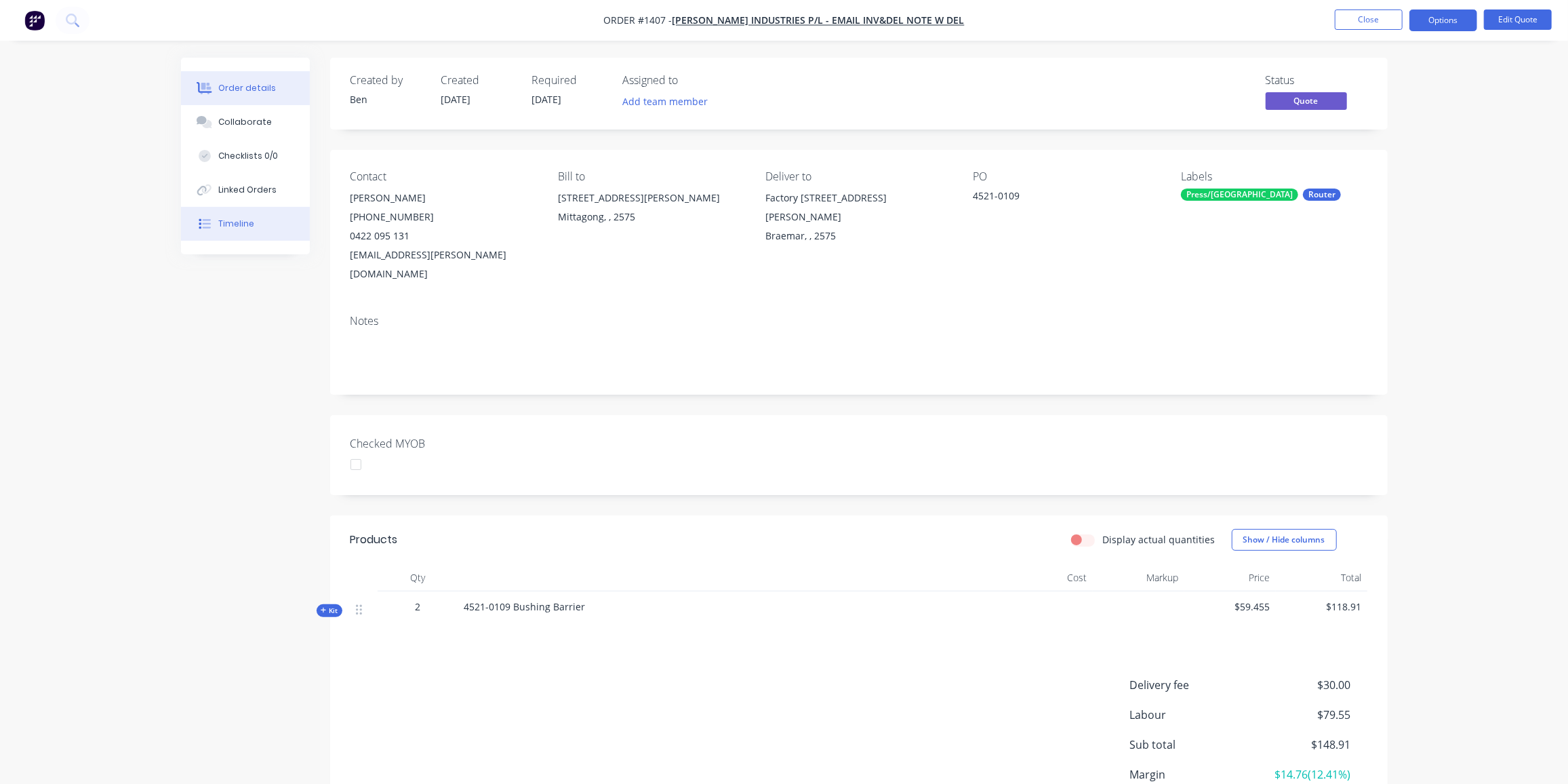
click at [229, 212] on button "Timeline" at bounding box center [245, 223] width 129 height 34
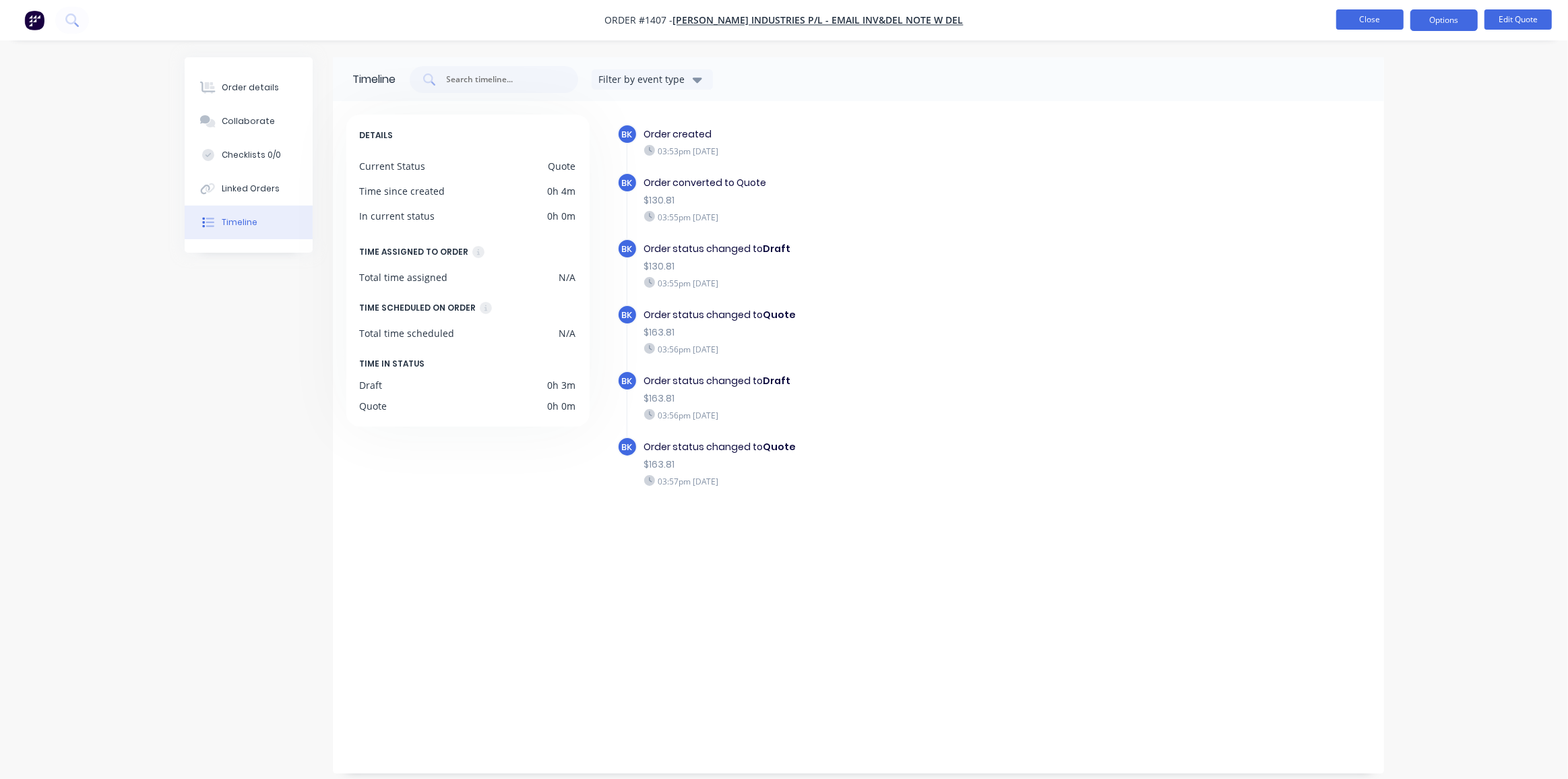
click at [1356, 23] on button "Close" at bounding box center [1370, 19] width 67 height 20
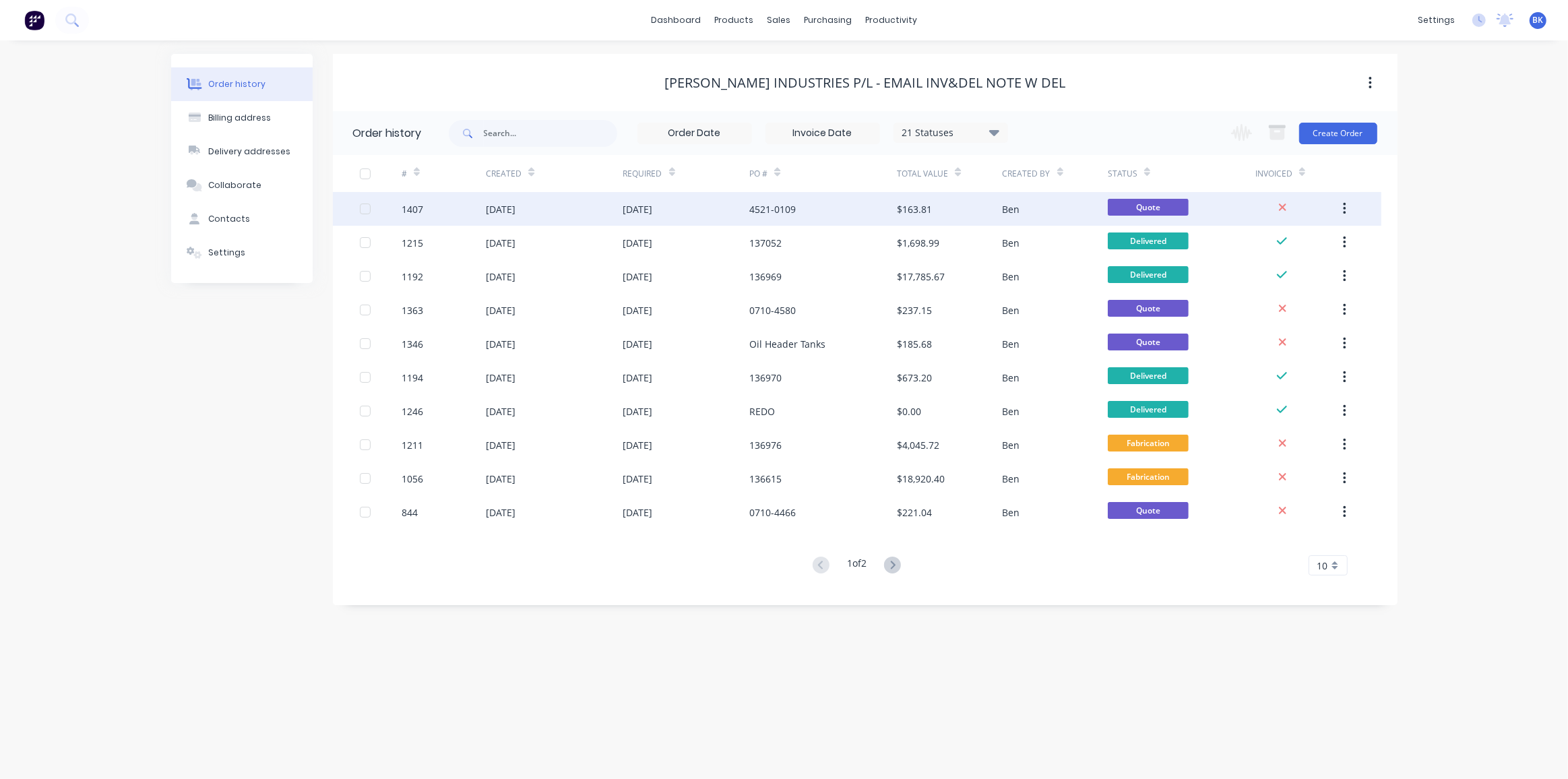
click at [842, 218] on div "4521-0109" at bounding box center [822, 209] width 148 height 34
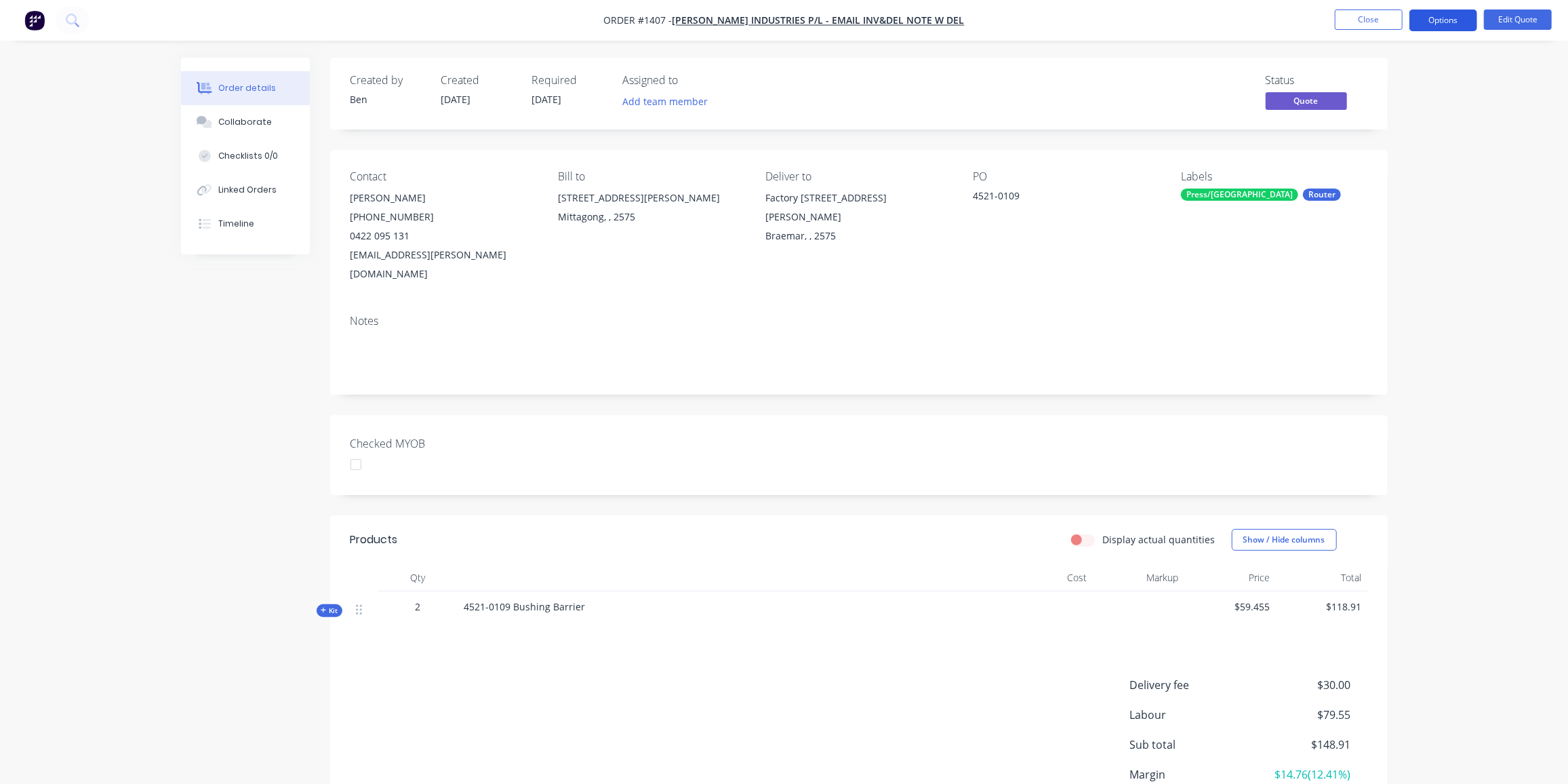
click at [1428, 19] on button "Options" at bounding box center [1443, 20] width 68 height 21
click at [1380, 73] on div "Quote" at bounding box center [1403, 83] width 125 height 20
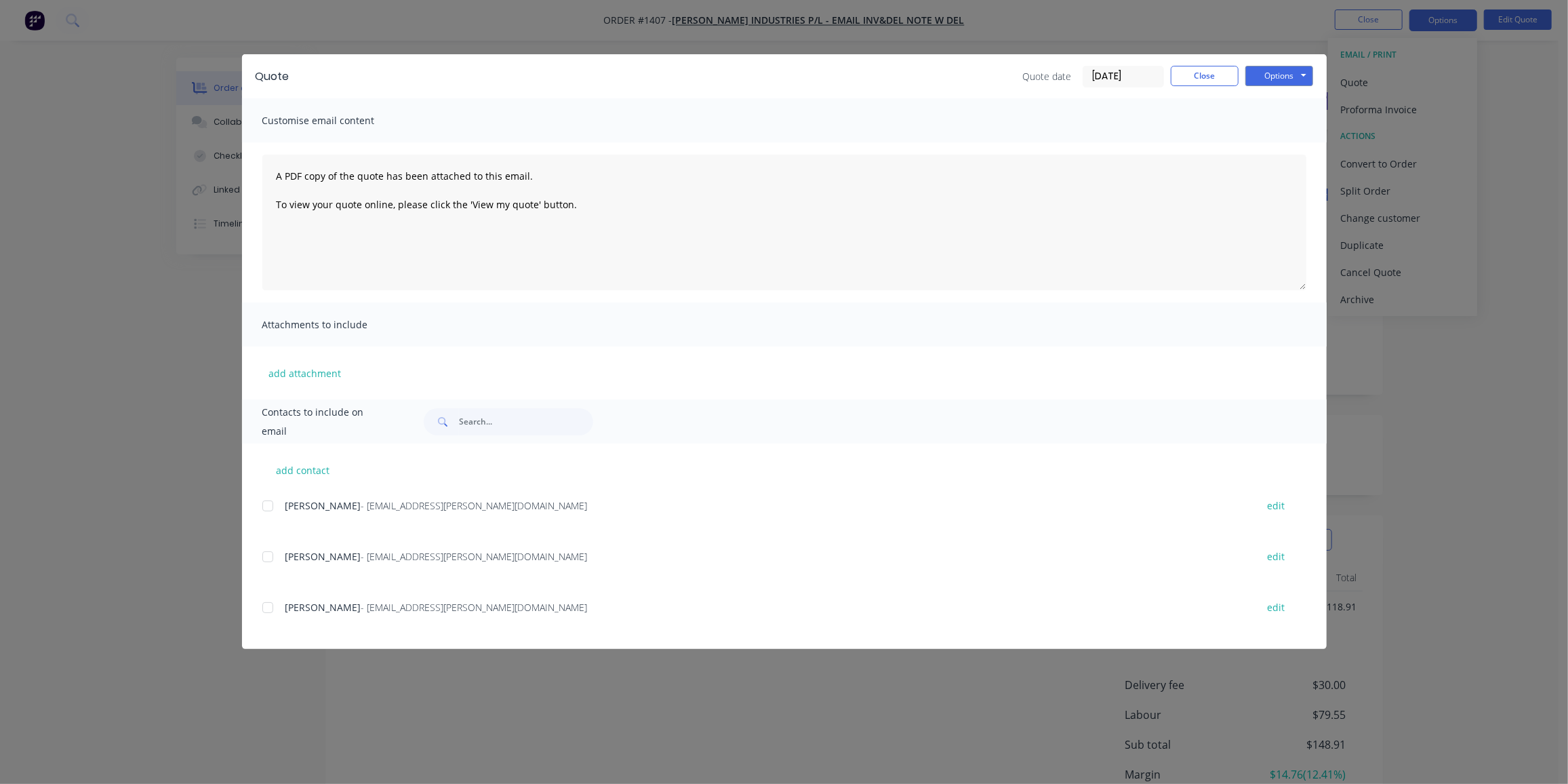
drag, startPoint x: 269, startPoint y: 504, endPoint x: 330, endPoint y: 491, distance: 62.4
click at [269, 504] on div at bounding box center [268, 505] width 27 height 27
click at [1283, 69] on button "Options" at bounding box center [1279, 76] width 68 height 20
click at [1279, 148] on button "Email" at bounding box center [1289, 144] width 87 height 22
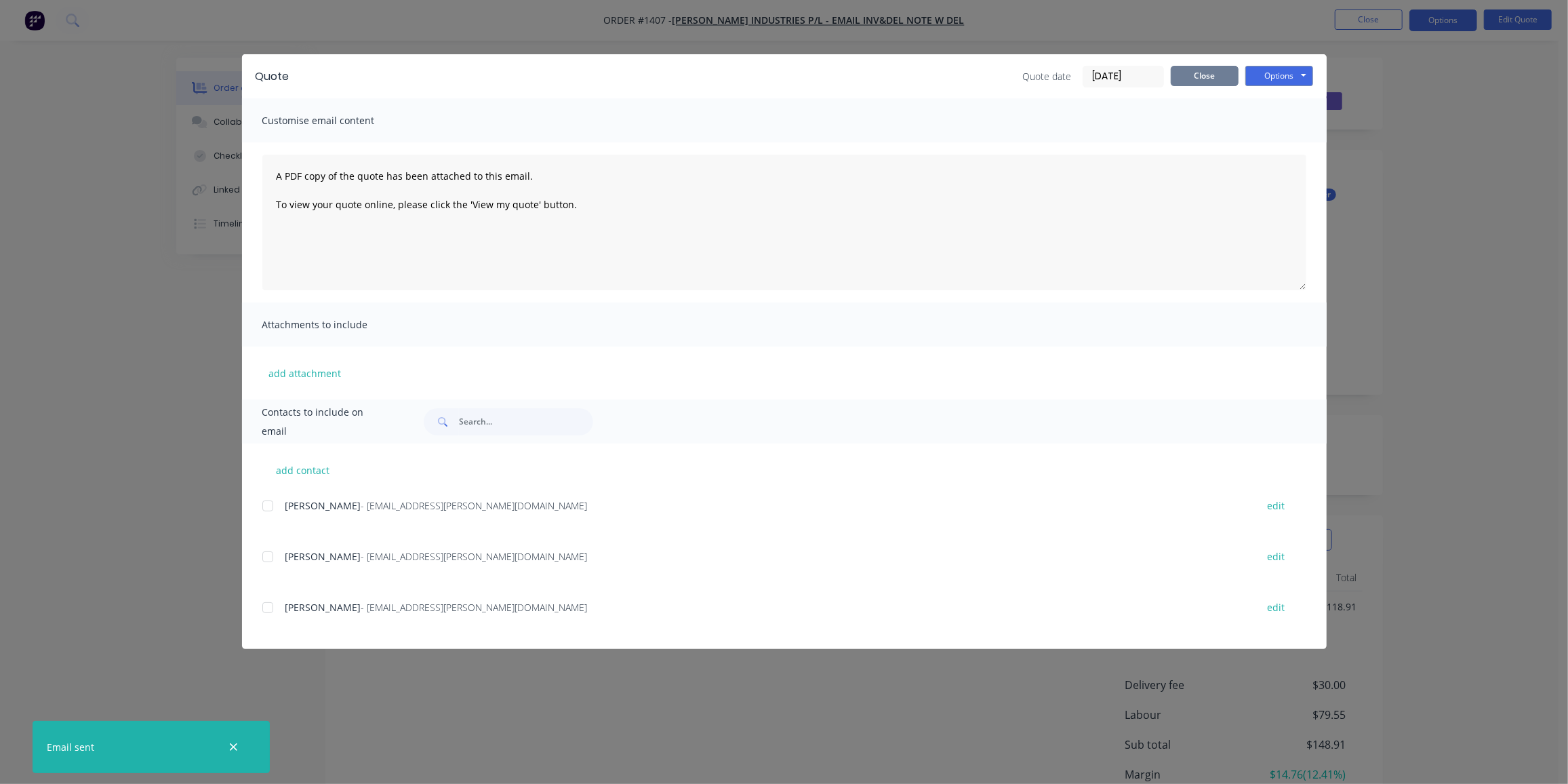
click at [1202, 74] on button "Close" at bounding box center [1204, 76] width 68 height 20
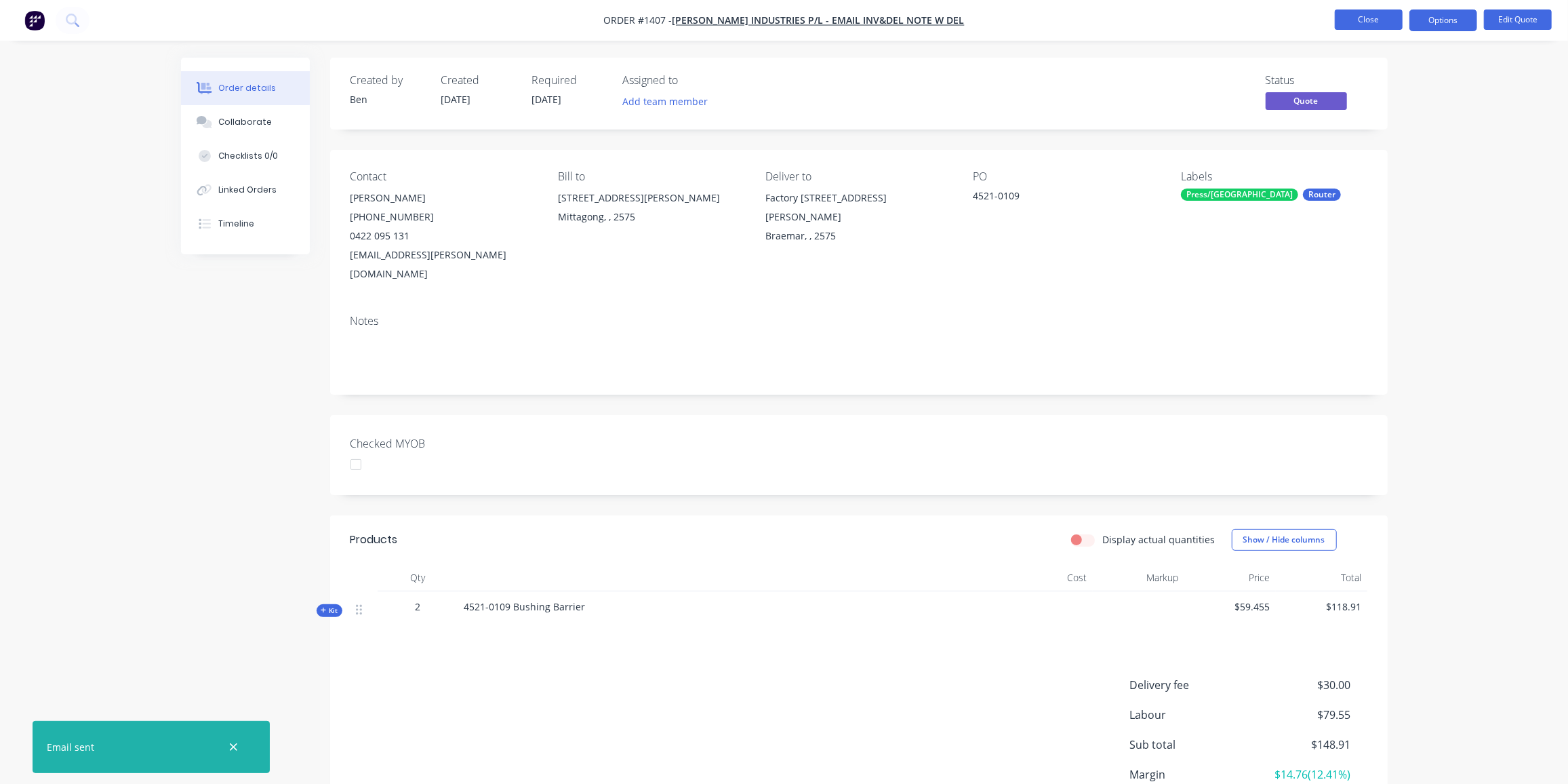
click at [1368, 21] on button "Close" at bounding box center [1368, 20] width 68 height 20
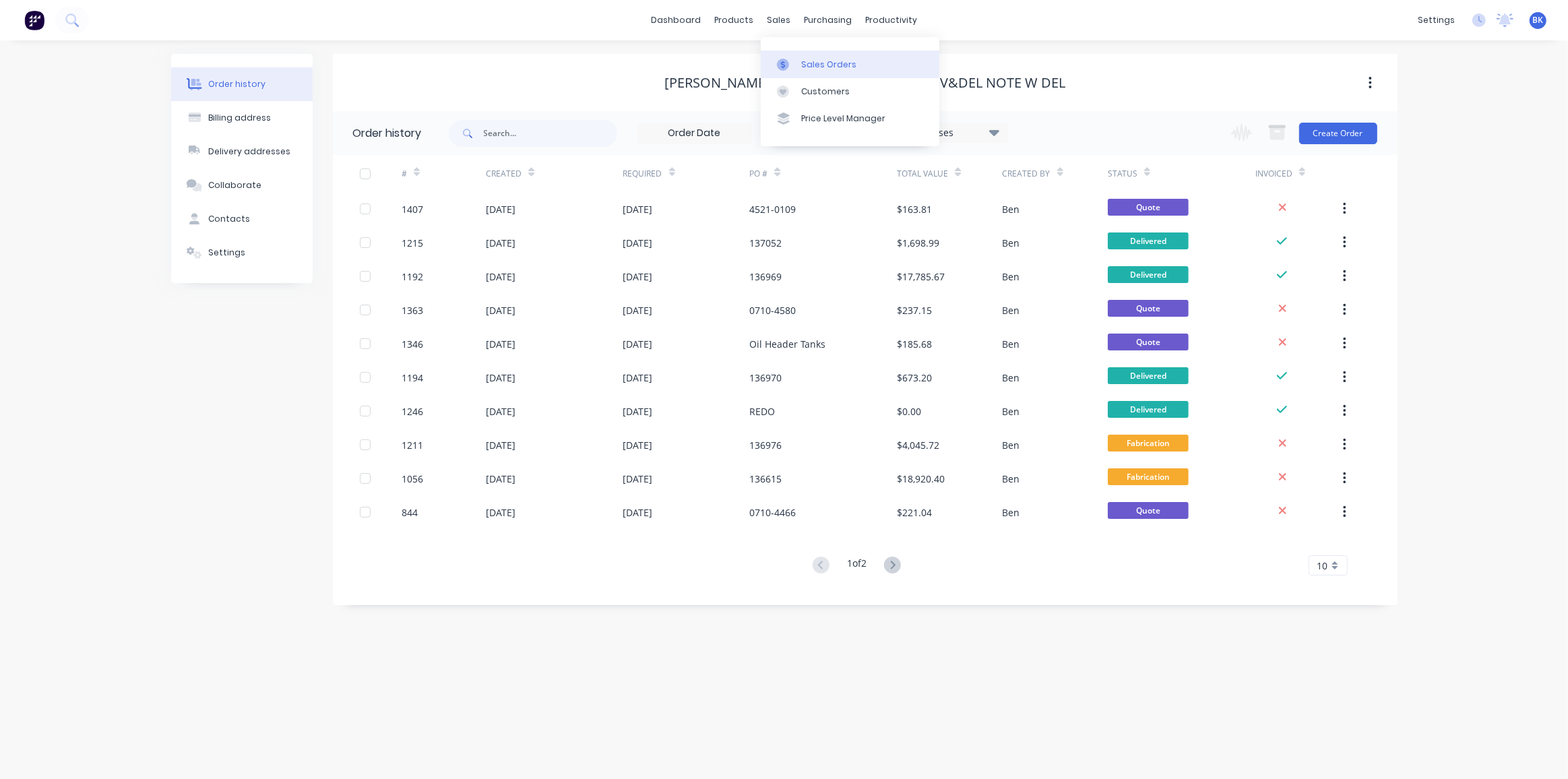
click at [799, 69] on link "Sales Orders" at bounding box center [850, 64] width 179 height 27
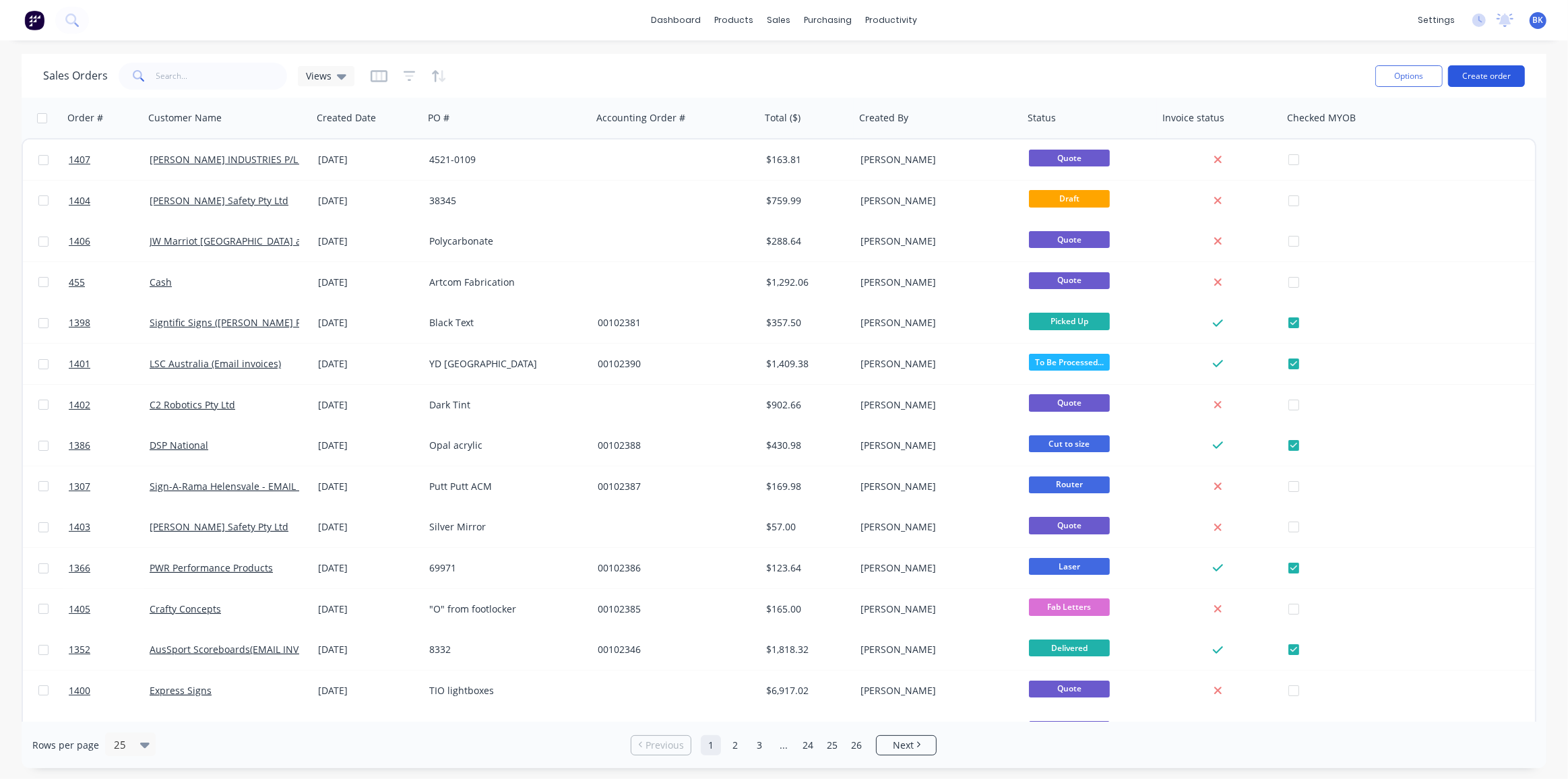
click at [1501, 73] on button "Create order" at bounding box center [1487, 76] width 77 height 21
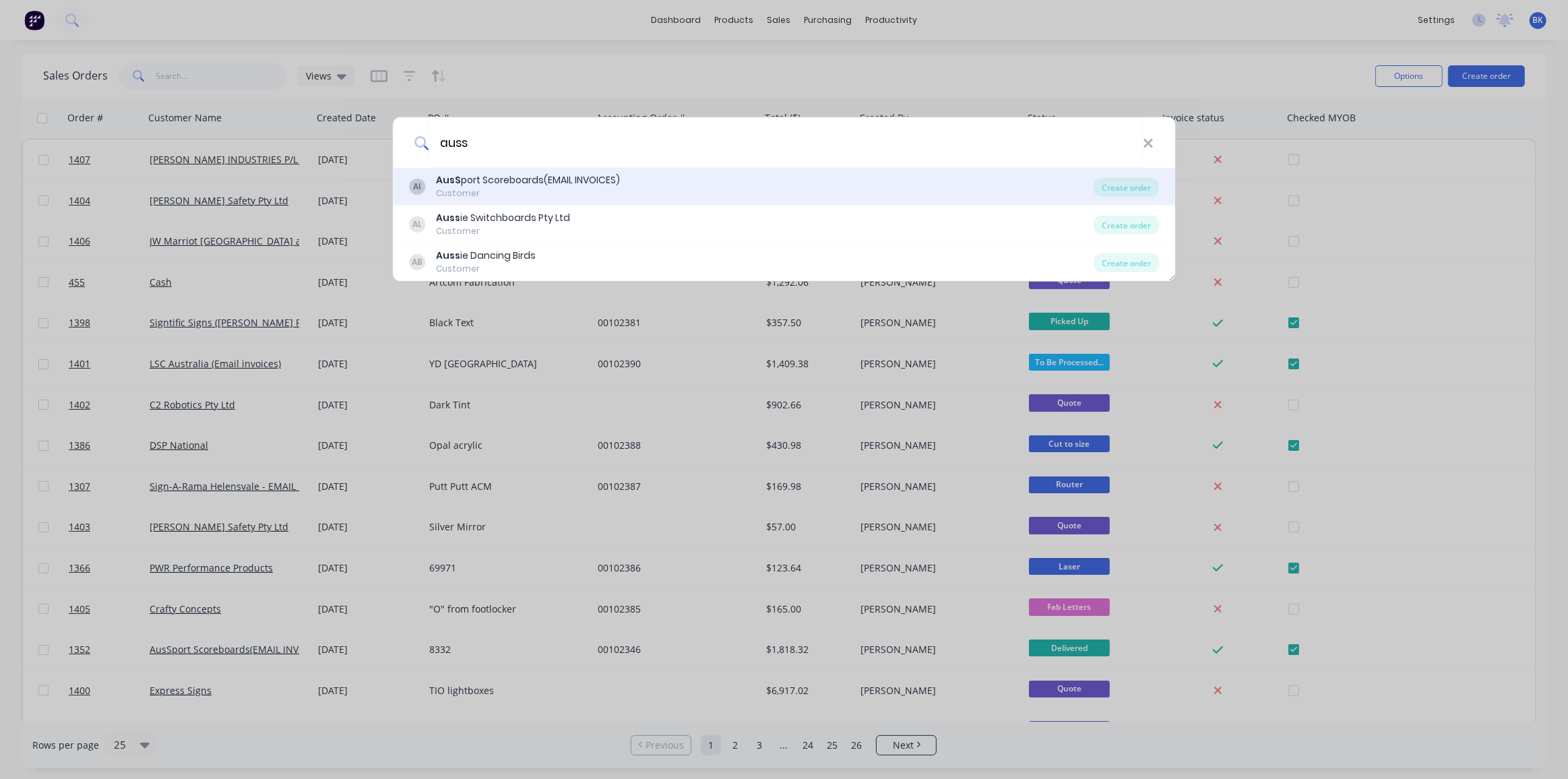
type input "auss"
click at [469, 184] on div "AusS port Scoreboards(EMAIL INVOICES)" at bounding box center [528, 180] width 184 height 14
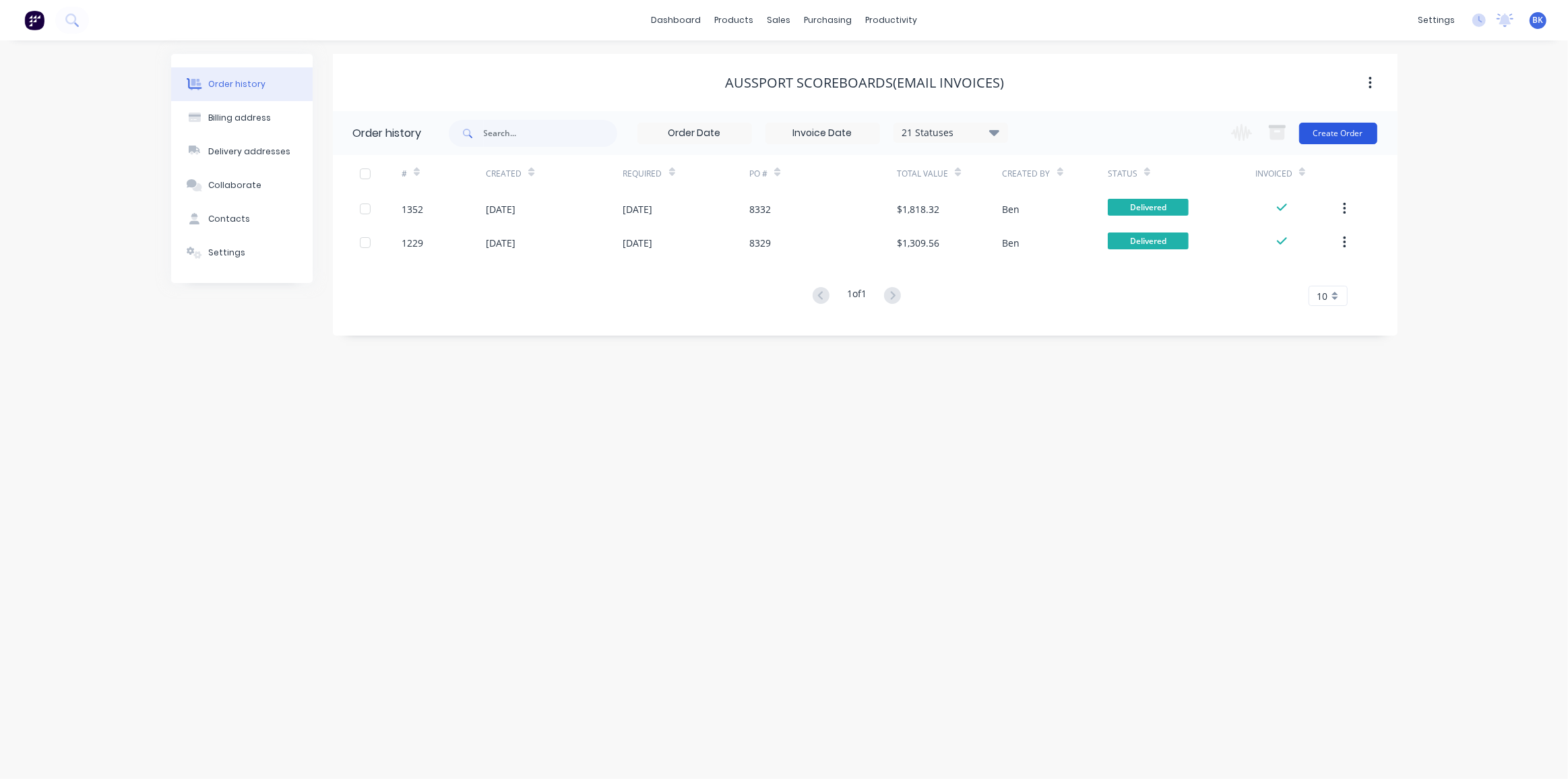
click at [1325, 141] on button "Create Order" at bounding box center [1338, 134] width 78 height 21
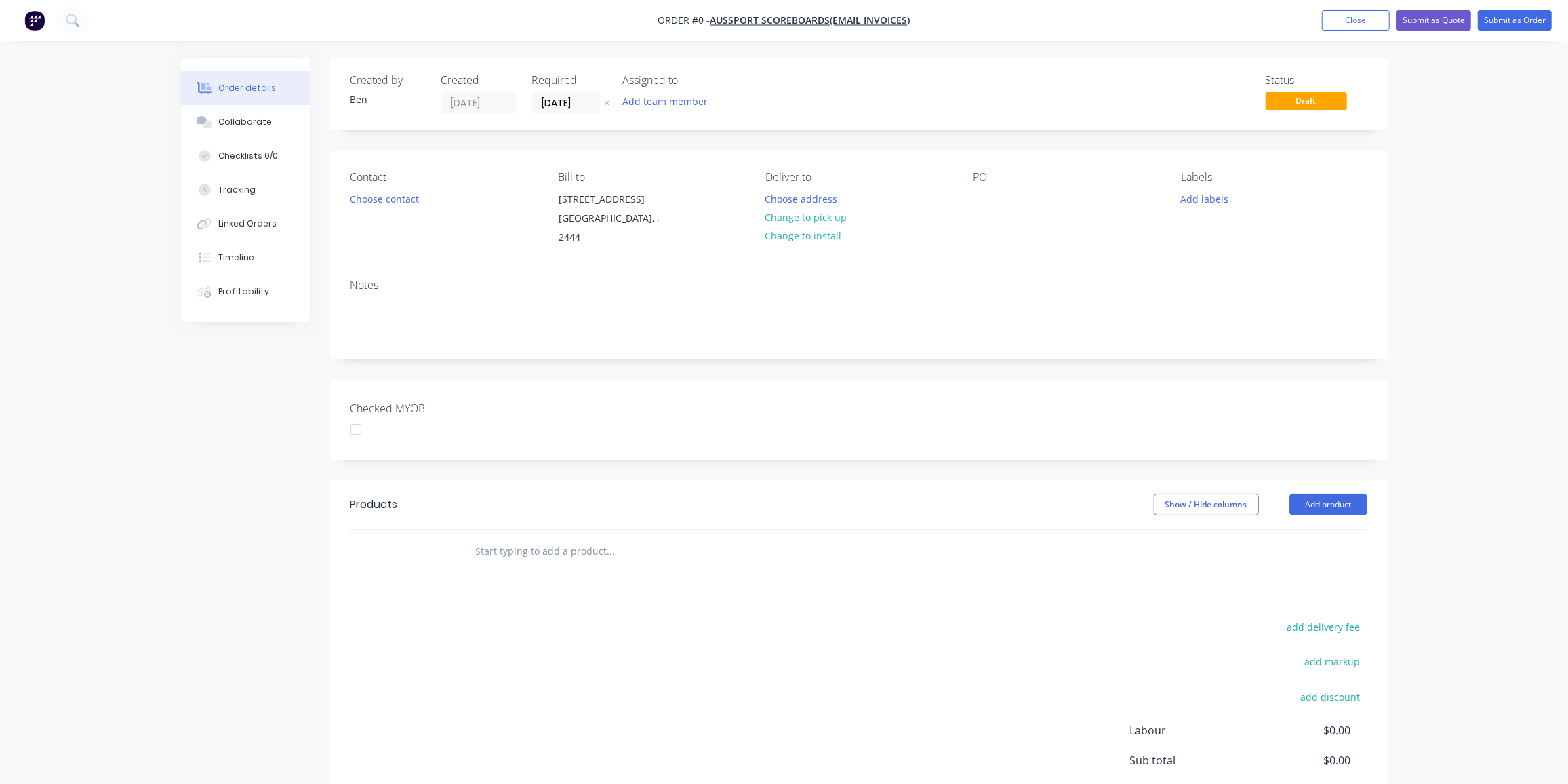
drag, startPoint x: 1314, startPoint y: 490, endPoint x: 901, endPoint y: 449, distance: 415.0
click at [1315, 494] on button "Add product" at bounding box center [1328, 505] width 78 height 21
click at [1299, 529] on div "Product catalogue" at bounding box center [1302, 538] width 104 height 20
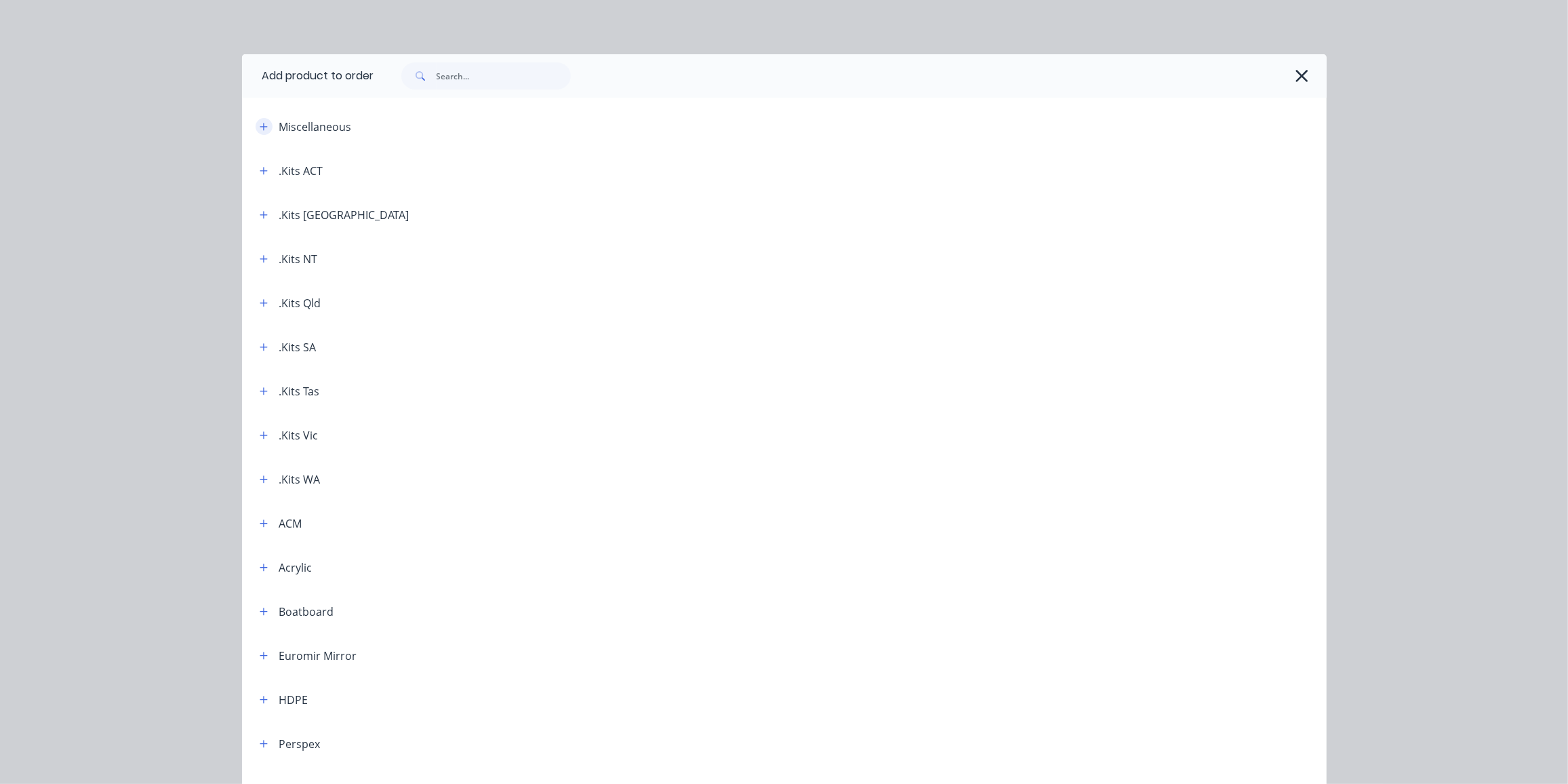
click at [260, 124] on icon "button" at bounding box center [263, 126] width 7 height 7
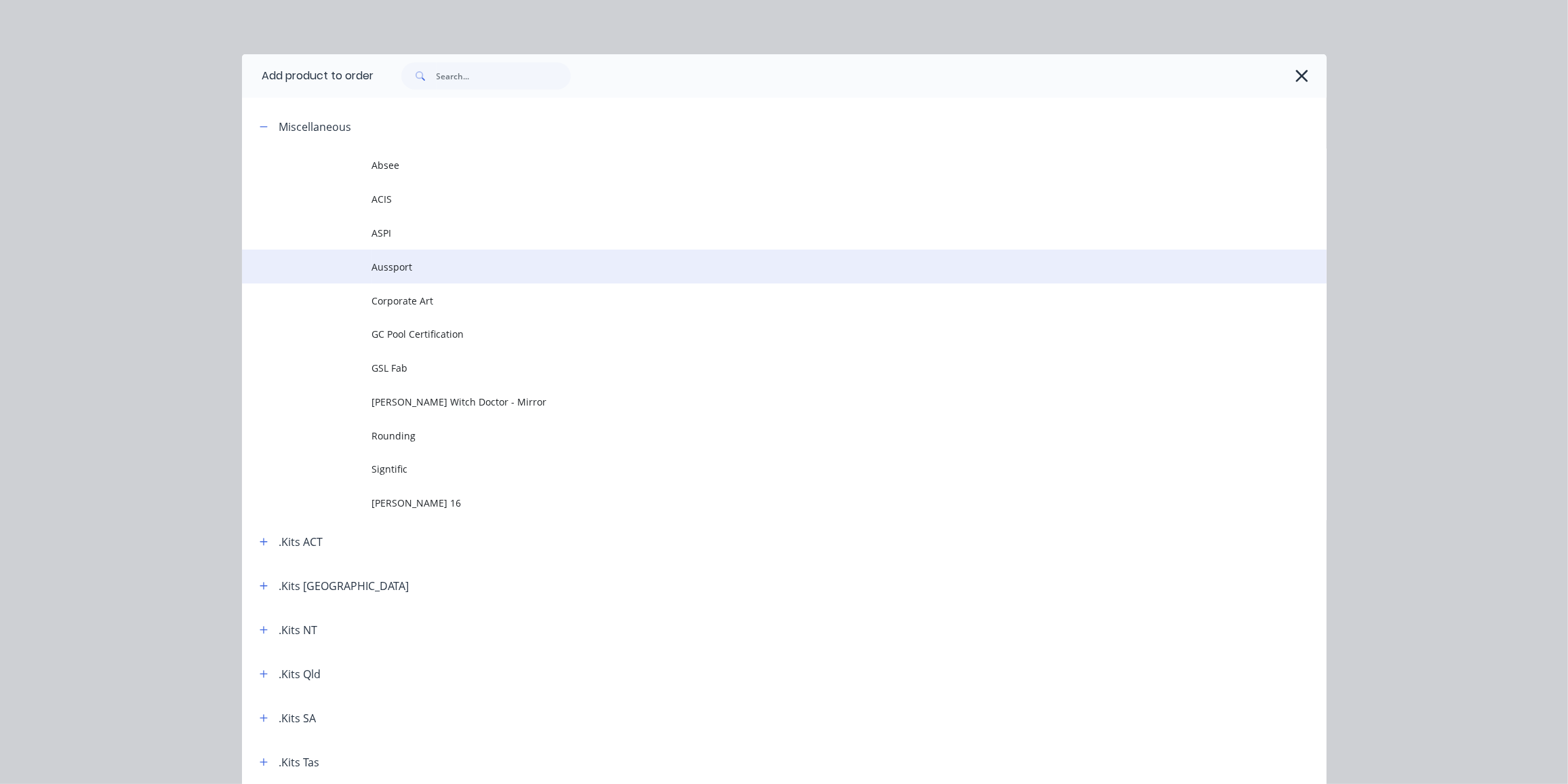
click at [400, 275] on td "Aussport" at bounding box center [848, 266] width 954 height 34
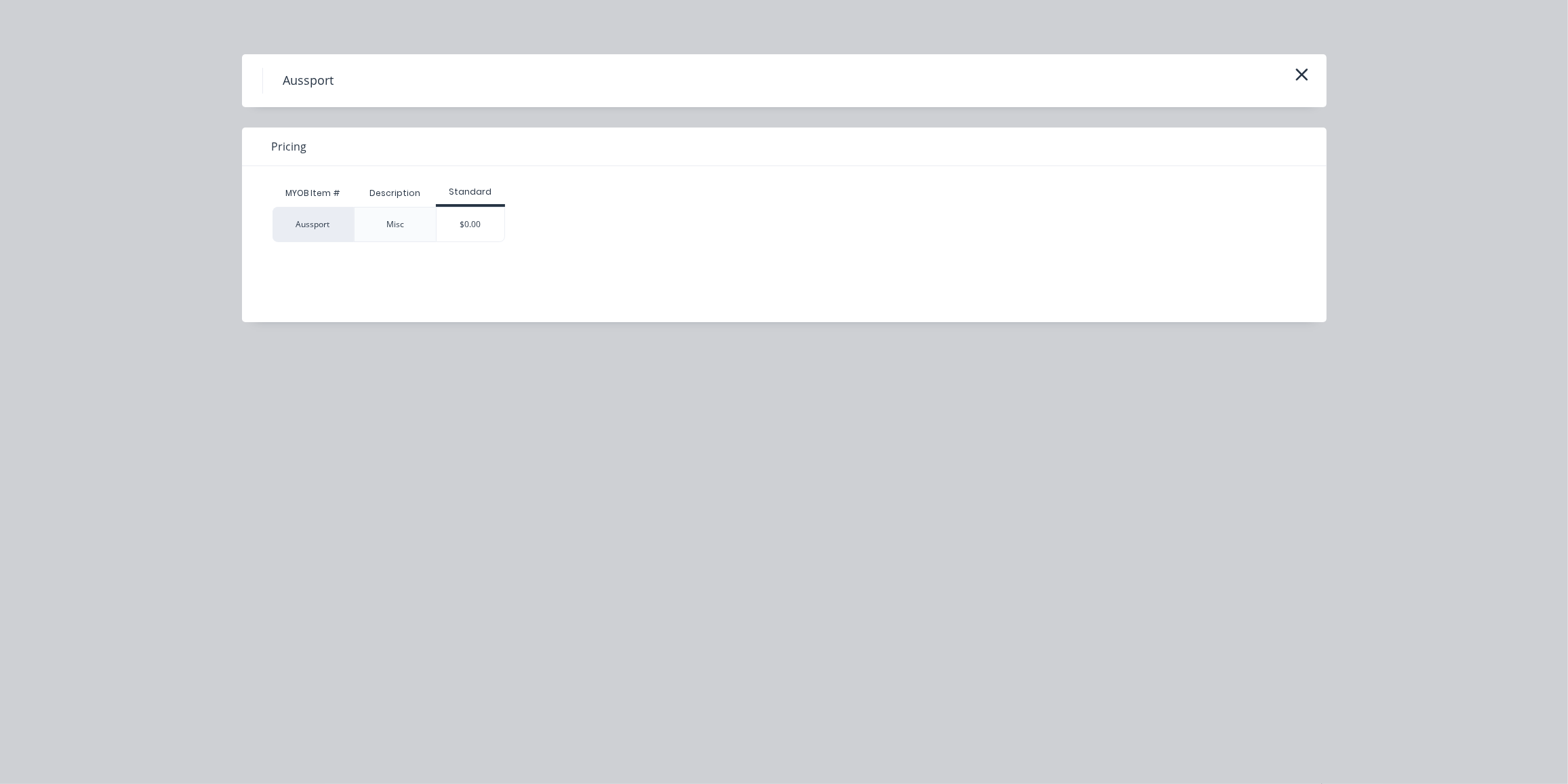
click at [460, 223] on div "$0.00" at bounding box center [470, 224] width 68 height 34
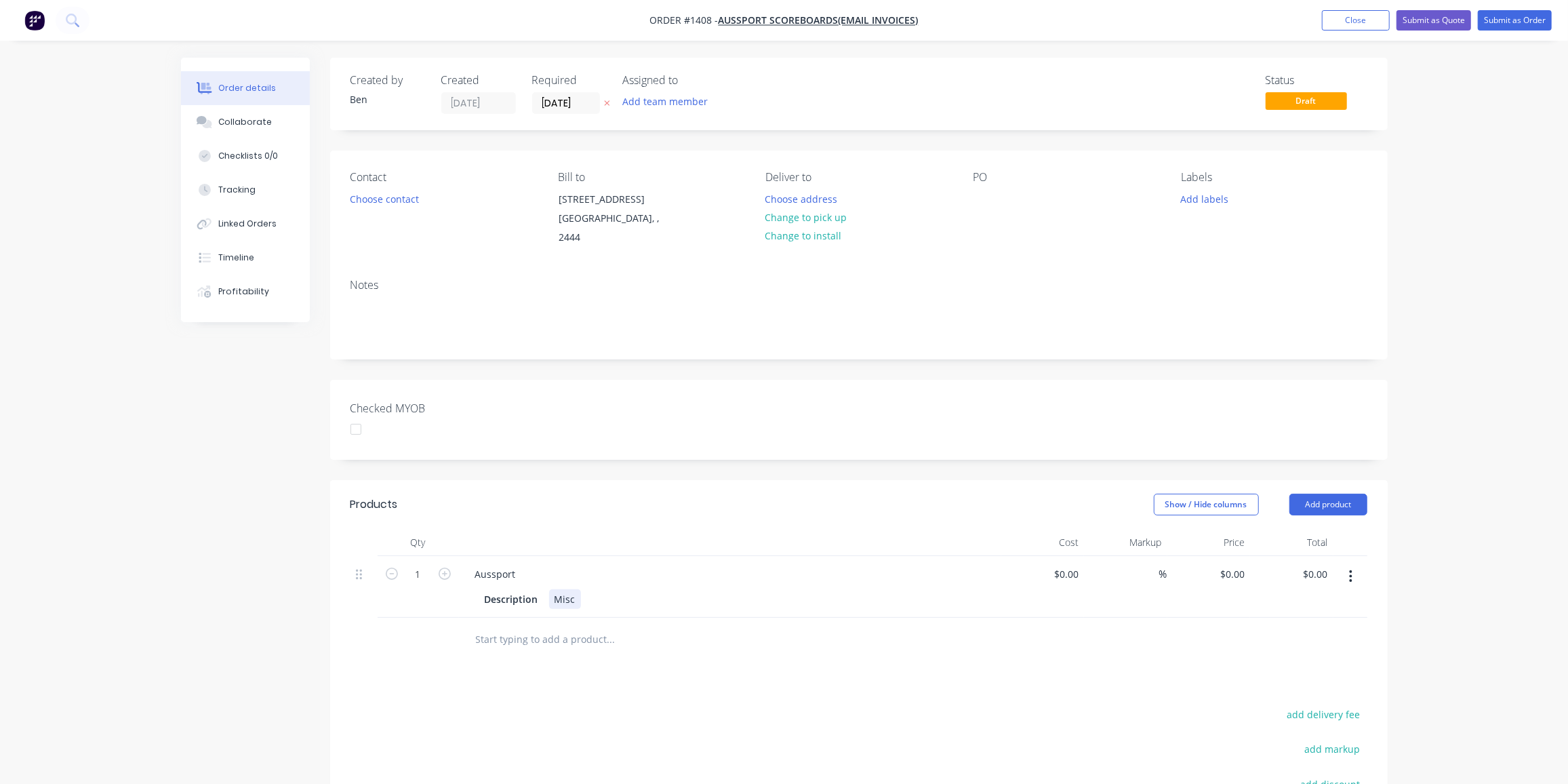
click at [566, 569] on div "Aussport Description Misc" at bounding box center [730, 586] width 543 height 61
click at [489, 556] on div "Aussport Description Misc" at bounding box center [730, 586] width 543 height 61
click at [1360, 11] on button "Close" at bounding box center [1355, 20] width 68 height 20
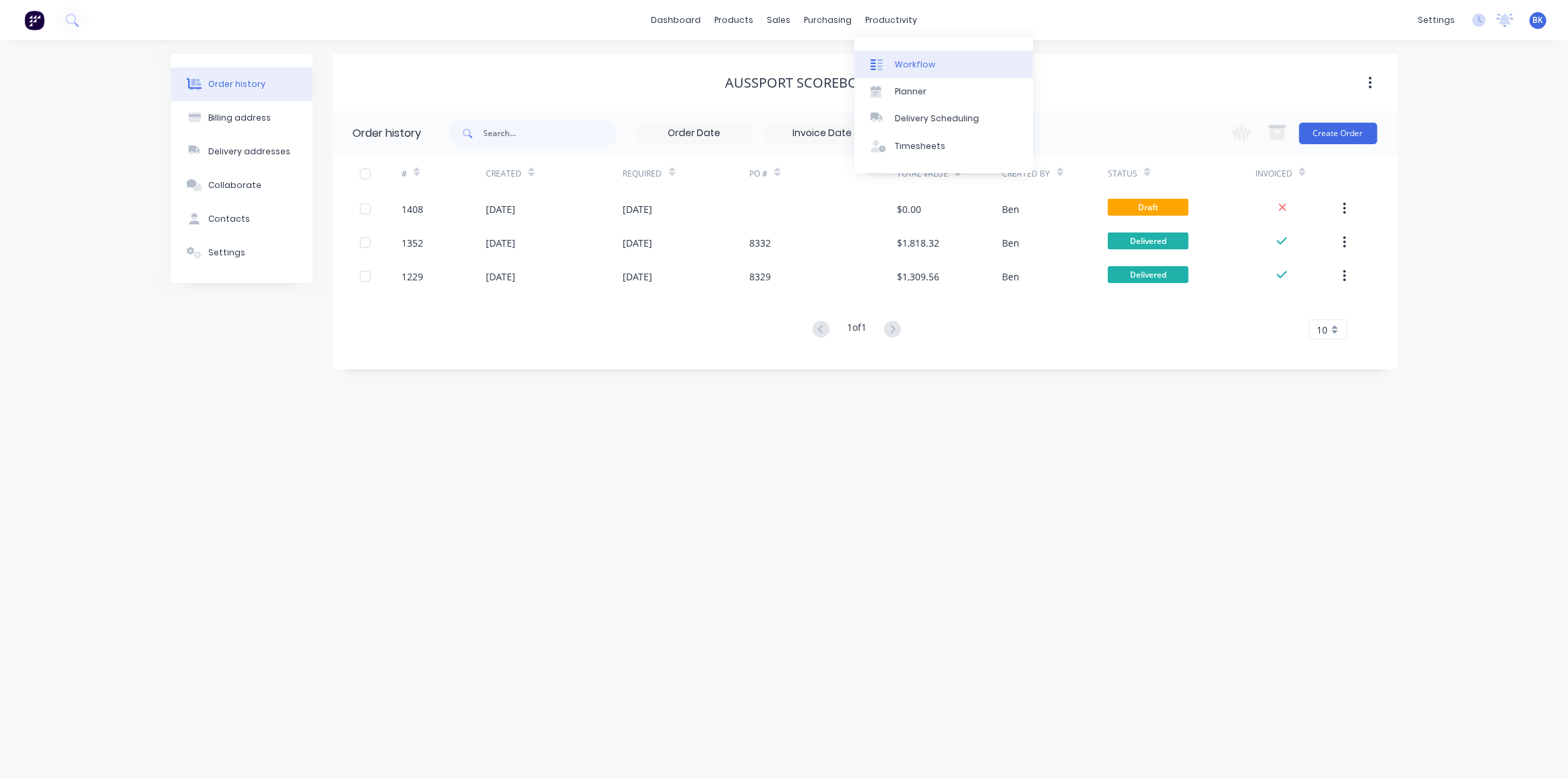
click at [899, 62] on div "Workflow" at bounding box center [915, 65] width 41 height 12
